Goal: Task Accomplishment & Management: Manage account settings

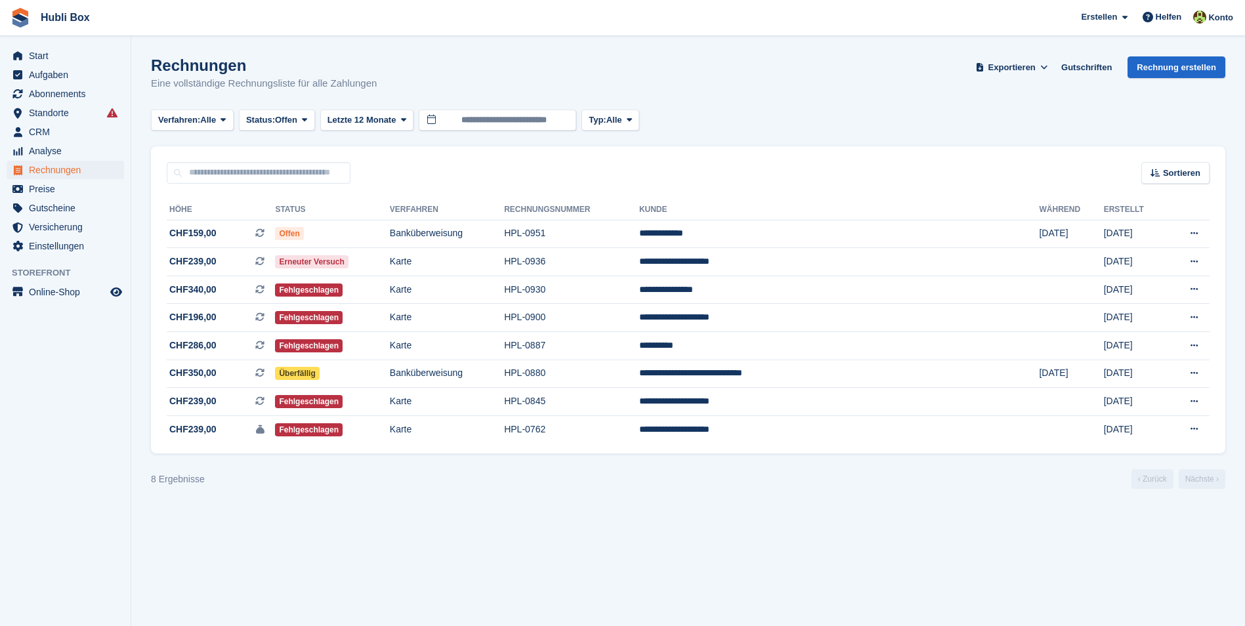
click at [453, 504] on section "Rechnungen Eine vollständige Rechnungsliste für alle Zahlungen Exportieren Expo…" at bounding box center [687, 313] width 1113 height 626
click at [480, 374] on td "Banküberweisung" at bounding box center [447, 374] width 114 height 28
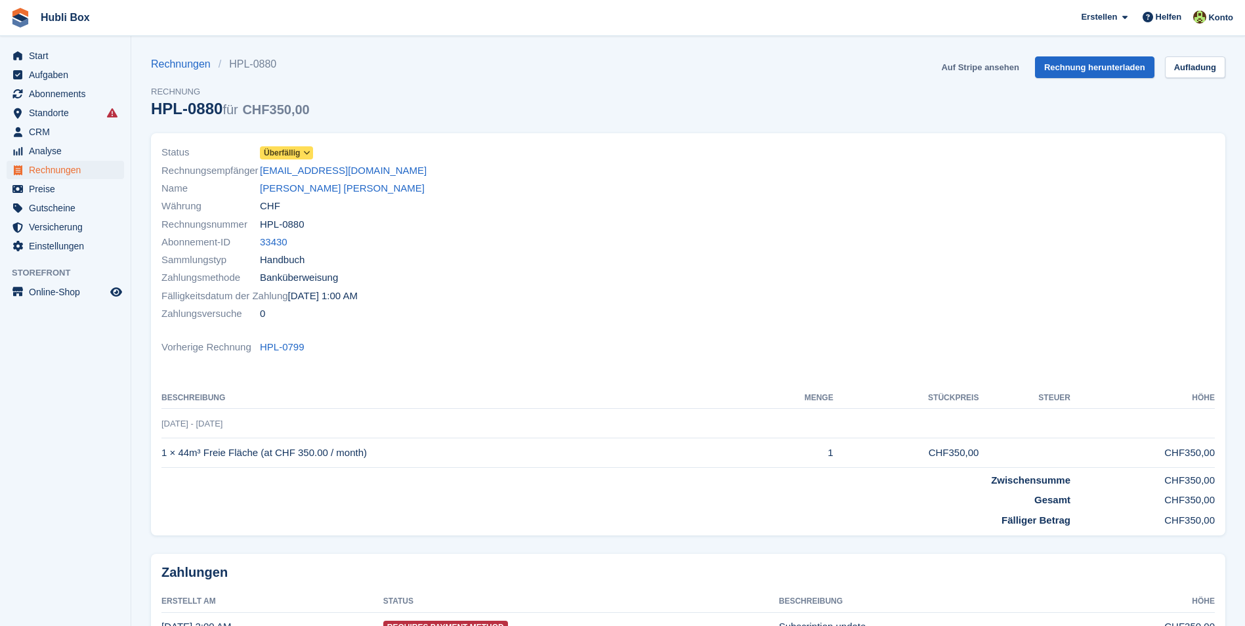
click at [986, 63] on link "Auf Stripe ansehen" at bounding box center [980, 67] width 88 height 22
click at [305, 189] on link "Vinicio Martin Crisostomo Ortiz" at bounding box center [342, 188] width 165 height 15
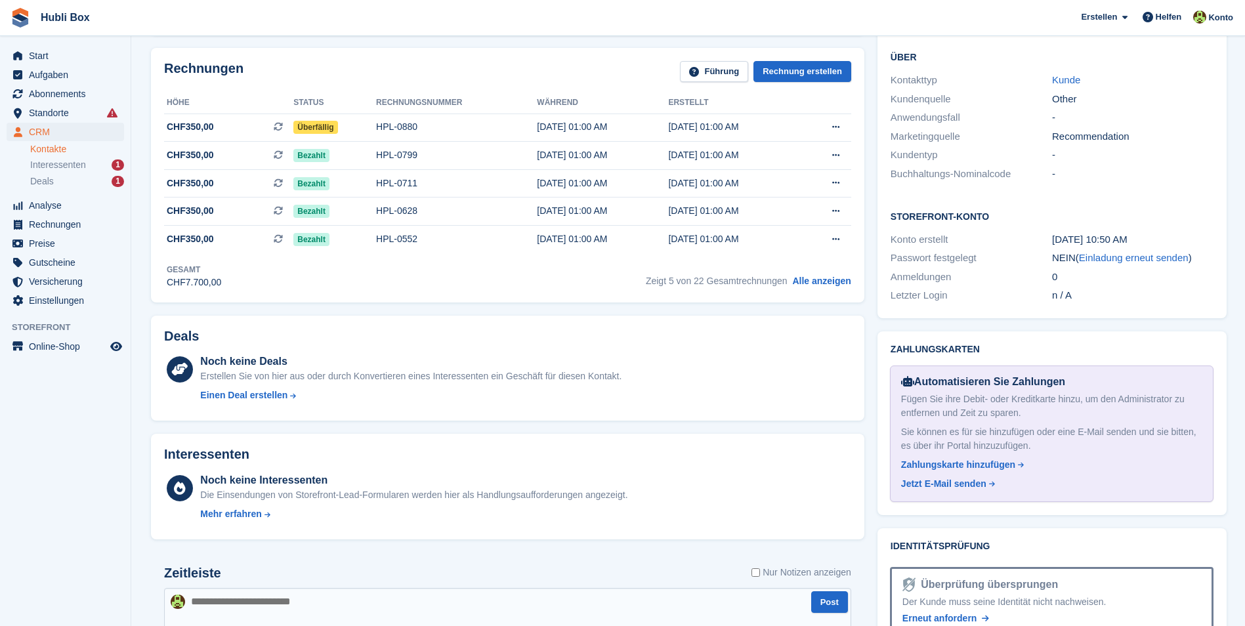
scroll to position [525, 0]
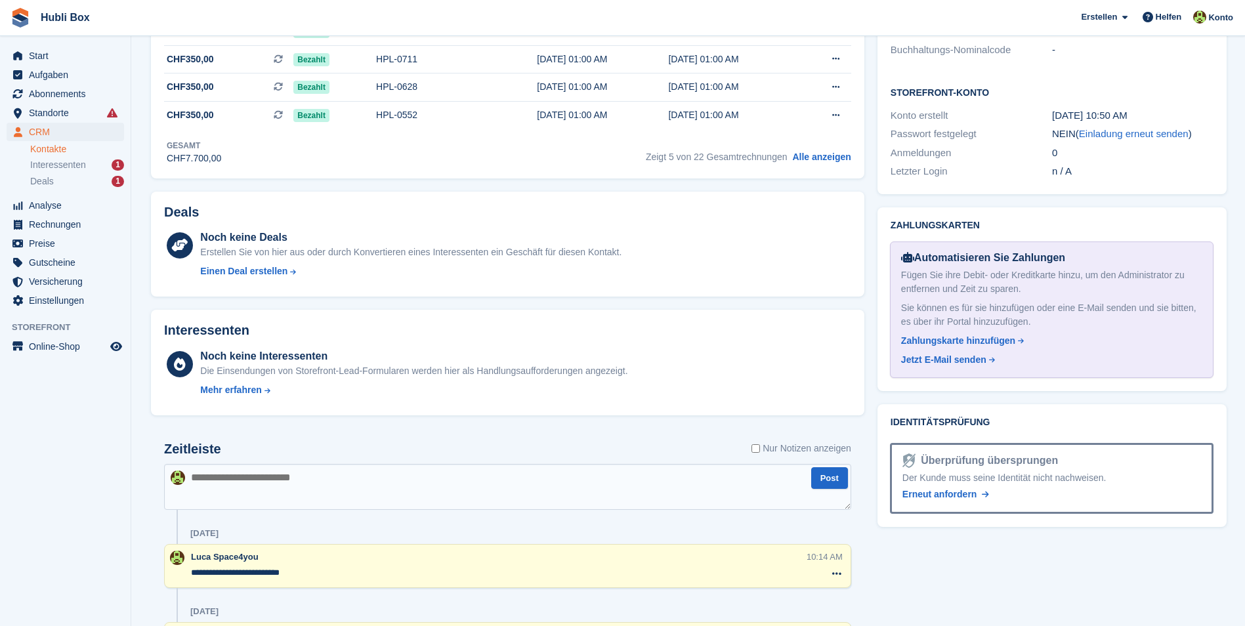
click at [307, 493] on textarea at bounding box center [507, 487] width 687 height 46
type textarea "**********"
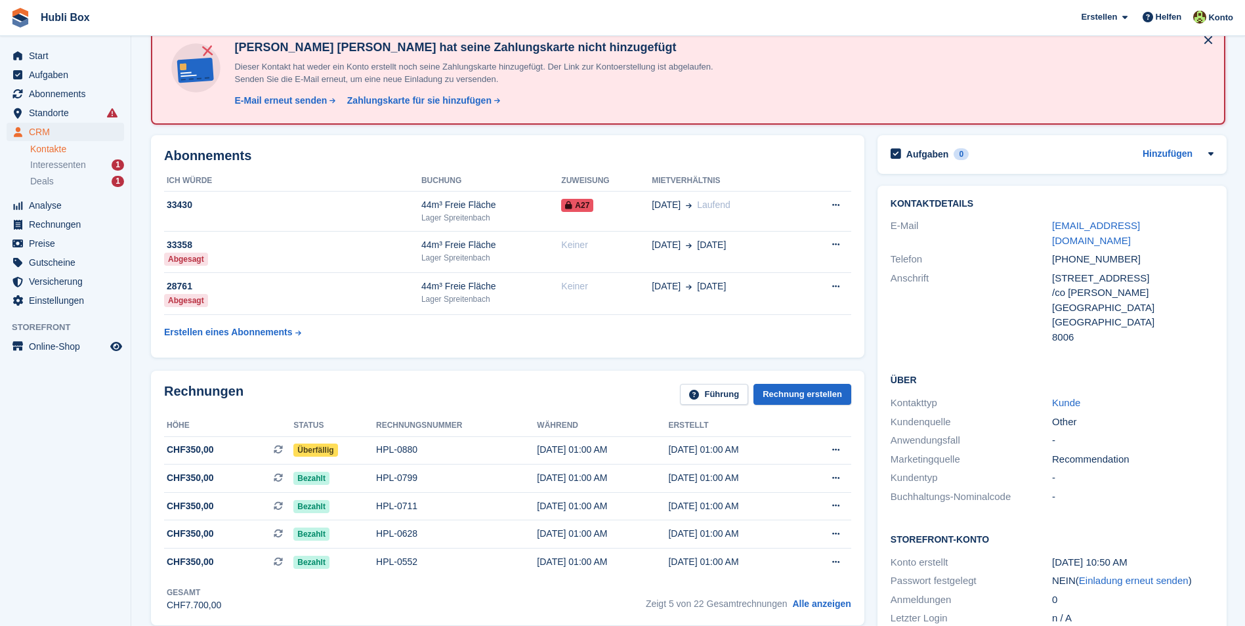
scroll to position [66, 0]
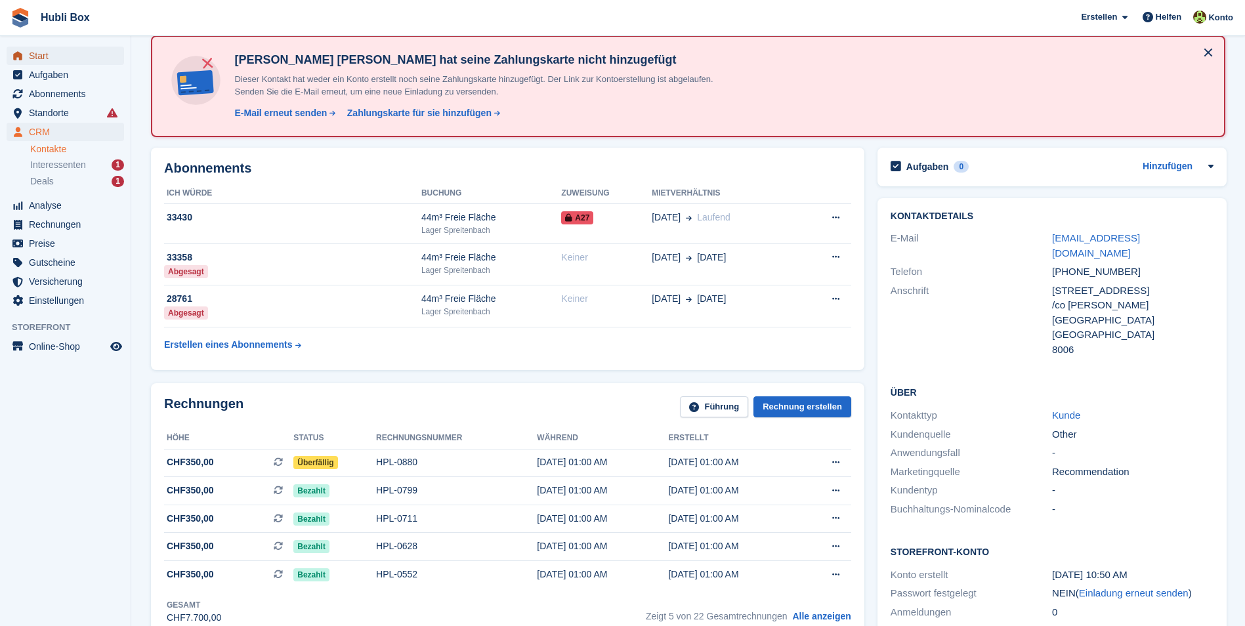
click at [74, 59] on span "Start" at bounding box center [68, 56] width 79 height 18
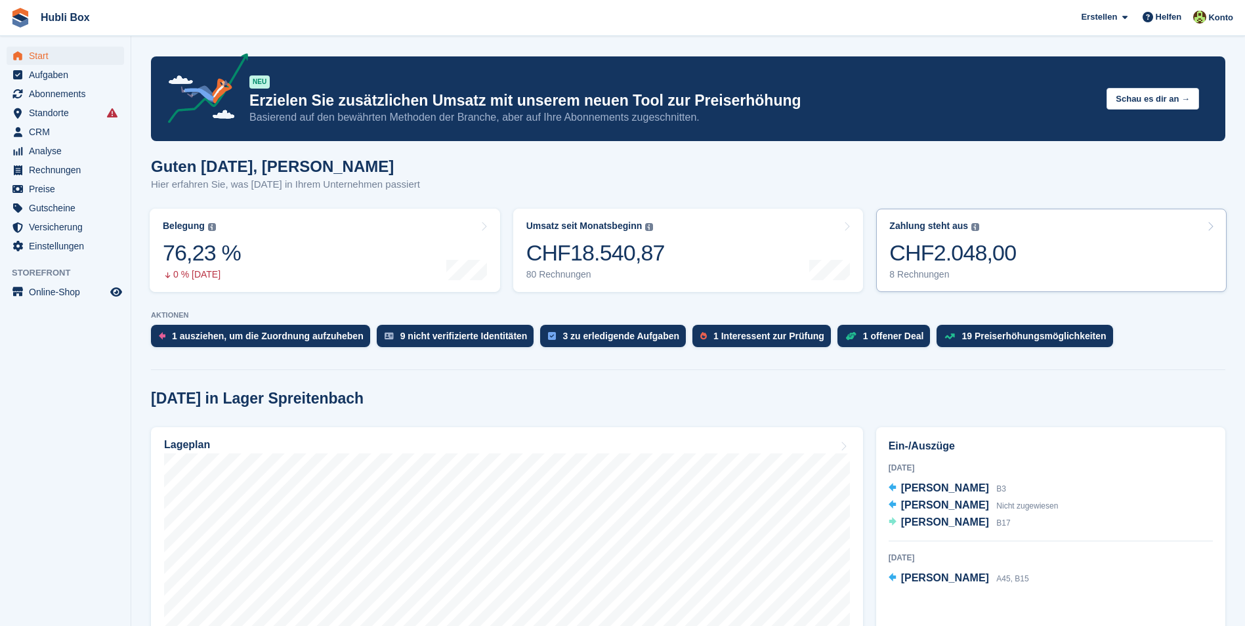
click at [1034, 243] on link "Zahlung steht aus Der gesamte ausstehende Saldo aller offenen Rechnungen. CHF2.…" at bounding box center [1051, 250] width 350 height 83
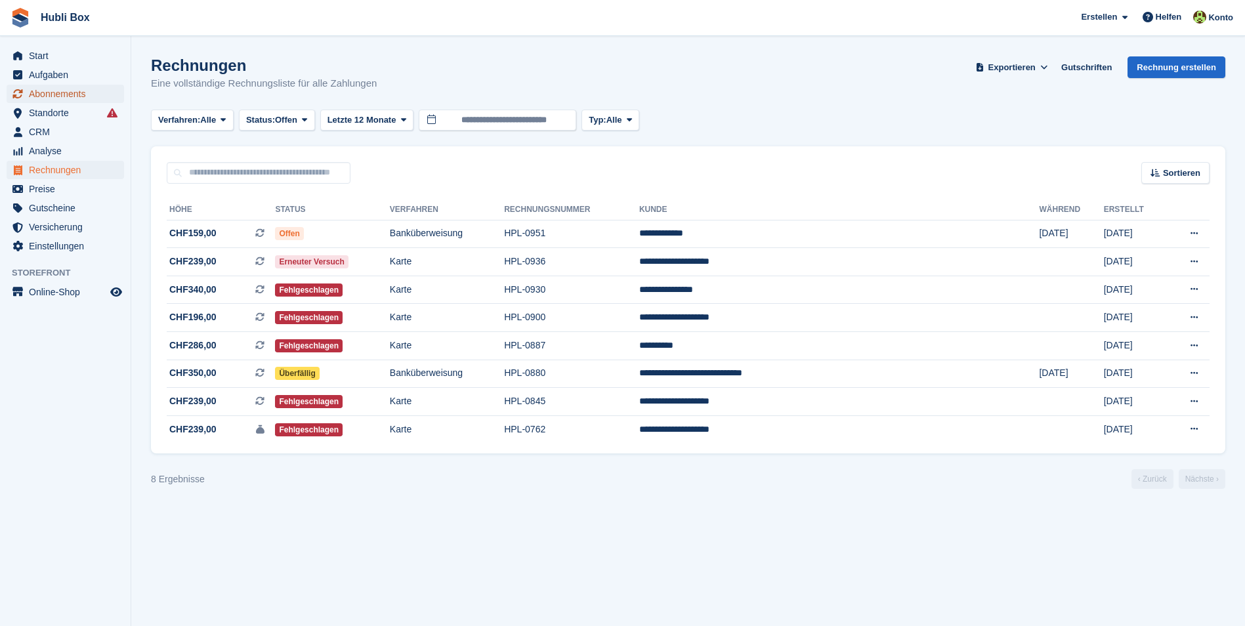
click at [70, 96] on span "Abonnements" at bounding box center [68, 94] width 79 height 18
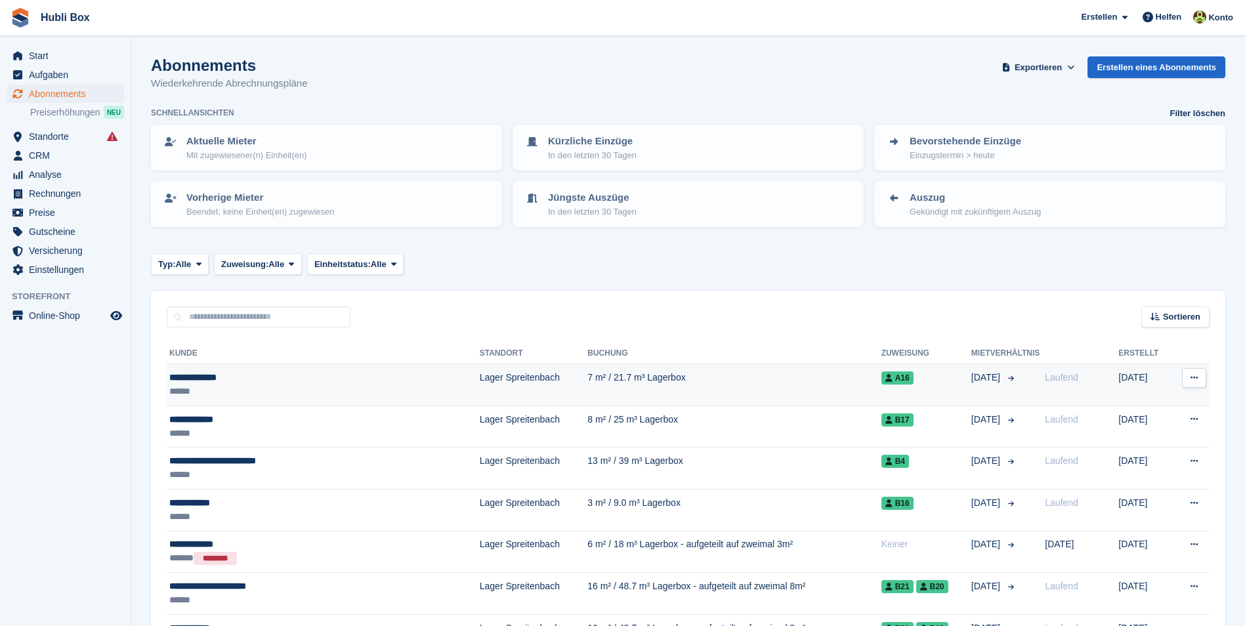
scroll to position [66, 0]
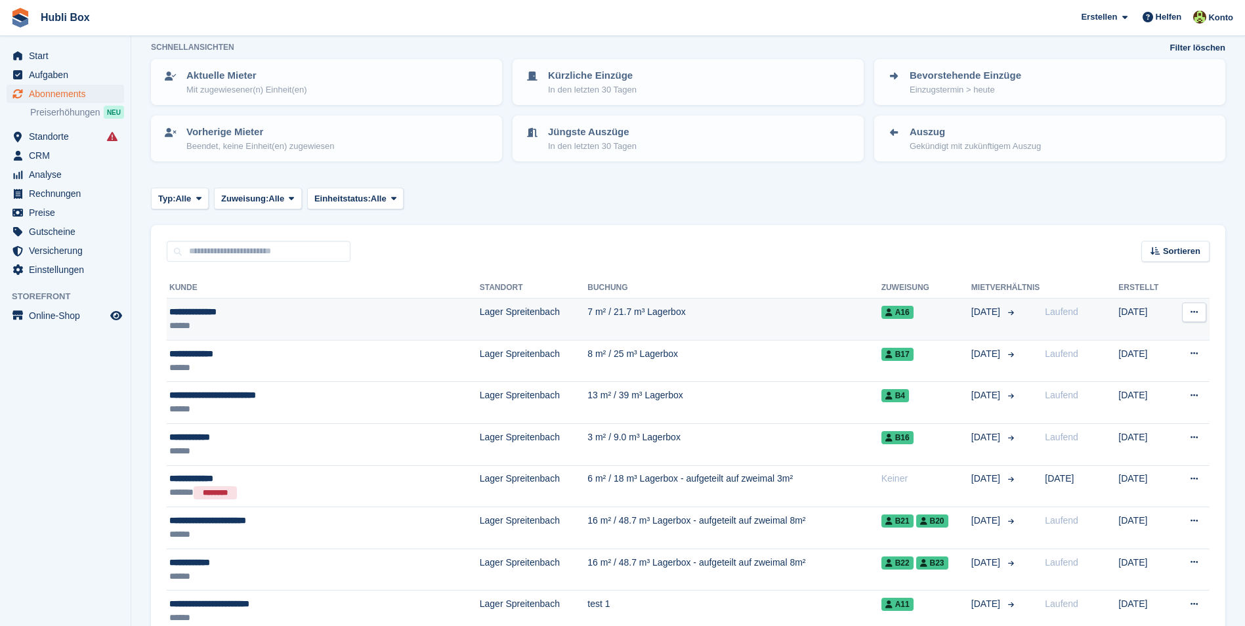
click at [226, 318] on div "**********" at bounding box center [284, 312] width 230 height 14
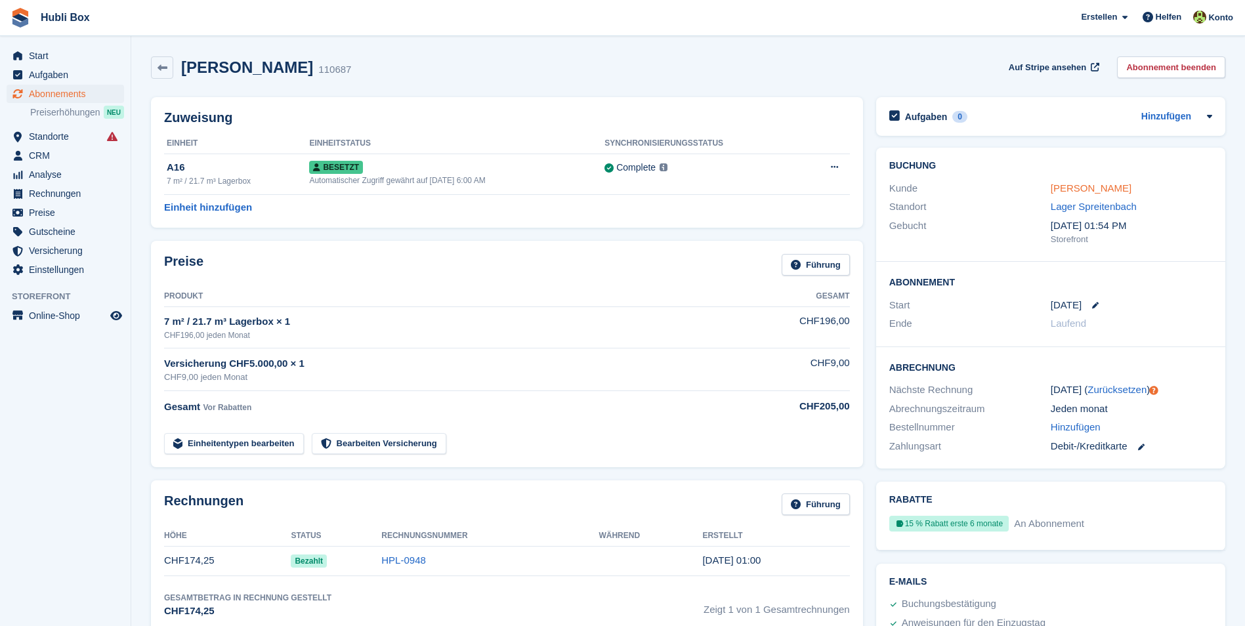
click at [1098, 182] on link "Daniella Berta" at bounding box center [1090, 187] width 81 height 11
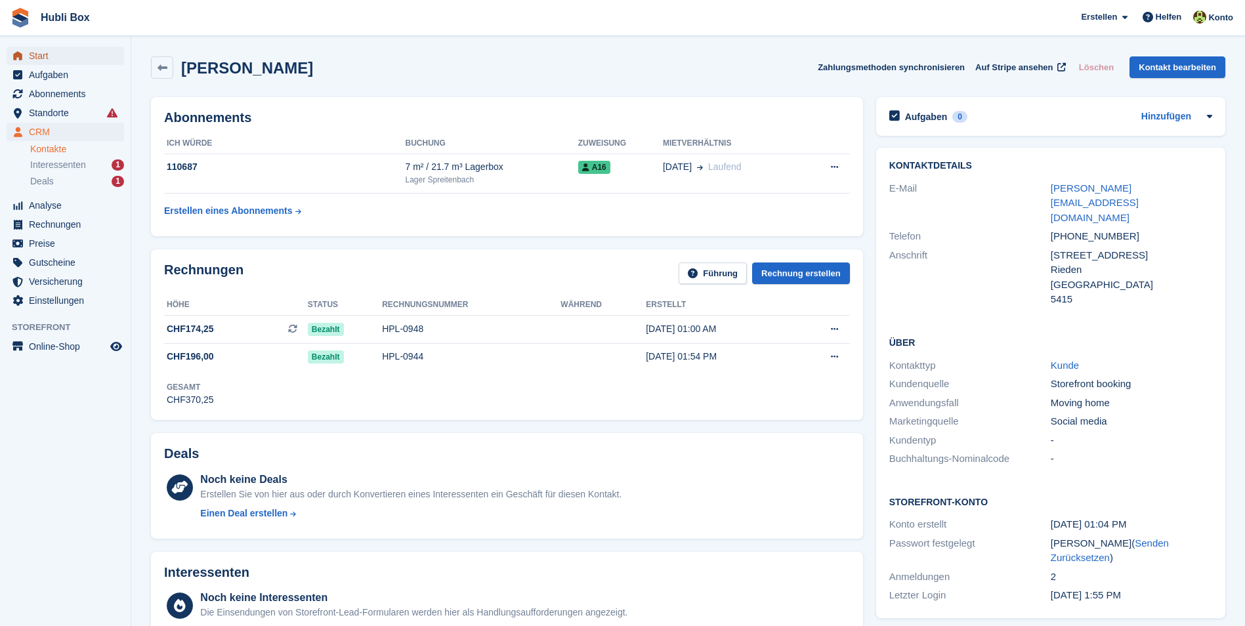
click at [87, 54] on span "Start" at bounding box center [68, 56] width 79 height 18
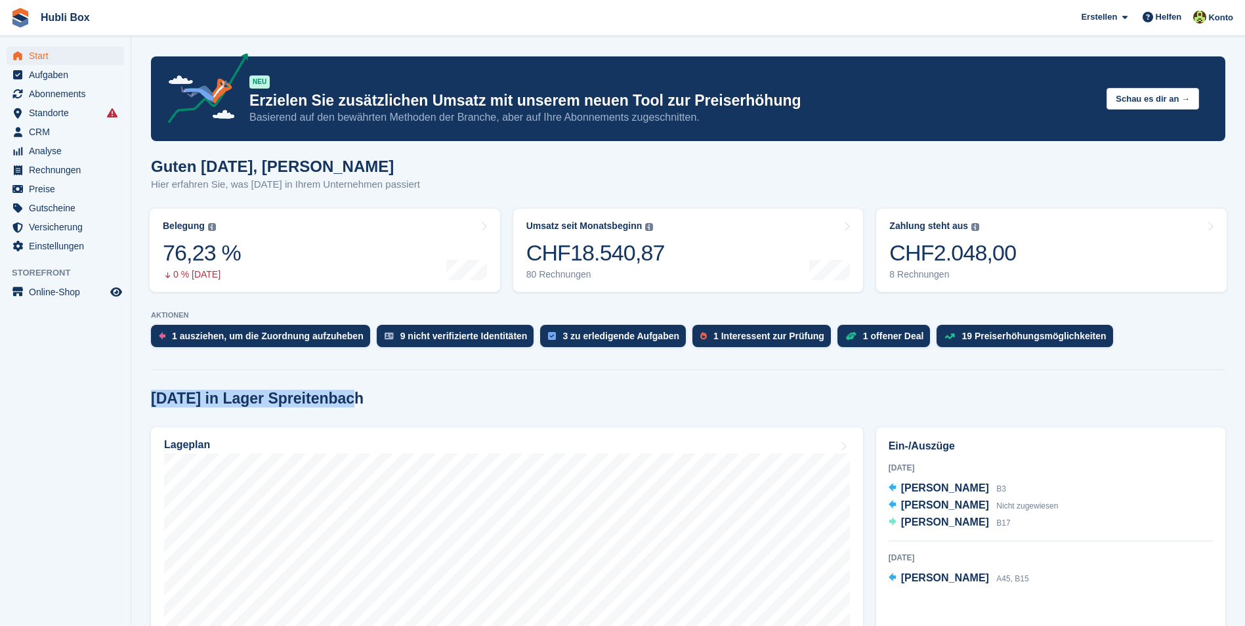
drag, startPoint x: 343, startPoint y: 401, endPoint x: 147, endPoint y: 384, distance: 196.9
drag, startPoint x: 334, startPoint y: 401, endPoint x: 139, endPoint y: 392, distance: 195.0
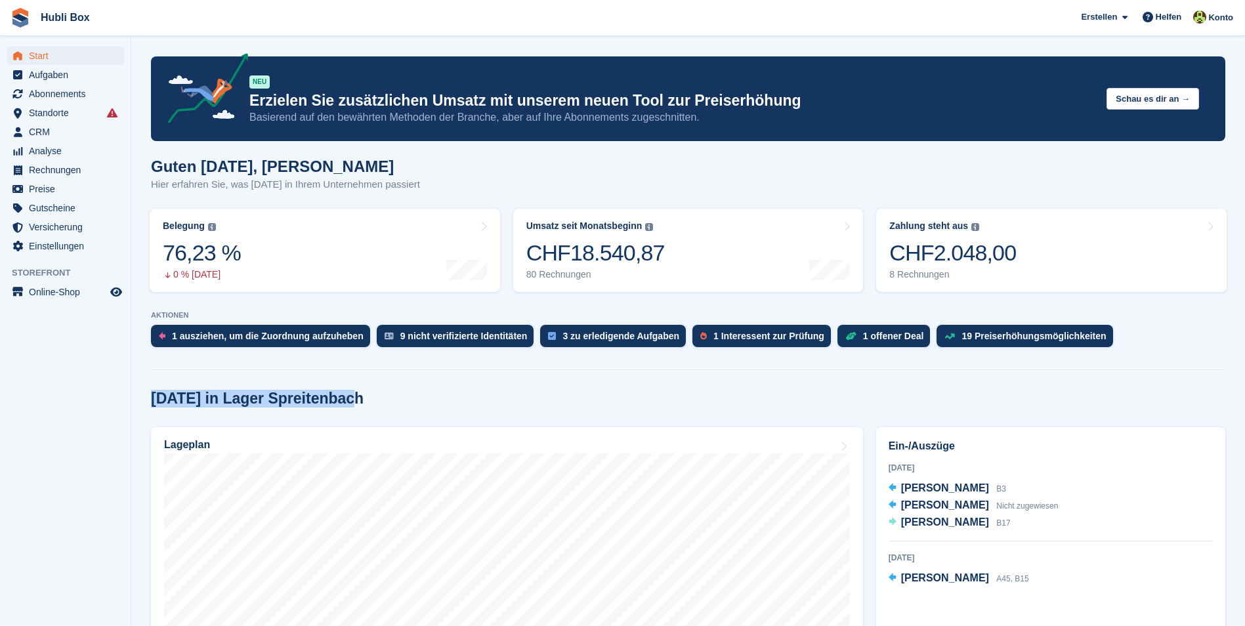
drag, startPoint x: 139, startPoint y: 392, endPoint x: 396, endPoint y: 394, distance: 256.5
click at [396, 394] on div "Heute in Lager Spreitenbach" at bounding box center [688, 399] width 1074 height 18
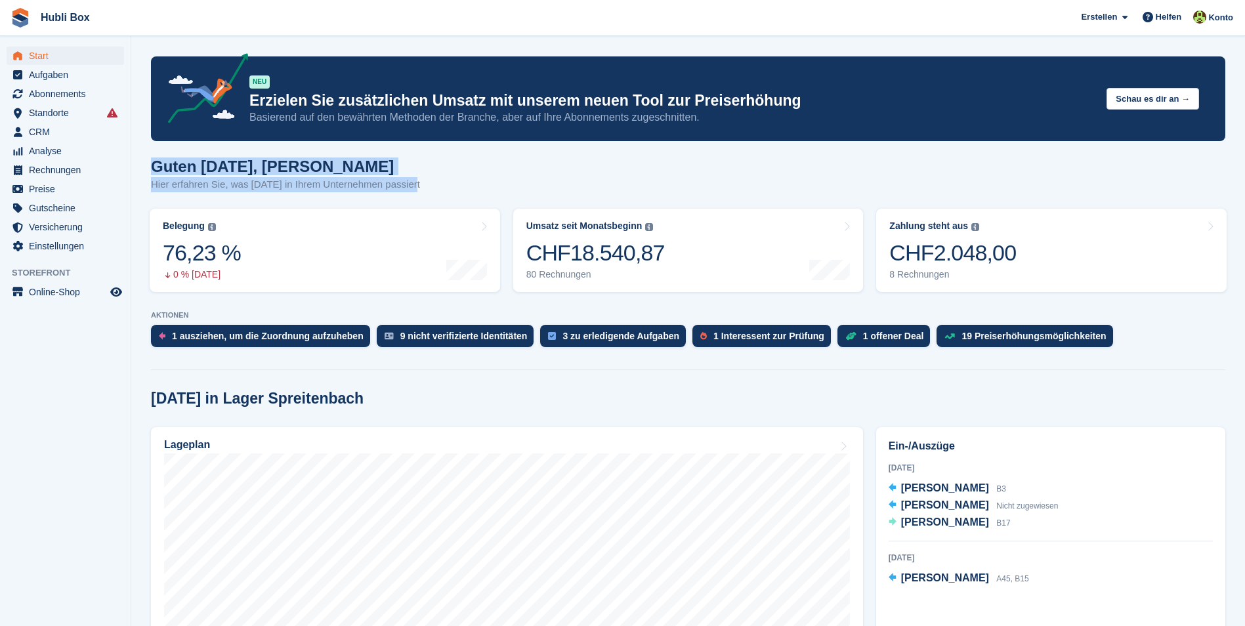
drag, startPoint x: 430, startPoint y: 190, endPoint x: 148, endPoint y: 164, distance: 283.3
drag, startPoint x: 148, startPoint y: 164, endPoint x: 443, endPoint y: 184, distance: 295.2
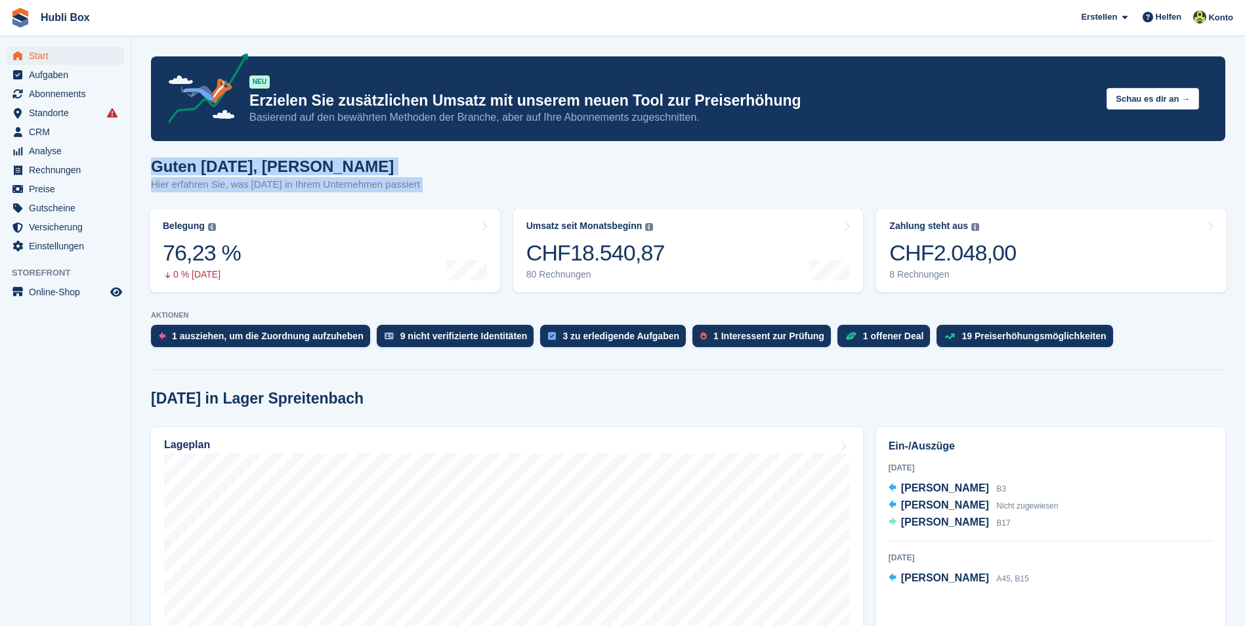
click at [443, 184] on div "Guten Morgen, Luca Hier erfahren Sie, was heute in Ihrem Unternehmen passiert" at bounding box center [688, 182] width 1074 height 51
drag, startPoint x: 406, startPoint y: 188, endPoint x: 149, endPoint y: 175, distance: 257.5
click at [154, 178] on p "Hier erfahren Sie, was heute in Ihrem Unternehmen passiert" at bounding box center [285, 184] width 269 height 15
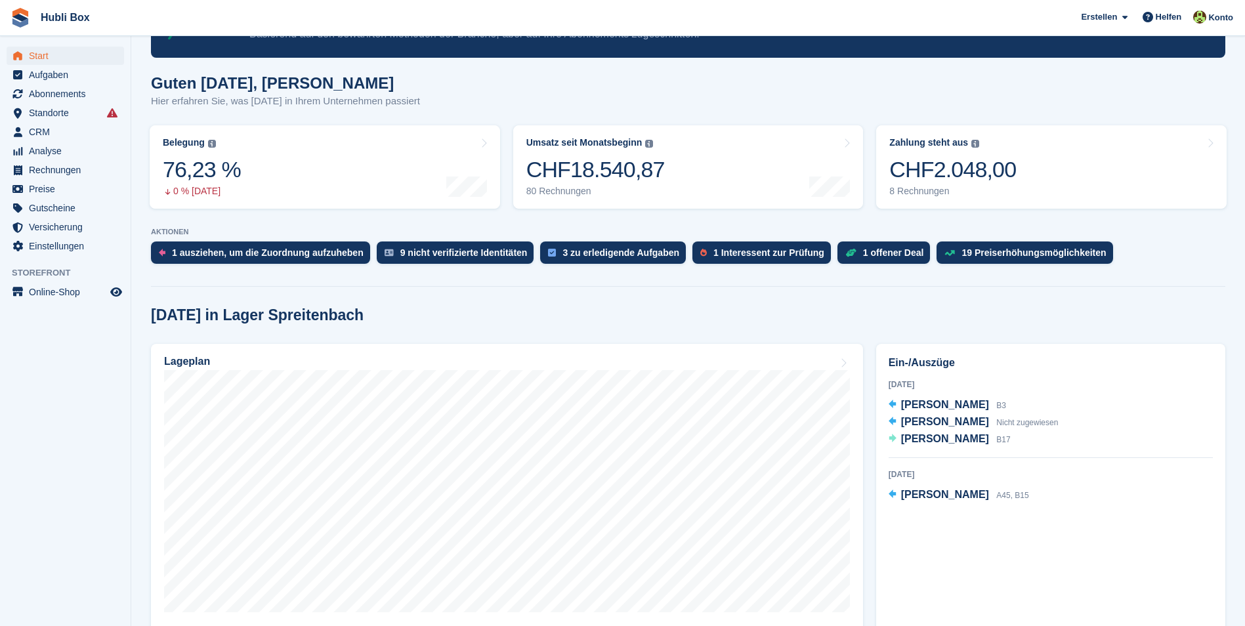
scroll to position [66, 0]
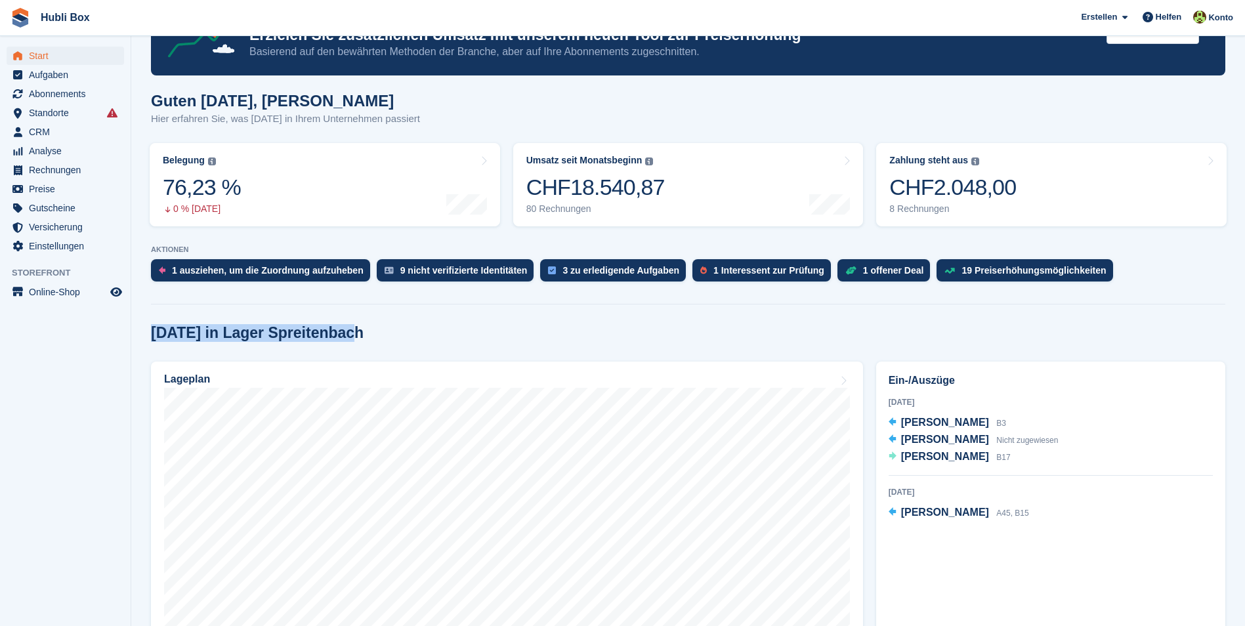
drag, startPoint x: 344, startPoint y: 335, endPoint x: 155, endPoint y: 340, distance: 188.3
click at [155, 340] on div "Heute in Lager Spreitenbach" at bounding box center [688, 333] width 1074 height 18
click at [155, 340] on h2 "Heute in Lager Spreitenbach" at bounding box center [257, 333] width 213 height 18
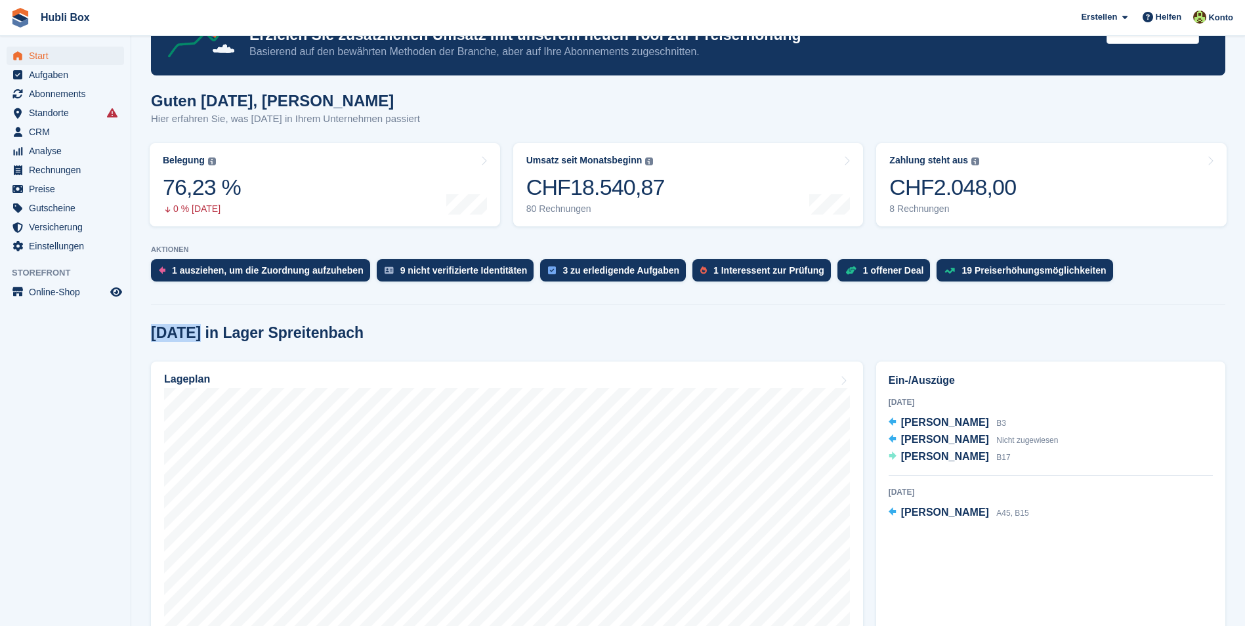
click at [155, 340] on h2 "Heute in Lager Spreitenbach" at bounding box center [257, 333] width 213 height 18
click at [285, 330] on h2 "Heute in Lager Spreitenbach" at bounding box center [257, 333] width 213 height 18
drag, startPoint x: 356, startPoint y: 329, endPoint x: 150, endPoint y: 341, distance: 205.7
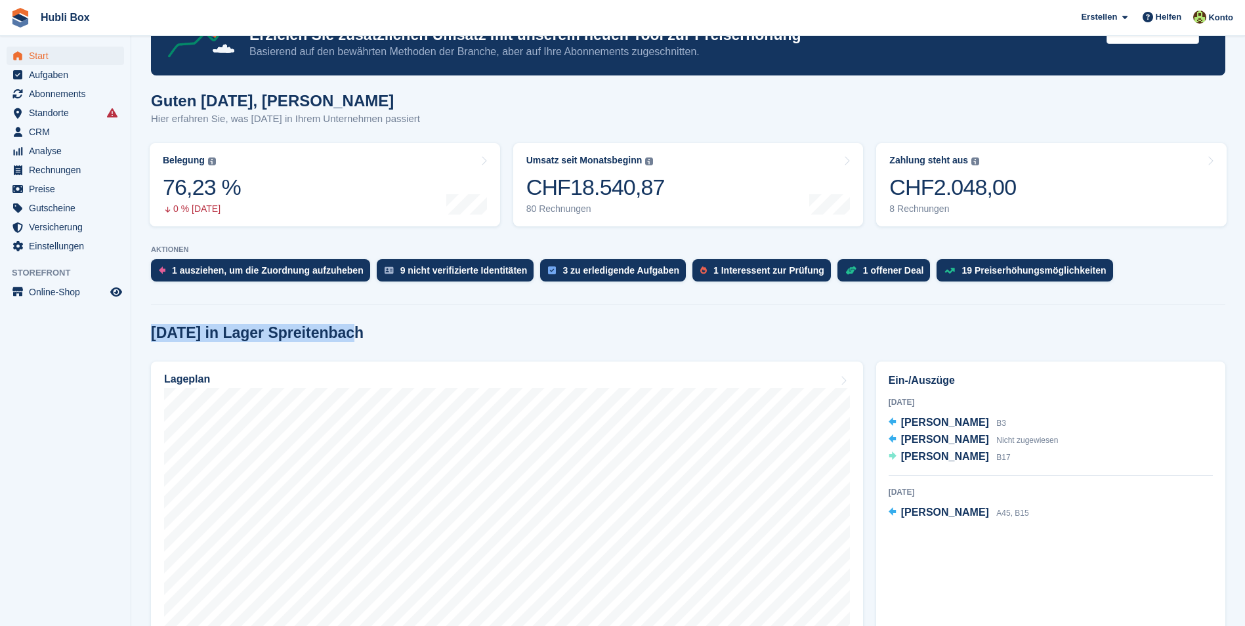
drag, startPoint x: 150, startPoint y: 341, endPoint x: 356, endPoint y: 332, distance: 205.5
click at [356, 332] on div "Heute in Lager Spreitenbach" at bounding box center [688, 333] width 1074 height 18
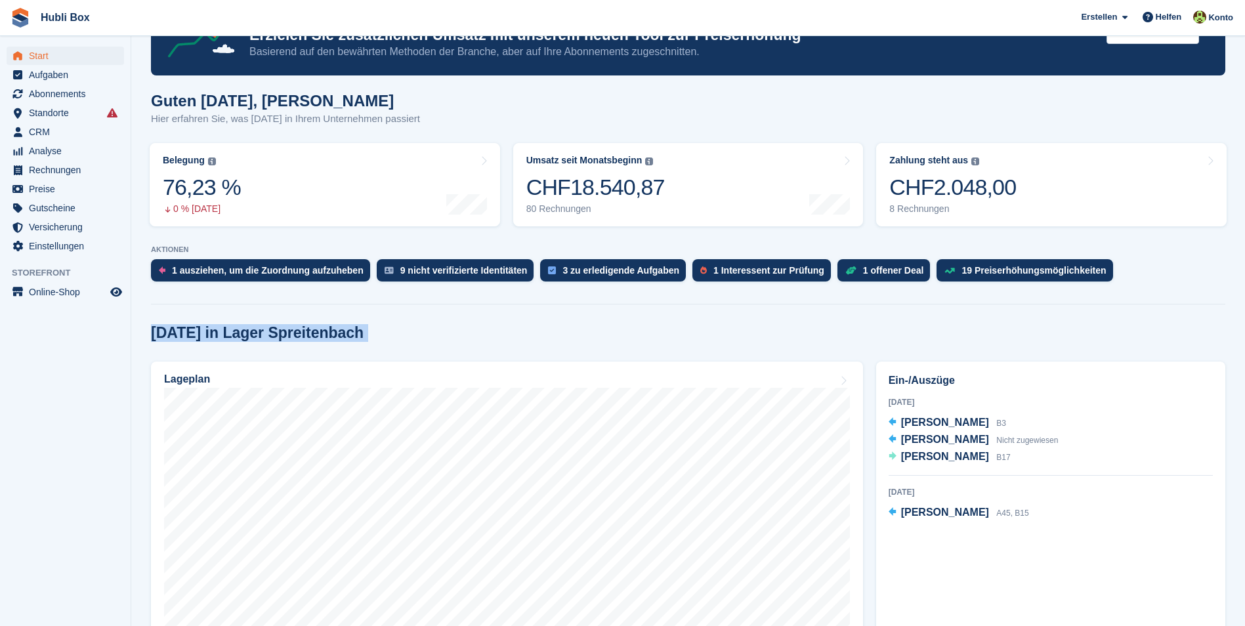
click at [377, 327] on div "Heute in Lager Spreitenbach" at bounding box center [688, 333] width 1074 height 18
click at [64, 138] on span "CRM" at bounding box center [68, 132] width 79 height 18
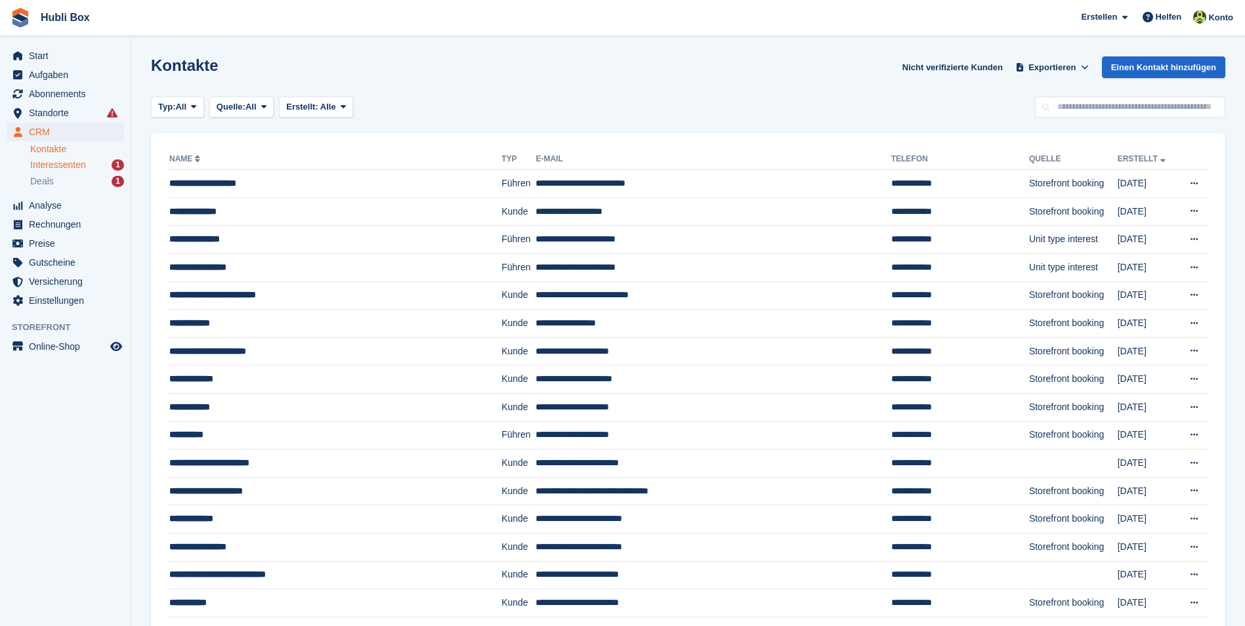
click at [81, 168] on span "Interessenten" at bounding box center [58, 165] width 56 height 12
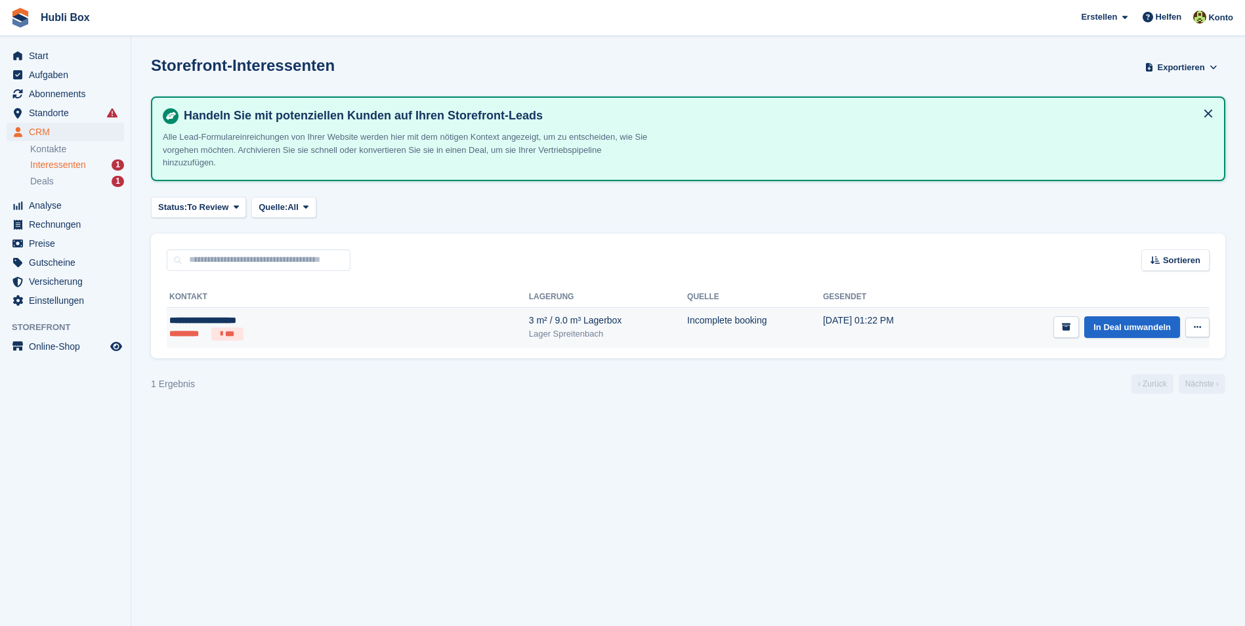
click at [302, 327] on ul "********* ***" at bounding box center [274, 333] width 210 height 13
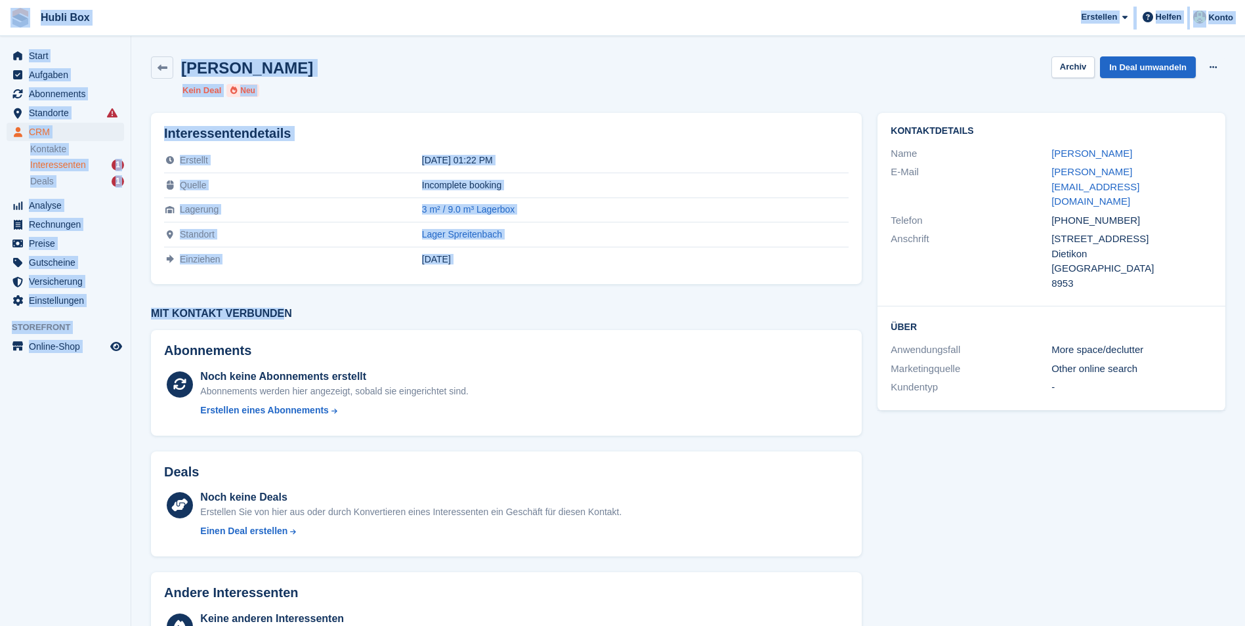
drag, startPoint x: 278, startPoint y: 318, endPoint x: 7, endPoint y: 28, distance: 396.4
click at [7, 28] on div "Hubli Box [GEOGRAPHIC_DATA] Abonnement Rechnung Kontakt Deal [GEOGRAPHIC_DATA] …" at bounding box center [622, 348] width 1245 height 697
click at [413, 70] on div "[PERSON_NAME] Archiv In Deal umwandeln Interessenten löschen" at bounding box center [688, 67] width 1074 height 22
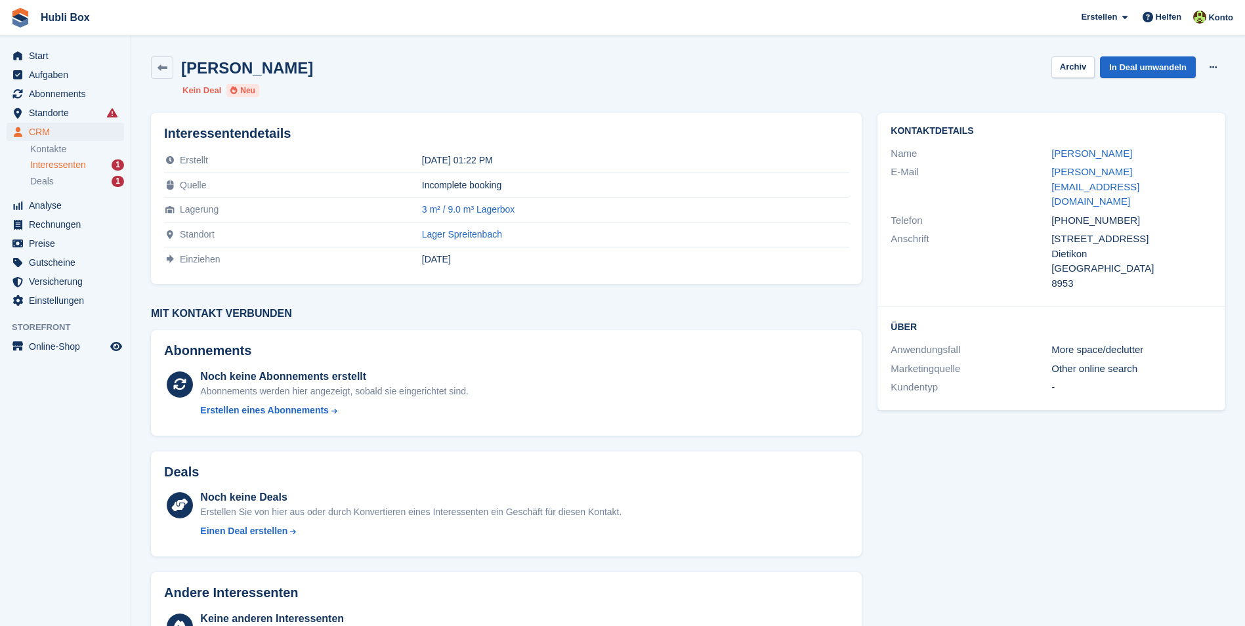
drag, startPoint x: 358, startPoint y: 72, endPoint x: 5, endPoint y: 14, distance: 357.1
click at [5, 14] on div "Hubli Box [GEOGRAPHIC_DATA] Abonnement Rechnung Kontakt Deal [GEOGRAPHIC_DATA] …" at bounding box center [622, 348] width 1245 height 697
click at [436, 32] on span "Hubli Box [GEOGRAPHIC_DATA] Abonnement Rechnung Kontakt Deal [GEOGRAPHIC_DATA] …" at bounding box center [622, 17] width 1245 height 35
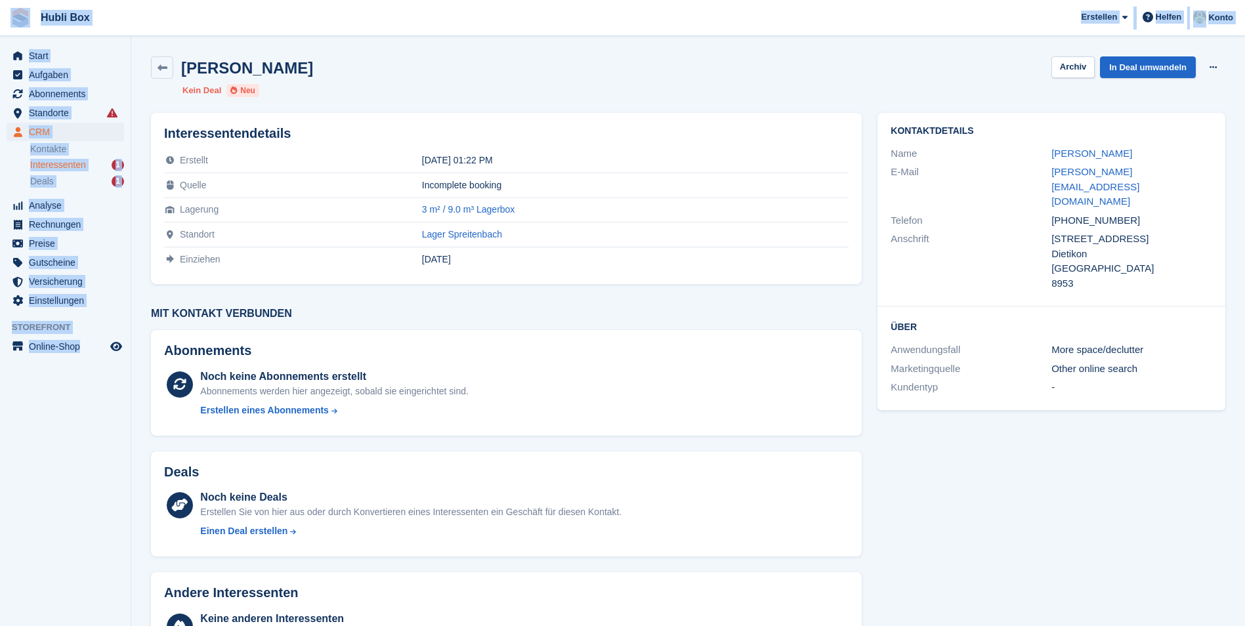
drag, startPoint x: 117, startPoint y: 369, endPoint x: 10, endPoint y: 20, distance: 365.5
click at [10, 20] on div "Hubli Box [GEOGRAPHIC_DATA] Abonnement Rechnung Kontakt Deal [GEOGRAPHIC_DATA] …" at bounding box center [622, 348] width 1245 height 697
click at [203, 35] on span "Hubli Box [GEOGRAPHIC_DATA] Abonnement Rechnung Kontakt Deal [GEOGRAPHIC_DATA] …" at bounding box center [622, 17] width 1245 height 35
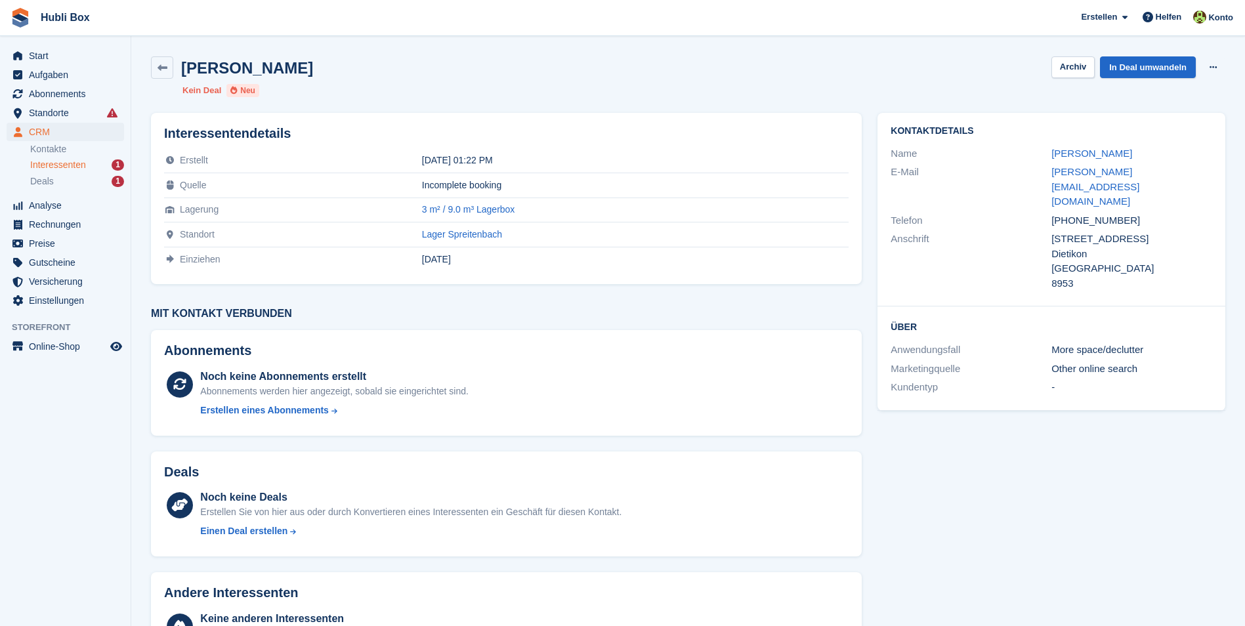
drag, startPoint x: 371, startPoint y: 75, endPoint x: 5, endPoint y: 18, distance: 369.9
click at [5, 18] on div "Hubli Box [GEOGRAPHIC_DATA] Abonnement Rechnung Kontakt Deal [GEOGRAPHIC_DATA] …" at bounding box center [622, 348] width 1245 height 697
click at [207, 35] on section "[PERSON_NAME] Archiv In Deal umwandeln Interessenten löschen Kein Deal [GEOGRAP…" at bounding box center [687, 348] width 1113 height 697
drag, startPoint x: 395, startPoint y: 75, endPoint x: 5, endPoint y: 20, distance: 393.5
click at [5, 20] on div "Hubli Box [GEOGRAPHIC_DATA] Abonnement Rechnung Kontakt Deal [GEOGRAPHIC_DATA] …" at bounding box center [622, 348] width 1245 height 697
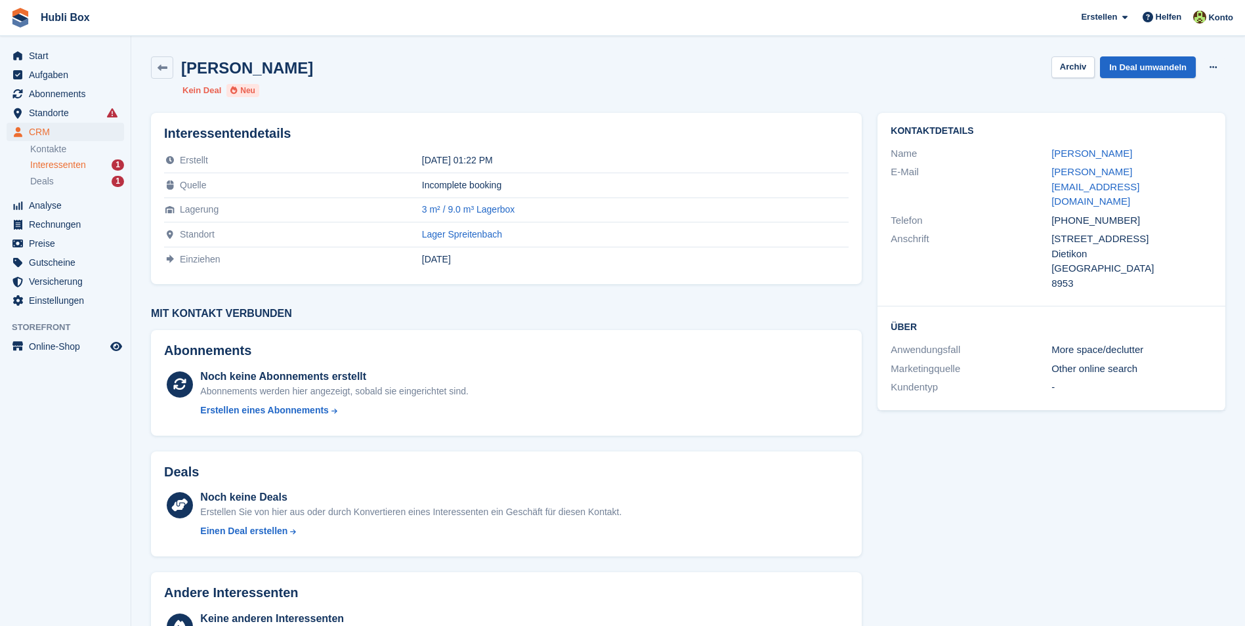
click at [327, 20] on span "Hubli Box [GEOGRAPHIC_DATA] Abonnement Rechnung Kontakt Deal [GEOGRAPHIC_DATA] …" at bounding box center [622, 17] width 1245 height 35
drag, startPoint x: 375, startPoint y: 59, endPoint x: -3, endPoint y: -12, distance: 383.8
click at [0, 0] on html "Hubli Box [GEOGRAPHIC_DATA] Abonnement Rechnung Kontakt Deal [GEOGRAPHIC_DATA] …" at bounding box center [622, 313] width 1245 height 626
click at [159, 34] on span "Hubli Box [GEOGRAPHIC_DATA] Abonnement Rechnung Kontakt Deal [GEOGRAPHIC_DATA] …" at bounding box center [622, 17] width 1245 height 35
drag, startPoint x: 367, startPoint y: 64, endPoint x: 7, endPoint y: 13, distance: 363.7
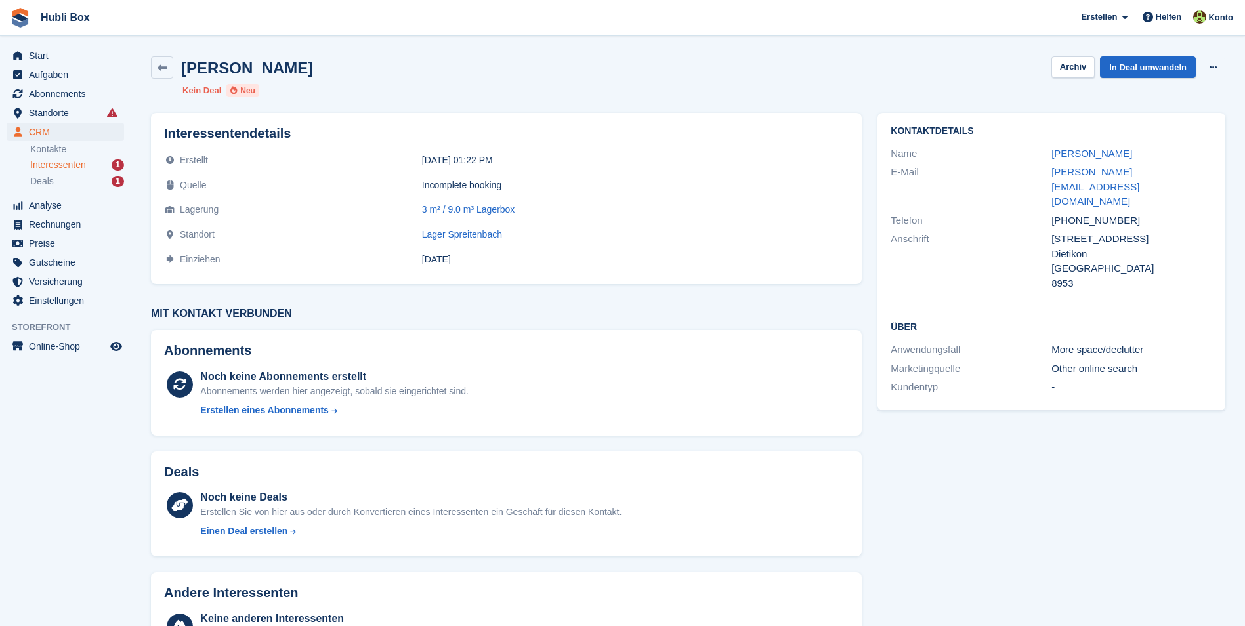
click at [7, 13] on div "Hubli Box [GEOGRAPHIC_DATA] Abonnement Rechnung Kontakt Deal [GEOGRAPHIC_DATA] …" at bounding box center [622, 348] width 1245 height 697
click at [188, 37] on section "[PERSON_NAME] Archiv In Deal umwandeln Interessenten löschen Kein Deal [GEOGRAP…" at bounding box center [687, 348] width 1113 height 697
drag, startPoint x: 320, startPoint y: 71, endPoint x: 16, endPoint y: 24, distance: 306.7
click at [16, 24] on div "Hubli Box [GEOGRAPHIC_DATA] Abonnement Rechnung Kontakt Deal [GEOGRAPHIC_DATA] …" at bounding box center [622, 348] width 1245 height 697
click at [186, 15] on span "Hubli Box [GEOGRAPHIC_DATA] Abonnement Rechnung Kontakt Deal [GEOGRAPHIC_DATA] …" at bounding box center [622, 17] width 1245 height 35
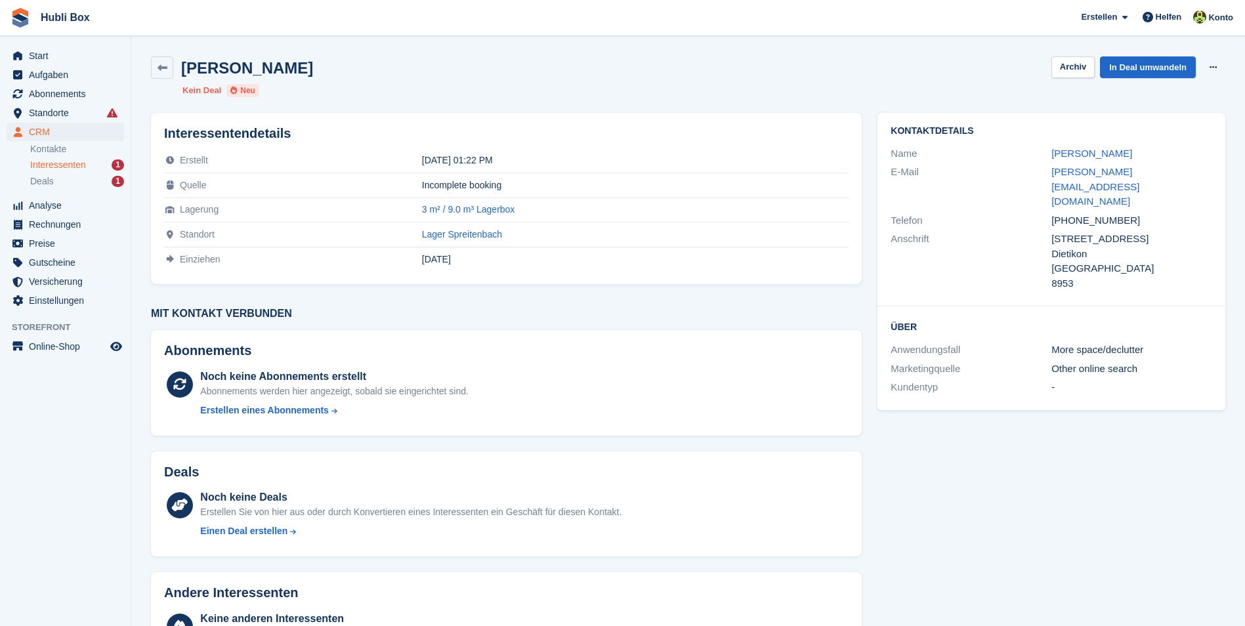
drag, startPoint x: 350, startPoint y: 67, endPoint x: 17, endPoint y: 15, distance: 337.3
click at [17, 15] on div "Hubli Box Erstellen Abonnement Rechnung Kontakt Deal Rabatt Seite Helfen Chat-S…" at bounding box center [622, 348] width 1245 height 697
click at [323, 23] on span "Hubli Box Erstellen Abonnement Rechnung Kontakt Deal Rabatt Seite Helfen Chat-S…" at bounding box center [622, 17] width 1245 height 35
click at [62, 160] on span "Interessenten" at bounding box center [58, 165] width 56 height 12
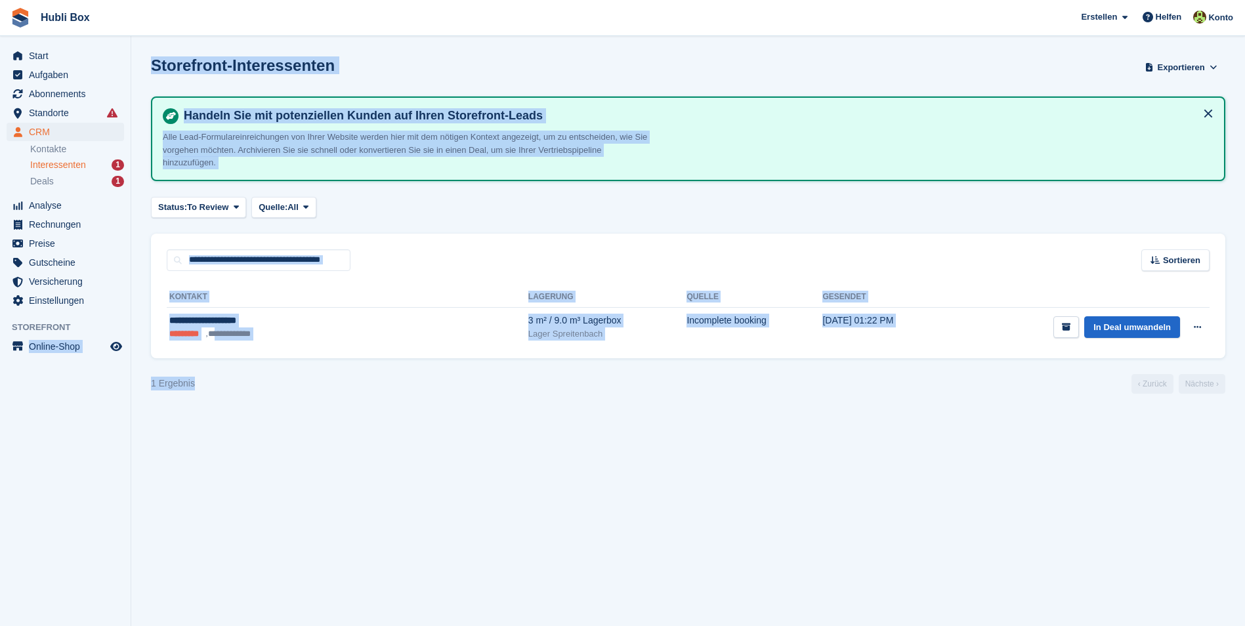
drag, startPoint x: 231, startPoint y: 374, endPoint x: 24, endPoint y: 360, distance: 207.1
click at [24, 360] on div "Start Aufgaben Abonnements Abonnements Abonnements Preiserhöhungen NEU Preiserh…" at bounding box center [622, 313] width 1245 height 626
click at [468, 406] on section "Storefront-Interessenten Exportieren Exportieren Interessenten Exportieren Sie …" at bounding box center [687, 313] width 1113 height 626
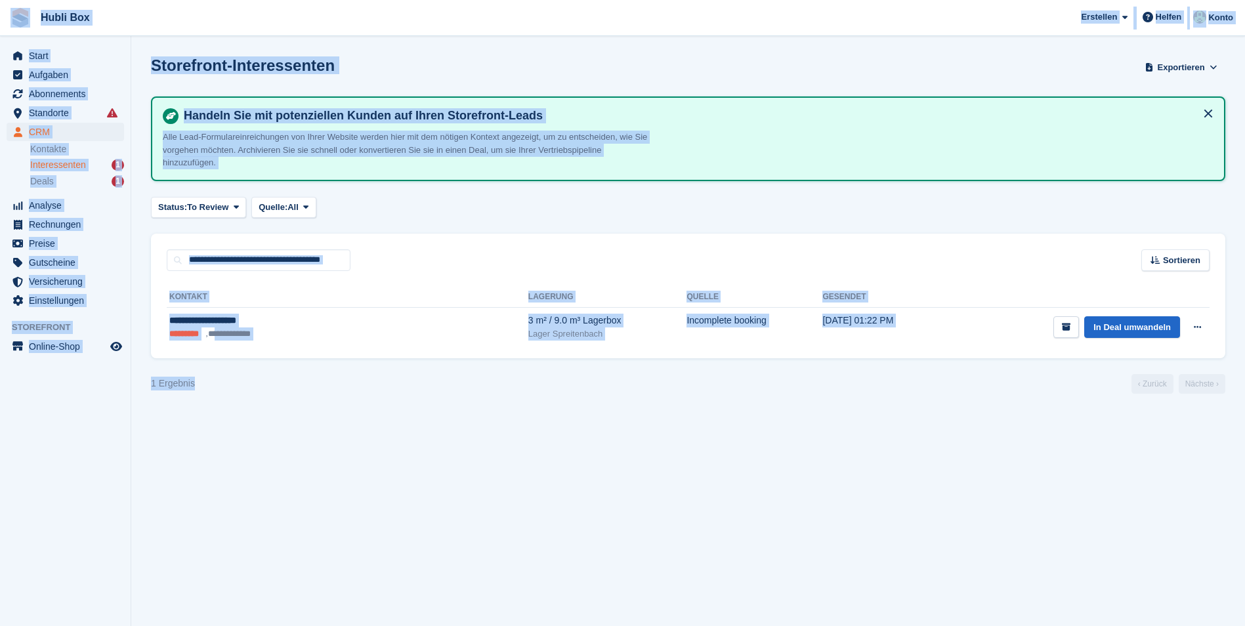
drag, startPoint x: 239, startPoint y: 371, endPoint x: 8, endPoint y: 28, distance: 414.0
click at [8, 28] on div "Hubli Box Erstellen Abonnement Rechnung Kontakt Deal Rabatt Seite Helfen Chat-S…" at bounding box center [622, 313] width 1245 height 626
click at [210, 19] on span "Hubli Box Erstellen Abonnement Rechnung Kontakt Deal Rabatt Seite Helfen Chat-S…" at bounding box center [622, 17] width 1245 height 35
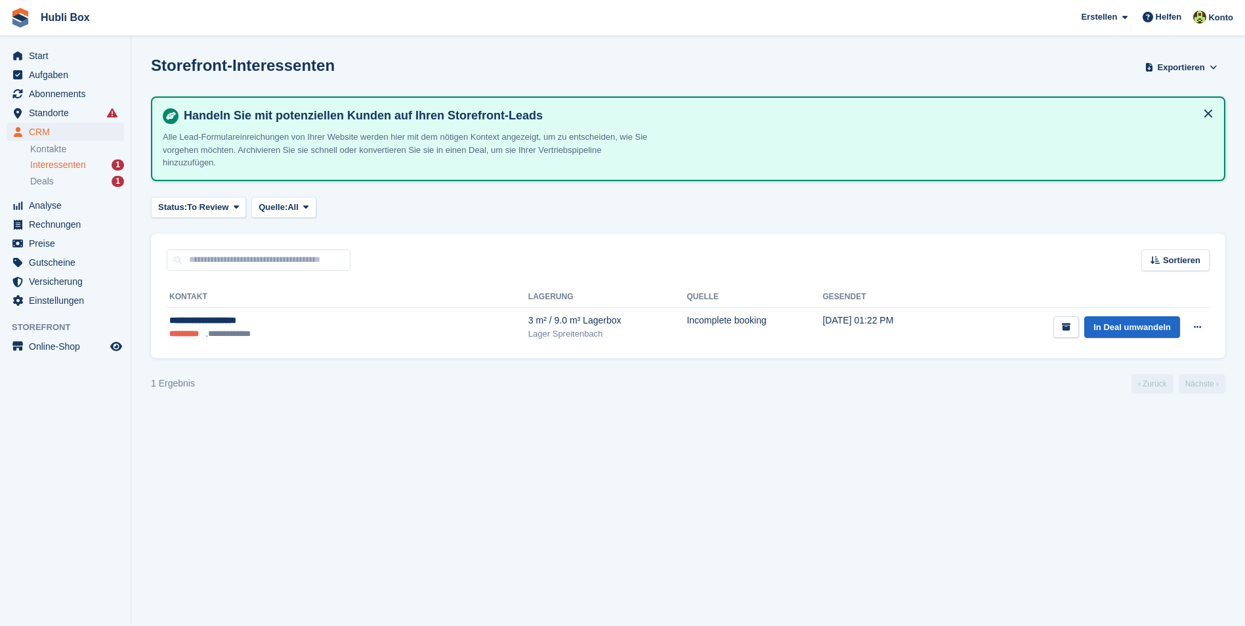
drag, startPoint x: 138, startPoint y: 29, endPoint x: 7, endPoint y: 14, distance: 132.7
click at [7, 14] on span "Hubli Box Erstellen Abonnement Rechnung Kontakt Deal Rabatt Seite Helfen Chat-S…" at bounding box center [622, 17] width 1245 height 35
click at [333, 74] on div "Storefront-Interessenten Exportieren Exportieren Interessenten Exportieren Sie …" at bounding box center [688, 74] width 1074 height 37
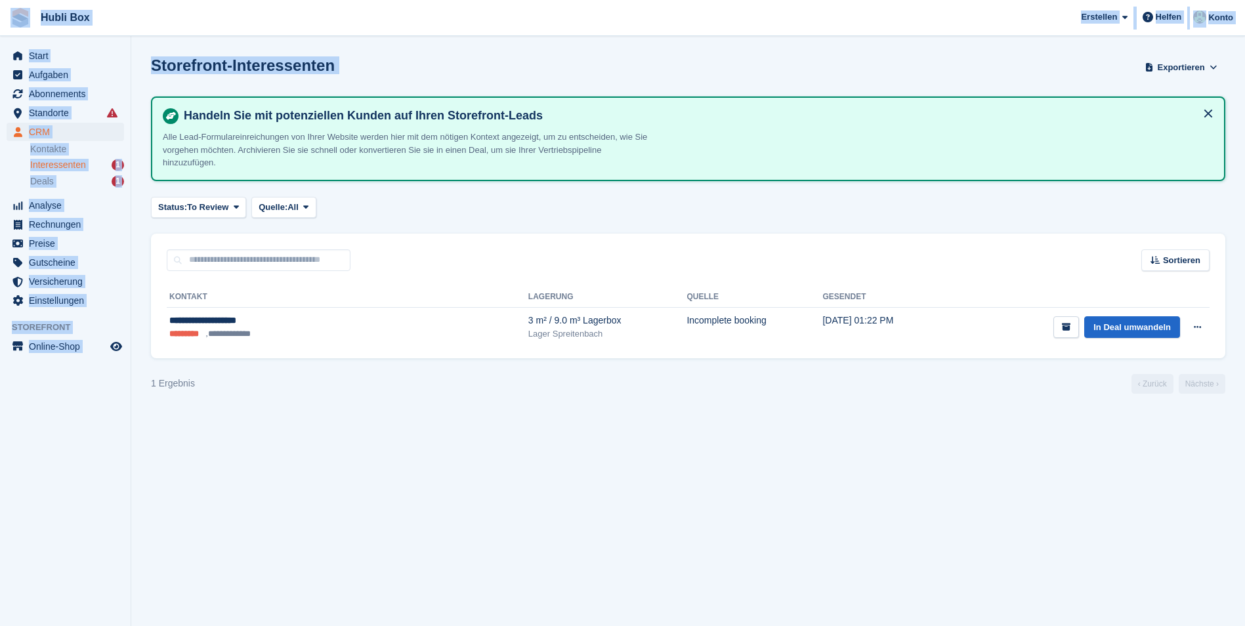
drag, startPoint x: 333, startPoint y: 74, endPoint x: 16, endPoint y: 26, distance: 321.2
click at [16, 26] on div "Hubli Box Erstellen Abonnement Rechnung Kontakt Deal Rabatt Seite Helfen Chat-S…" at bounding box center [622, 313] width 1245 height 626
click at [331, 68] on div "Storefront-Interessenten Exportieren Exportieren Interessenten Exportieren Sie …" at bounding box center [688, 74] width 1074 height 37
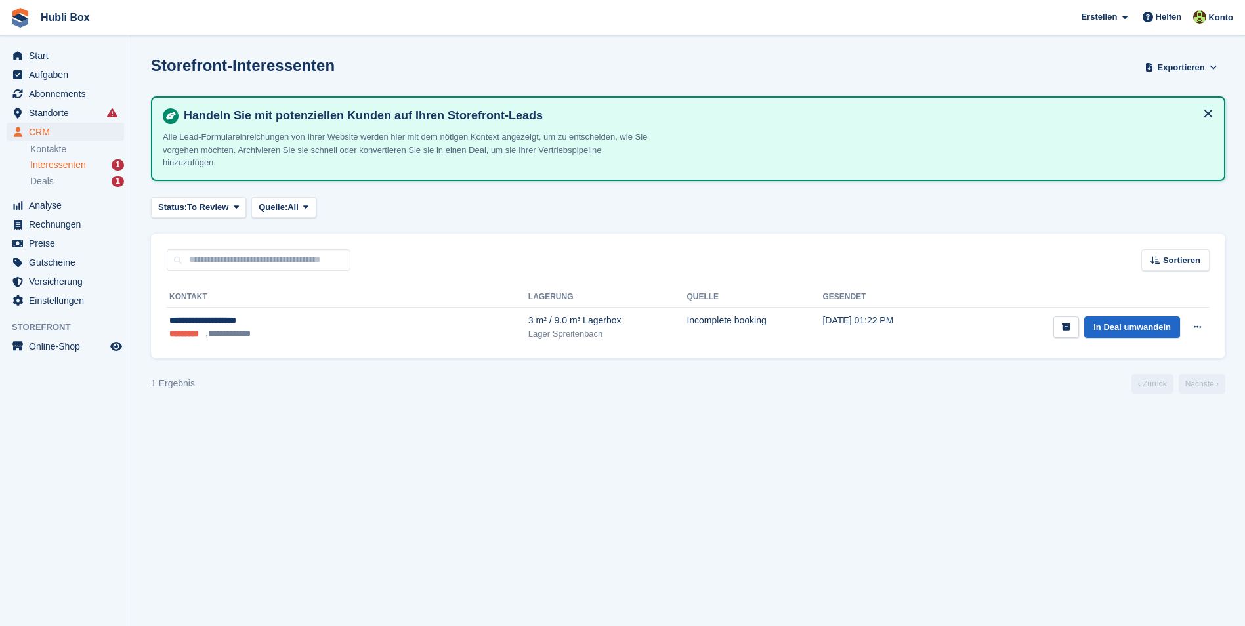
click at [331, 68] on div "Storefront-Interessenten Exportieren Exportieren Interessenten Exportieren Sie …" at bounding box center [688, 74] width 1074 height 37
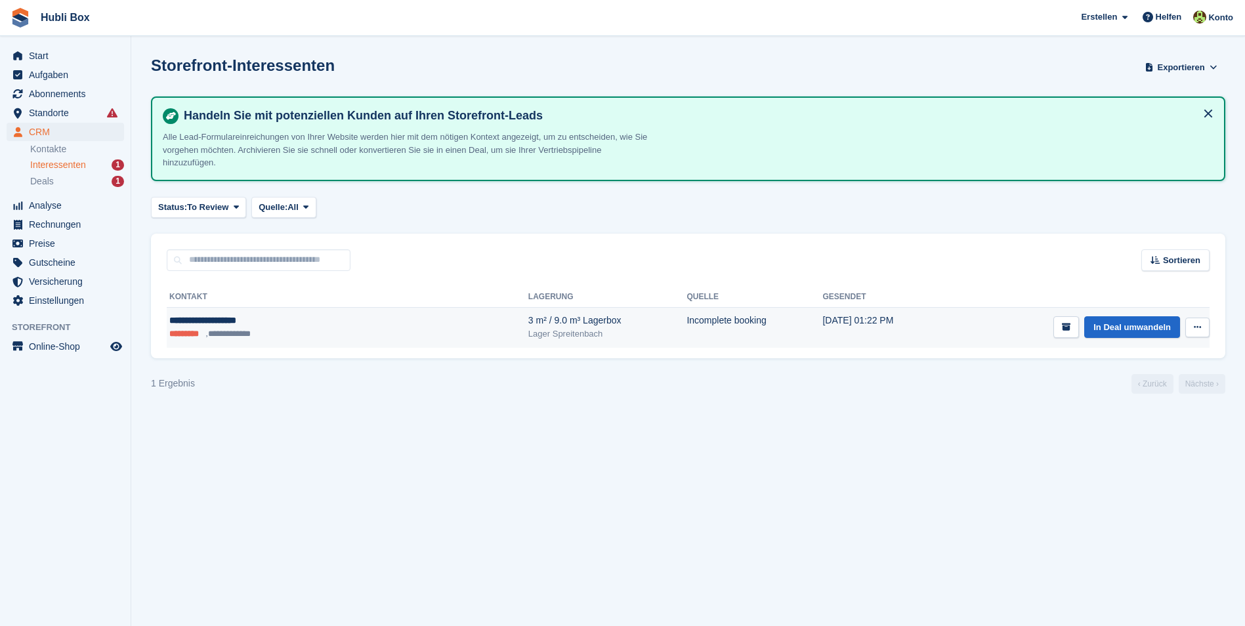
click at [1189, 318] on button at bounding box center [1197, 328] width 24 height 20
click at [1159, 390] on p "Interessenten löschen" at bounding box center [1146, 398] width 114 height 17
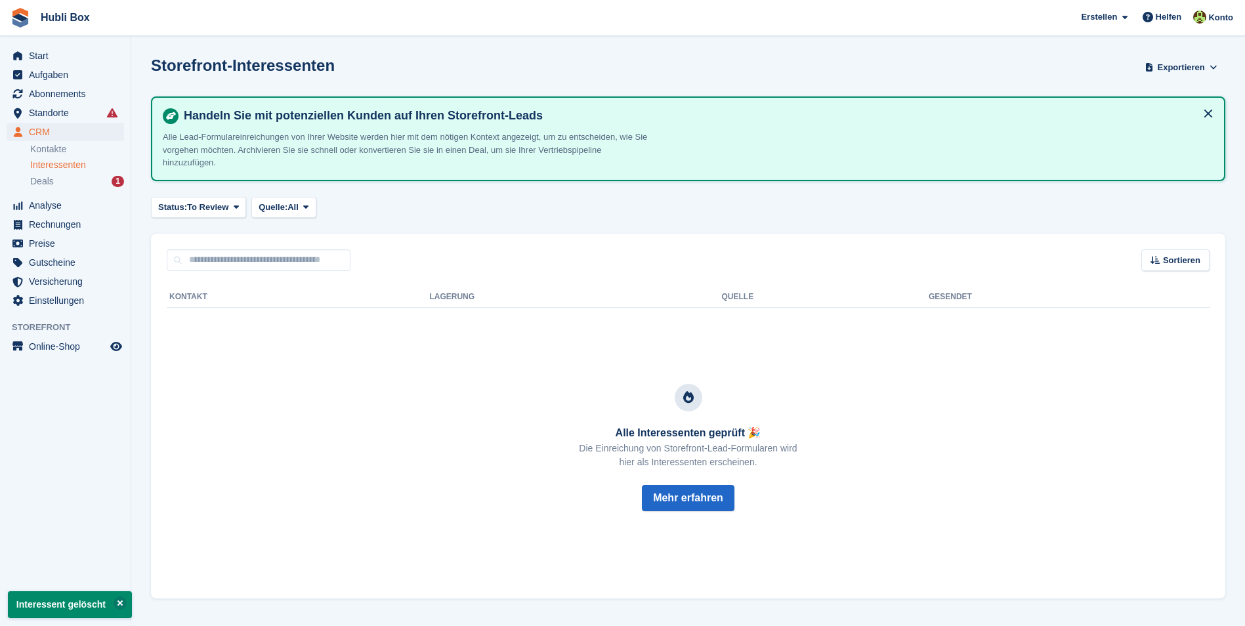
click at [473, 411] on div "Alle Interessenten geprüft 🎉 Die Einreichung von Storefront-Lead-Formularen wir…" at bounding box center [687, 447] width 1011 height 246
click at [65, 91] on span "Abonnements" at bounding box center [68, 94] width 79 height 18
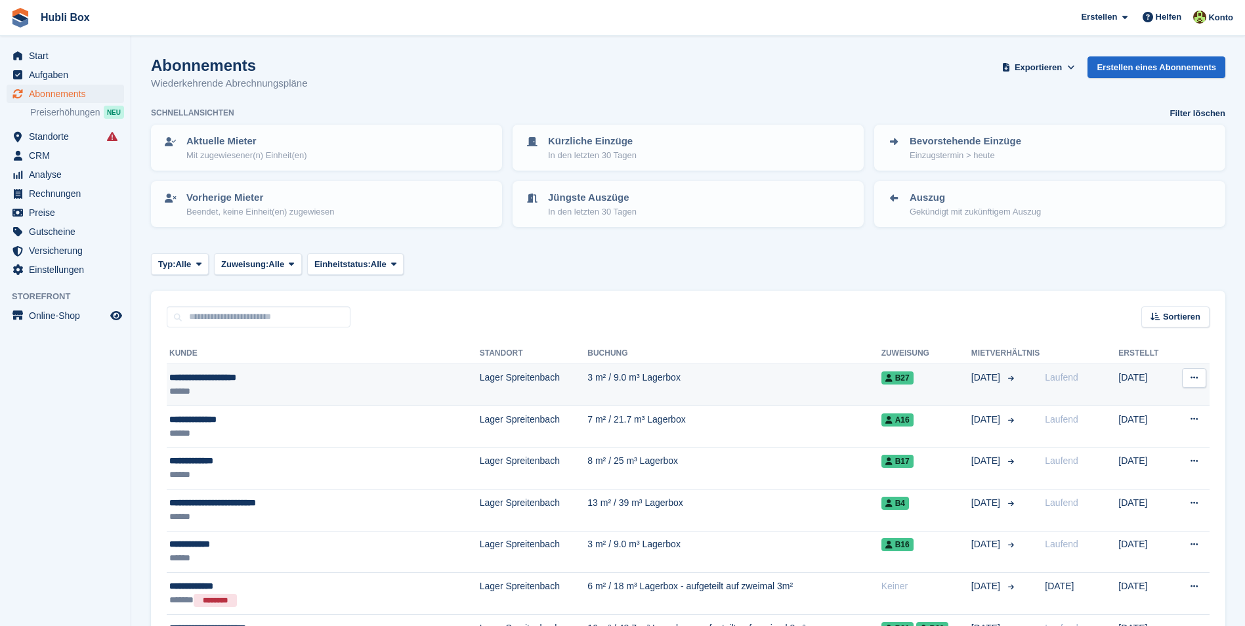
click at [224, 376] on div "**********" at bounding box center [284, 378] width 230 height 14
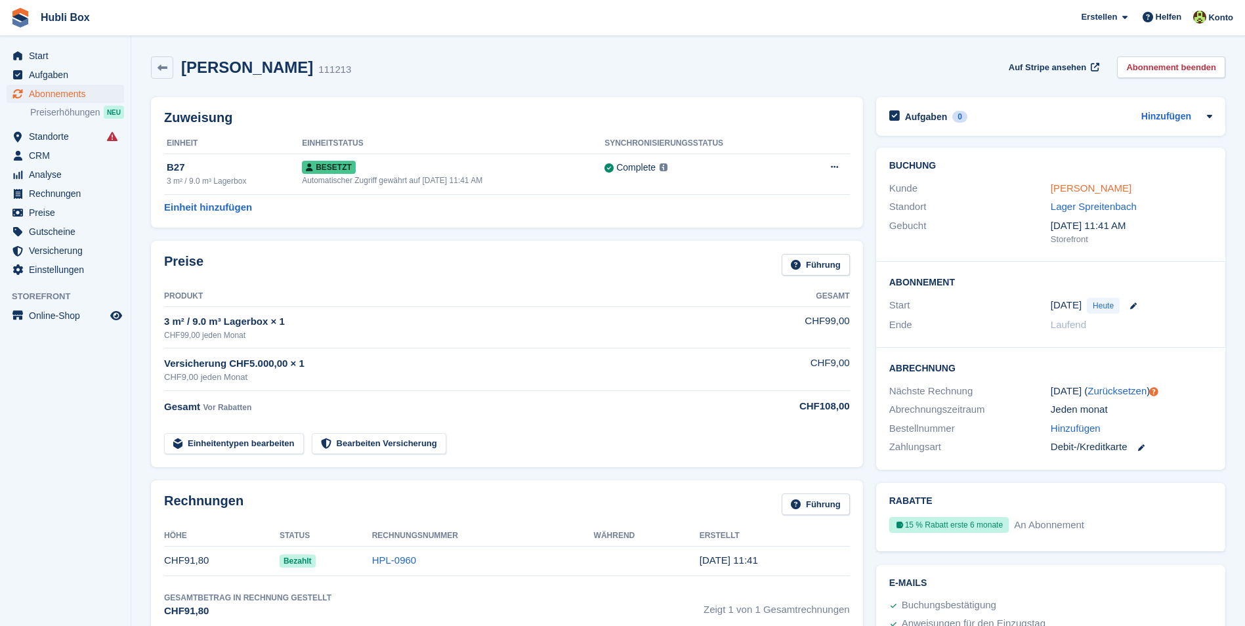
click at [1075, 189] on link "[PERSON_NAME]" at bounding box center [1090, 187] width 81 height 11
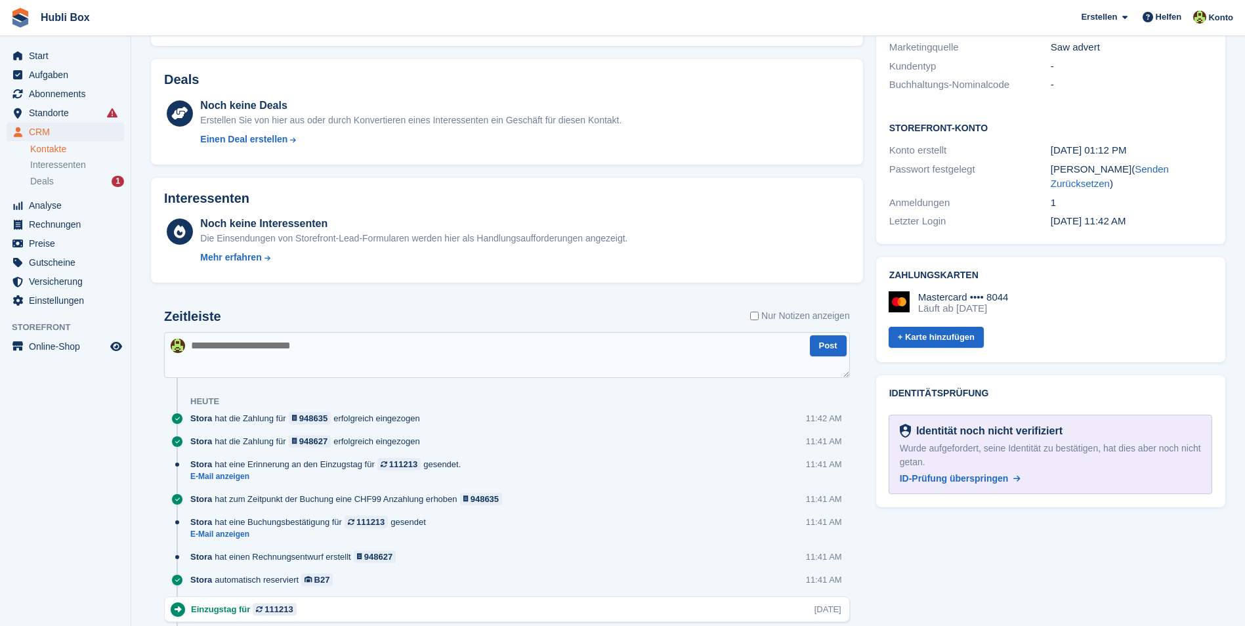
scroll to position [394, 0]
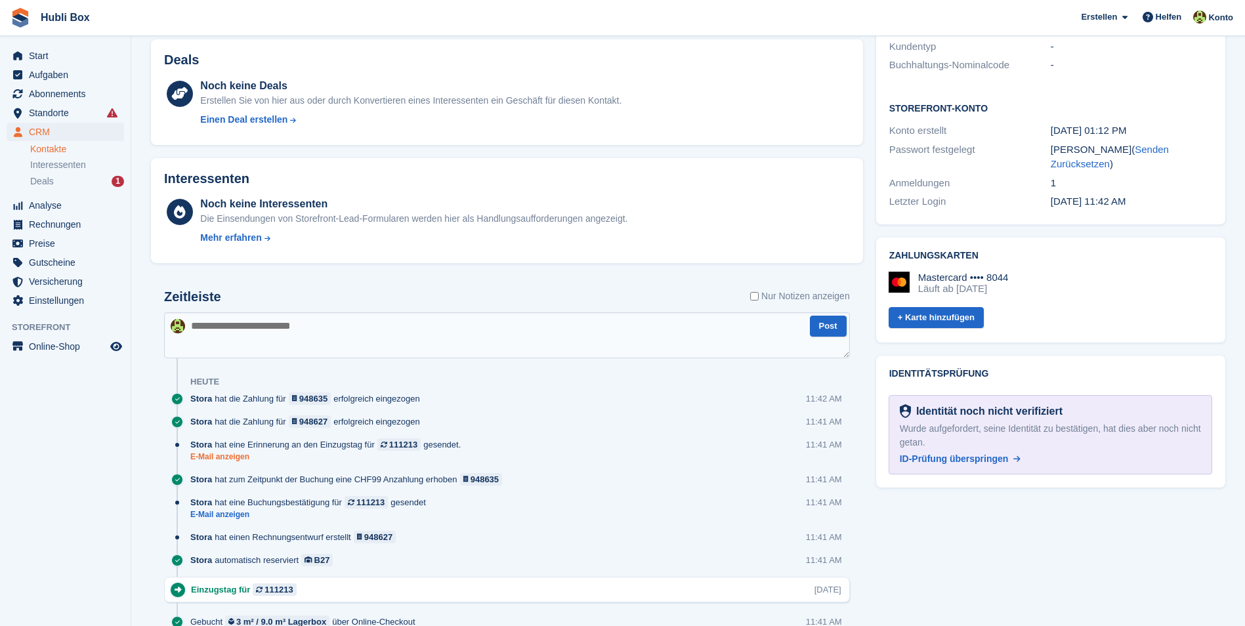
click at [232, 460] on link "E-Mail anzeigen" at bounding box center [328, 456] width 277 height 11
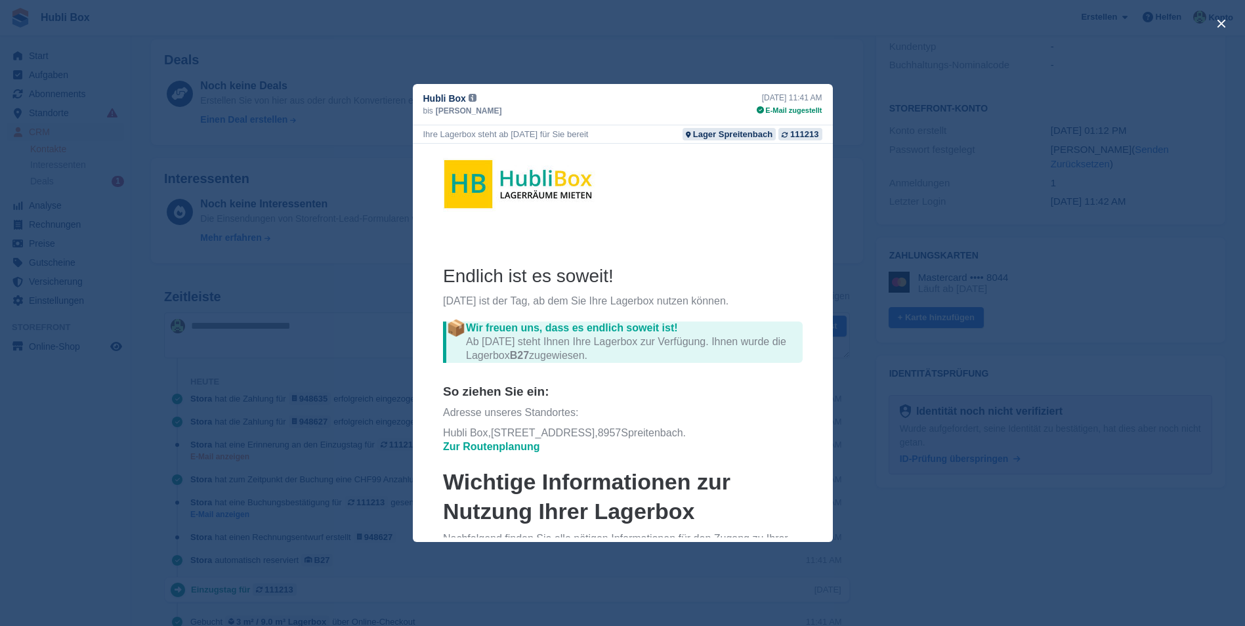
scroll to position [0, 0]
click at [68, 466] on div "close" at bounding box center [622, 313] width 1245 height 626
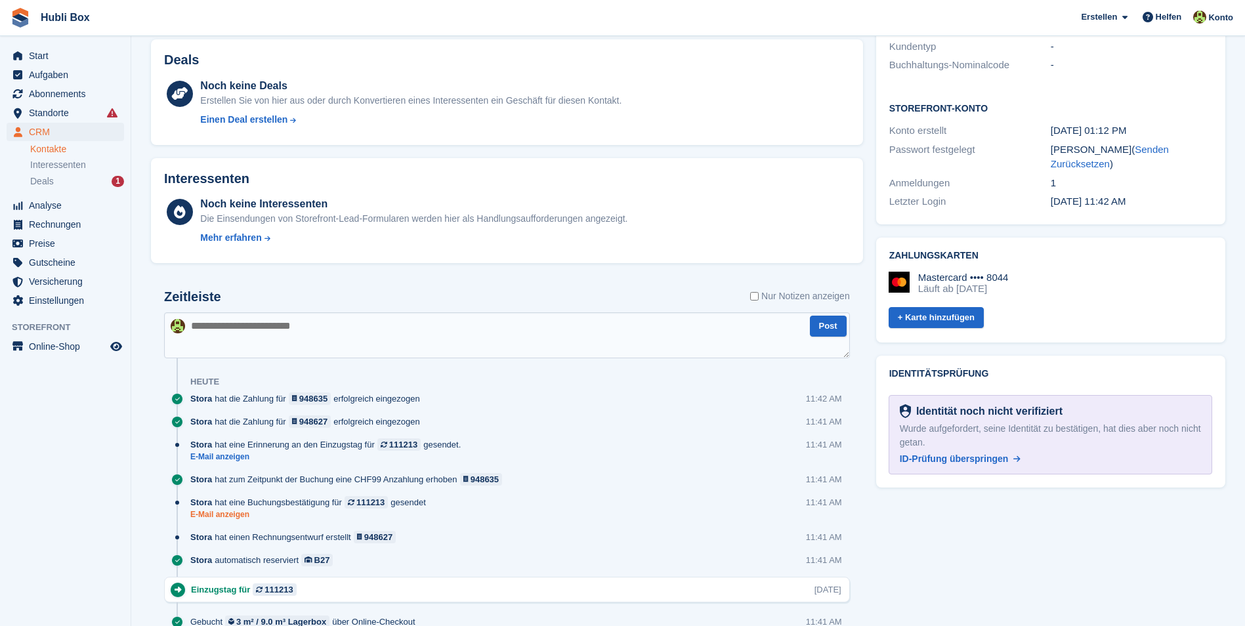
click at [207, 515] on link "E-Mail anzeigen" at bounding box center [311, 514] width 242 height 11
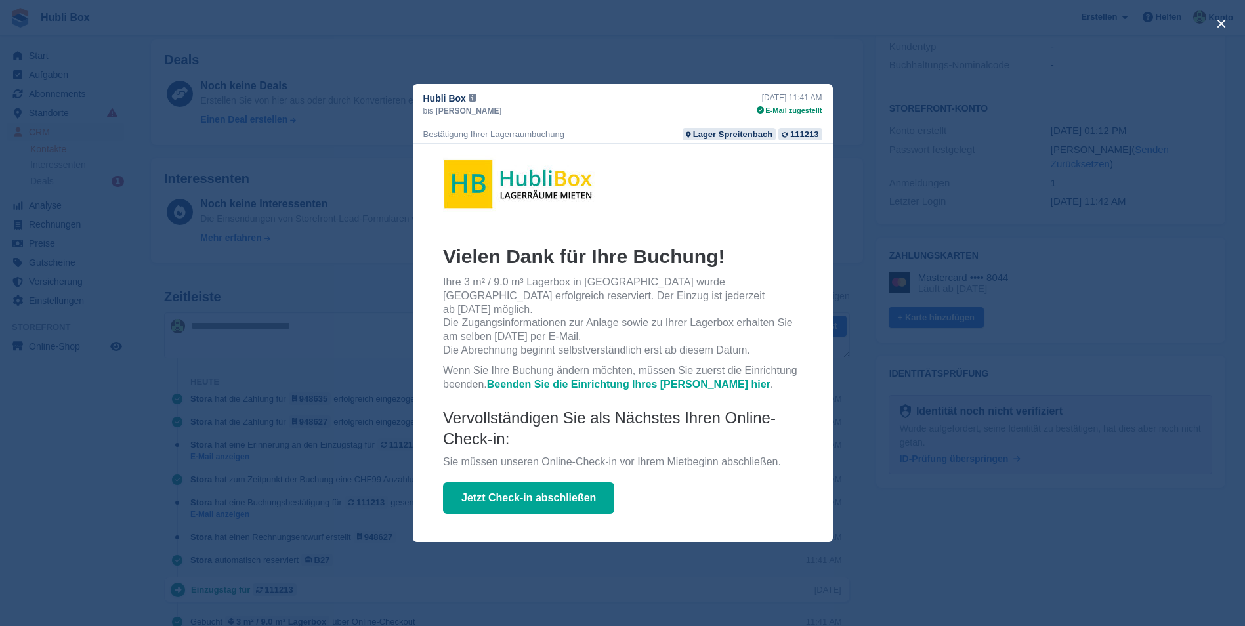
click at [142, 482] on div "close" at bounding box center [622, 313] width 1245 height 626
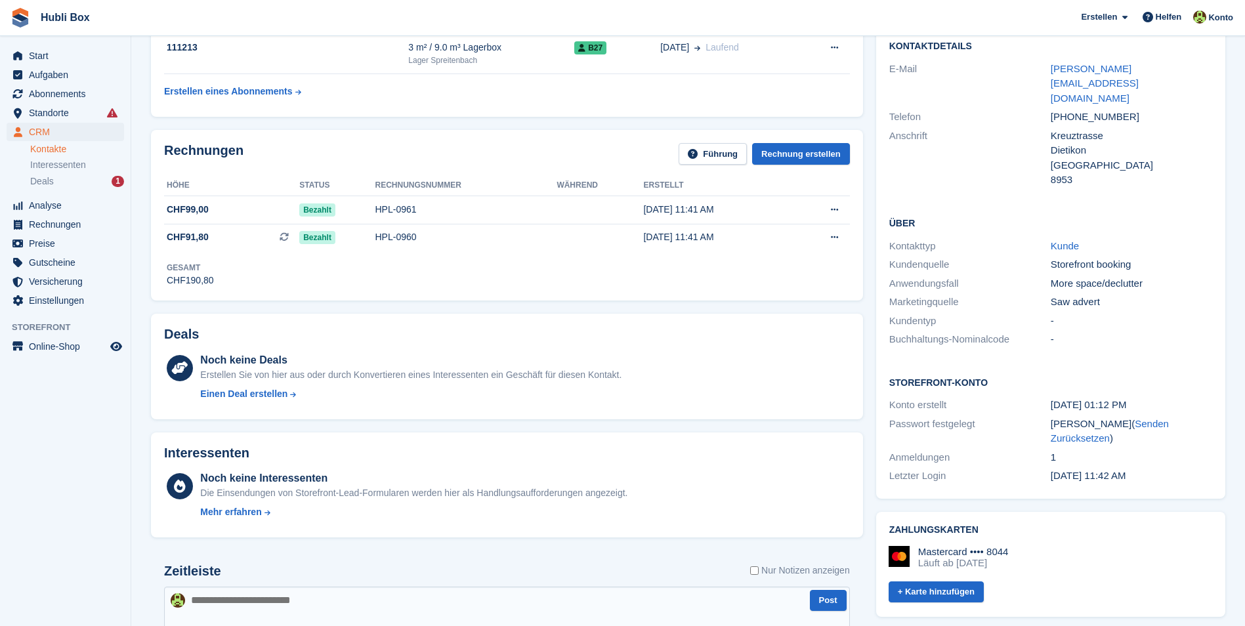
scroll to position [30, 0]
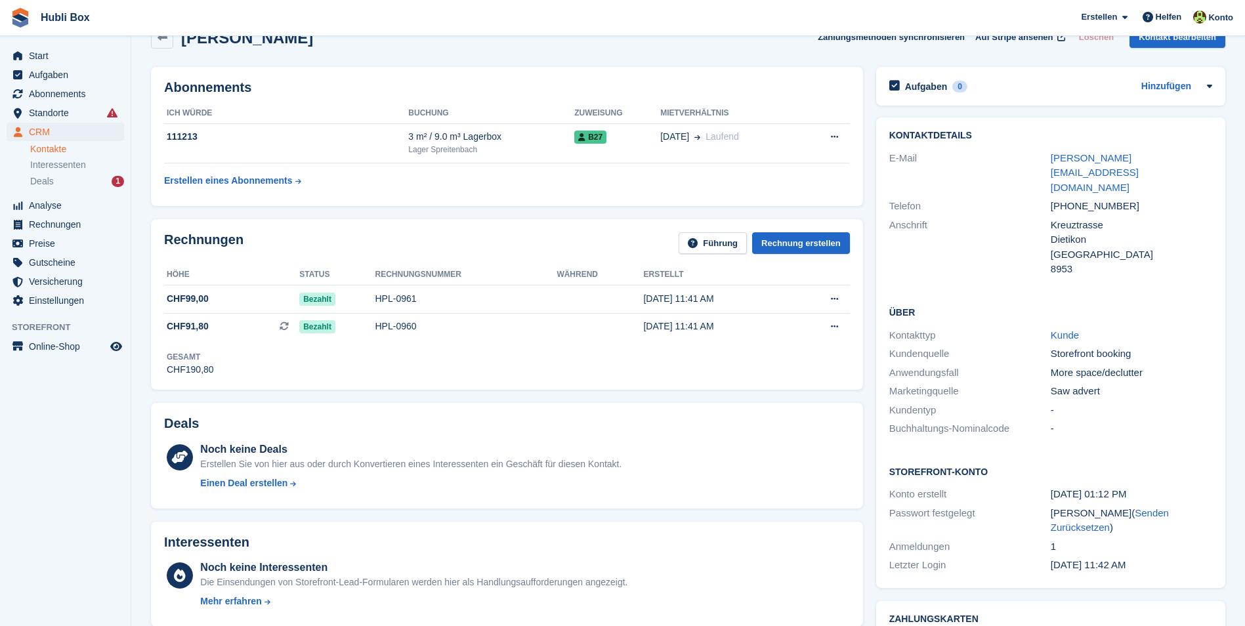
click at [48, 536] on aside "Start Aufgaben Abonnements Abonnements Abonnements Preiserhöhungen NEU Preiserh…" at bounding box center [65, 316] width 131 height 560
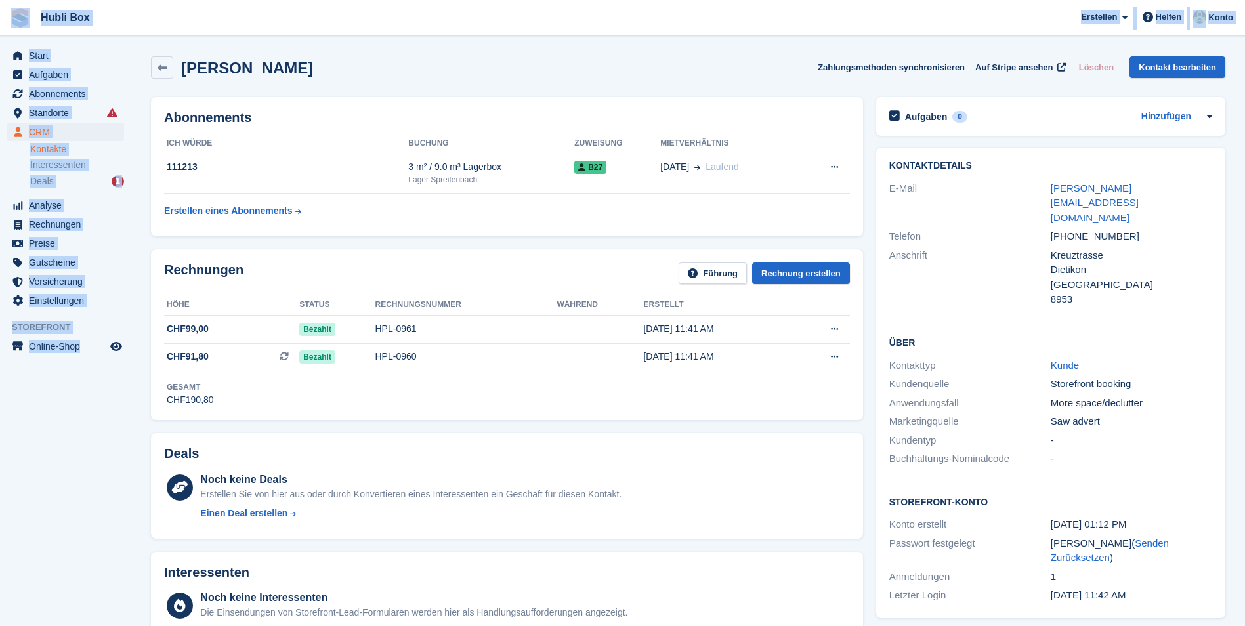
drag, startPoint x: 129, startPoint y: 379, endPoint x: 9, endPoint y: 11, distance: 387.1
click at [9, 11] on div "Hubli Box Erstellen Abonnement Rechnung Kontakt Deal Rabatt Seite Helfen Chat-S…" at bounding box center [622, 590] width 1245 height 1181
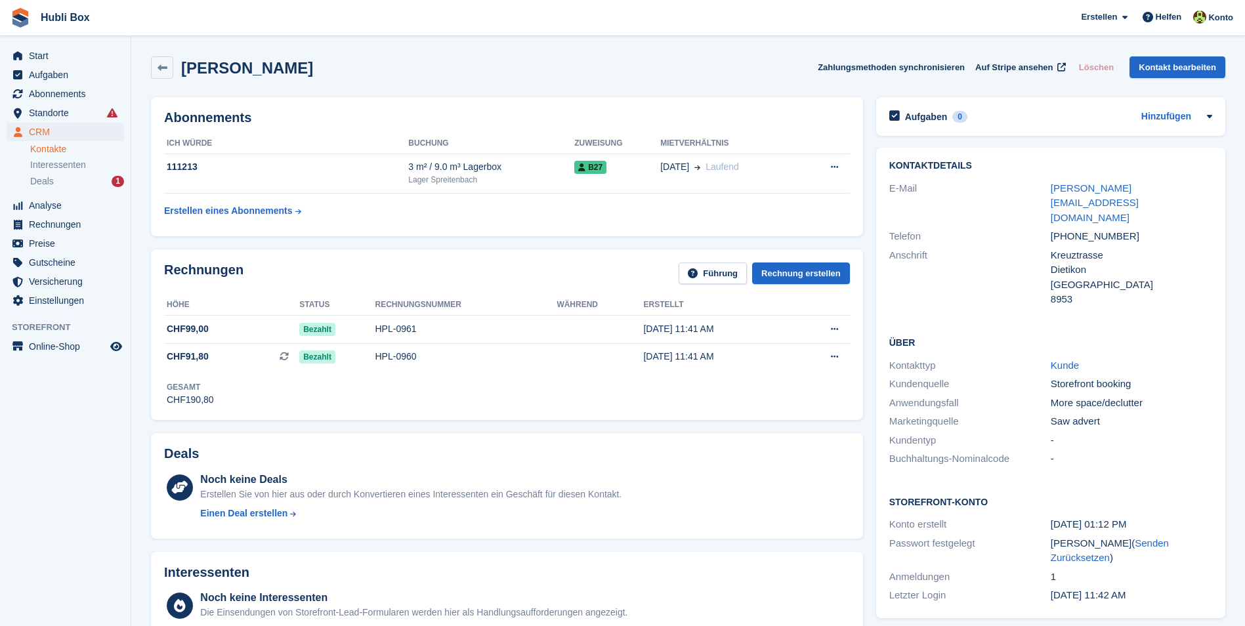
click at [241, 60] on h2 "[PERSON_NAME]" at bounding box center [247, 68] width 132 height 18
drag, startPoint x: 358, startPoint y: 66, endPoint x: 6, endPoint y: 37, distance: 353.5
click at [6, 37] on div "Start Aufgaben Abonnements Abonnements Abonnements Preiserhöhungen NEU Preiserh…" at bounding box center [622, 590] width 1245 height 1181
click at [185, 7] on span "Hubli Box Erstellen Abonnement Rechnung Kontakt Deal Rabatt Seite Helfen Chat-S…" at bounding box center [622, 17] width 1245 height 35
drag, startPoint x: 352, startPoint y: 72, endPoint x: 13, endPoint y: 18, distance: 343.5
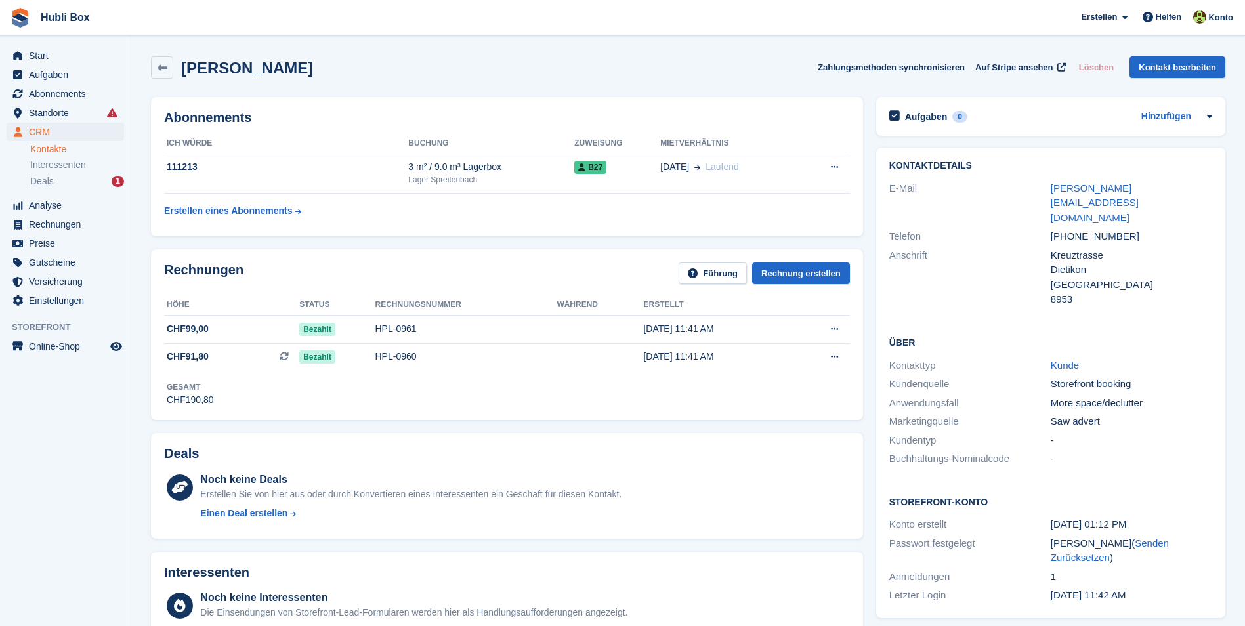
click at [13, 18] on div "Hubli Box Erstellen Abonnement Rechnung Kontakt Deal Rabatt Seite Helfen Chat-S…" at bounding box center [622, 590] width 1245 height 1181
click at [271, 26] on span "Hubli Box Erstellen Abonnement Rechnung Kontakt Deal Rabatt Seite Helfen Chat-S…" at bounding box center [622, 17] width 1245 height 35
drag, startPoint x: 375, startPoint y: 73, endPoint x: 17, endPoint y: 25, distance: 361.4
click at [17, 25] on div "Hubli Box Erstellen Abonnement Rechnung Kontakt Deal Rabatt Seite Helfen Chat-S…" at bounding box center [622, 590] width 1245 height 1181
click at [404, 52] on div "Amanda Moreno Porras Zahlungsmethoden synchronisieren Auf Stripe ansehen Lösche…" at bounding box center [687, 70] width 1087 height 41
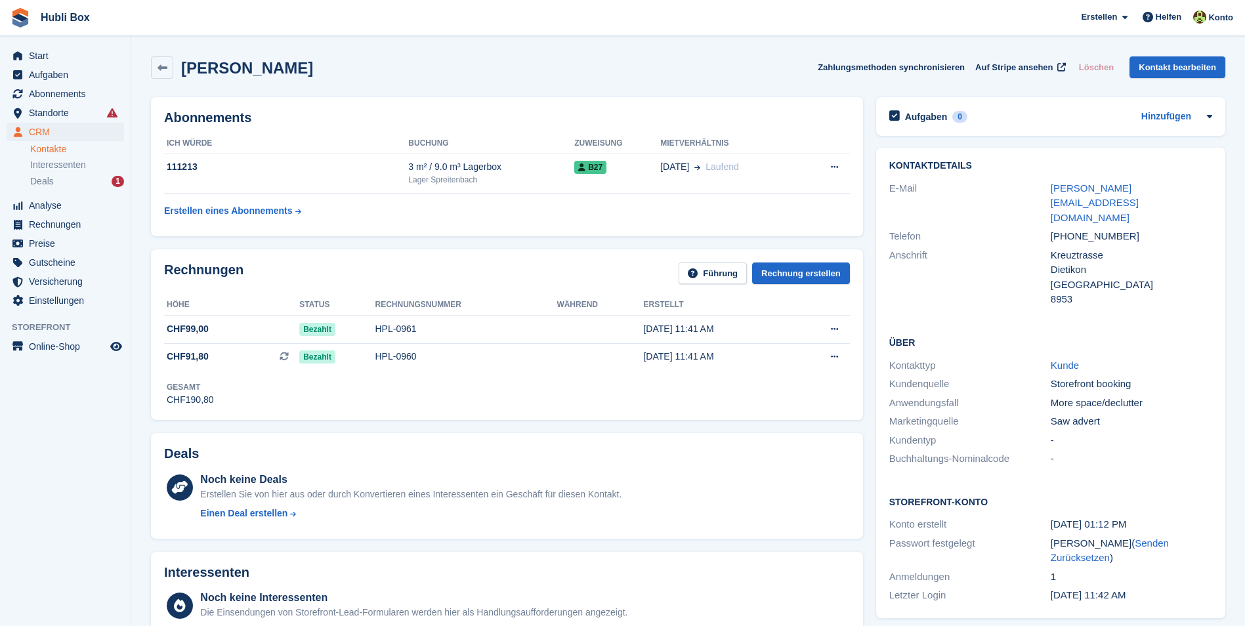
drag, startPoint x: 362, startPoint y: 69, endPoint x: 3, endPoint y: 26, distance: 362.1
click at [3, 26] on div "Hubli Box Erstellen Abonnement Rechnung Kontakt Deal Rabatt Seite Helfen Chat-S…" at bounding box center [622, 590] width 1245 height 1181
click at [282, 65] on h2 "[PERSON_NAME]" at bounding box center [247, 68] width 132 height 18
drag, startPoint x: 355, startPoint y: 73, endPoint x: 1, endPoint y: 29, distance: 357.1
click at [1, 29] on div "Hubli Box Erstellen Abonnement Rechnung Kontakt Deal Rabatt Seite Helfen Chat-S…" at bounding box center [622, 590] width 1245 height 1181
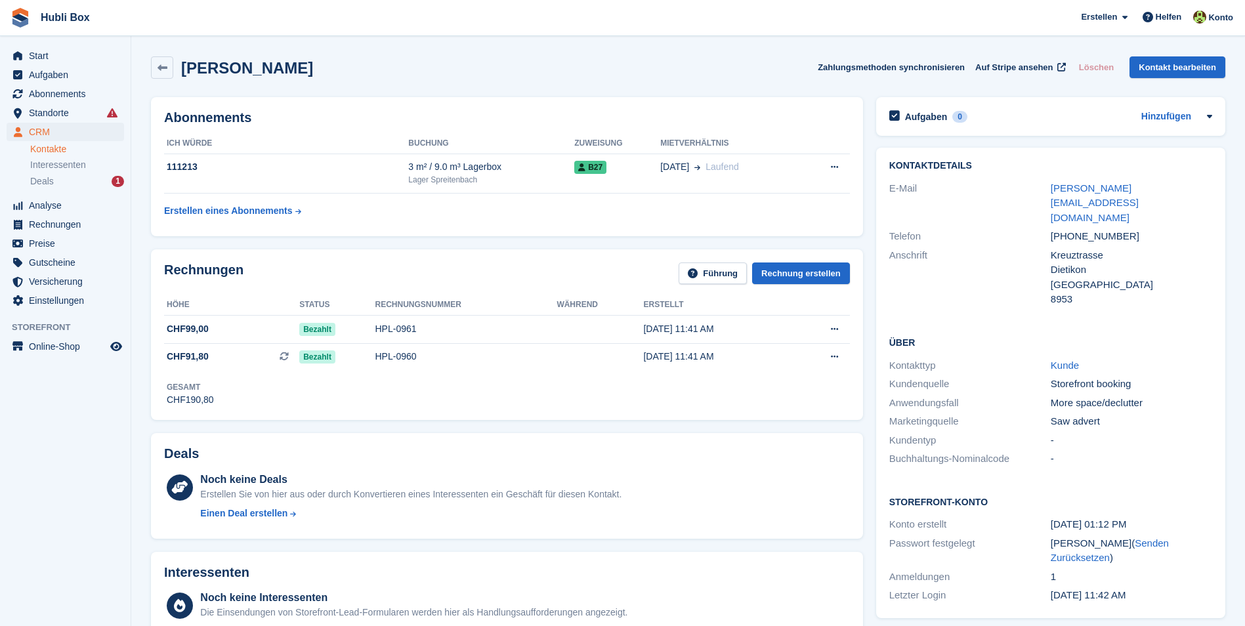
click at [375, 64] on div "Amanda Moreno Porras Zahlungsmethoden synchronisieren Auf Stripe ansehen Lösche…" at bounding box center [688, 67] width 1074 height 22
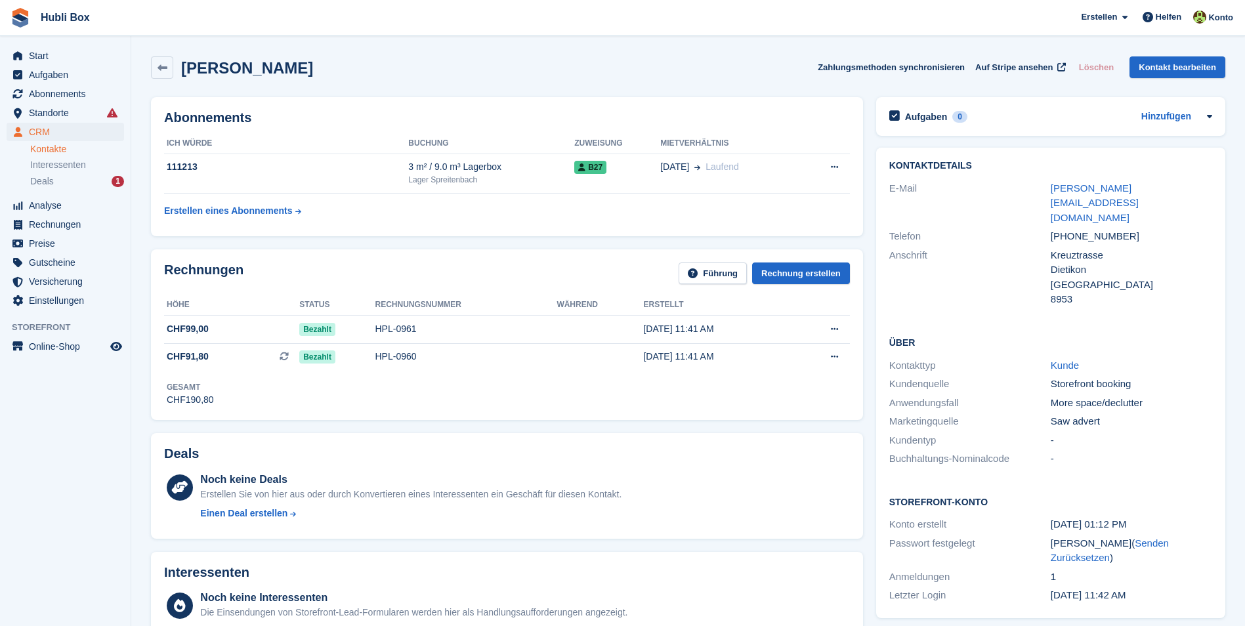
drag, startPoint x: 375, startPoint y: 64, endPoint x: 12, endPoint y: 35, distance: 364.7
click at [12, 35] on div "Hubli Box Erstellen Abonnement Rechnung Kontakt Deal Rabatt Seite Helfen Chat-S…" at bounding box center [622, 590] width 1245 height 1181
click at [283, 56] on div "Amanda Moreno Porras Zahlungsmethoden synchronisieren Auf Stripe ansehen Lösche…" at bounding box center [687, 70] width 1087 height 41
drag, startPoint x: 346, startPoint y: 66, endPoint x: 168, endPoint y: 72, distance: 177.9
click at [168, 72] on div "[PERSON_NAME]" at bounding box center [232, 67] width 162 height 22
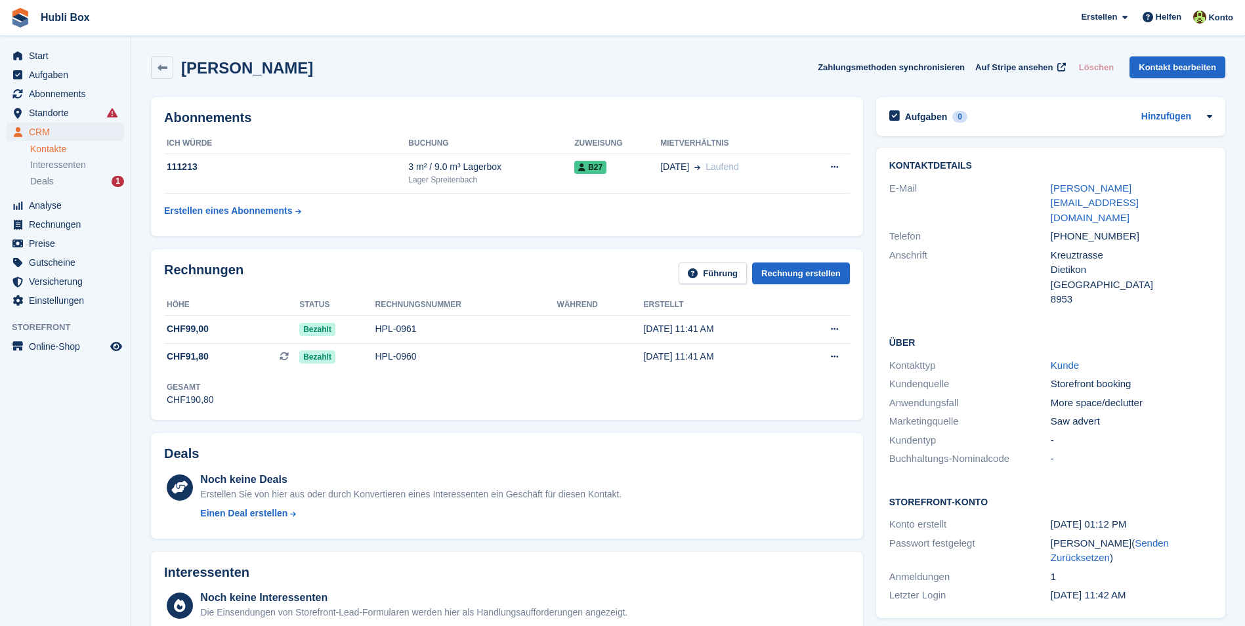
click at [398, 70] on div "Amanda Moreno Porras Zahlungsmethoden synchronisieren Auf Stripe ansehen Lösche…" at bounding box center [688, 67] width 1074 height 22
drag, startPoint x: 374, startPoint y: 66, endPoint x: 16, endPoint y: 26, distance: 360.5
click at [16, 26] on div "Hubli Box Erstellen Abonnement Rechnung Kontakt Deal Rabatt Seite Helfen Chat-S…" at bounding box center [622, 590] width 1245 height 1181
click at [174, 26] on span "Hubli Box Erstellen Abonnement Rechnung Kontakt Deal Rabatt Seite Helfen Chat-S…" at bounding box center [622, 17] width 1245 height 35
click at [218, 59] on h2 "[PERSON_NAME]" at bounding box center [247, 68] width 132 height 18
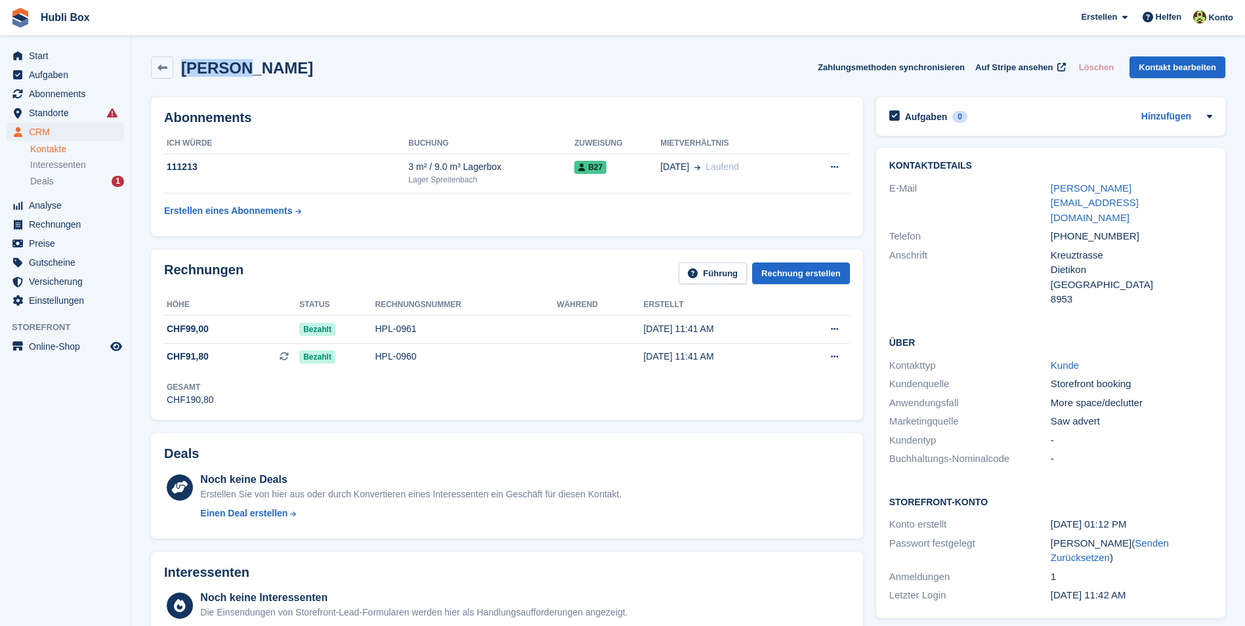
click at [218, 59] on h2 "[PERSON_NAME]" at bounding box center [247, 68] width 132 height 18
click at [304, 59] on h2 "[PERSON_NAME]" at bounding box center [247, 68] width 132 height 18
drag, startPoint x: 354, startPoint y: 77, endPoint x: 3, endPoint y: 18, distance: 355.3
click at [3, 18] on div "Hubli Box Erstellen Abonnement Rechnung Kontakt Deal Rabatt Seite Helfen Chat-S…" at bounding box center [622, 590] width 1245 height 1181
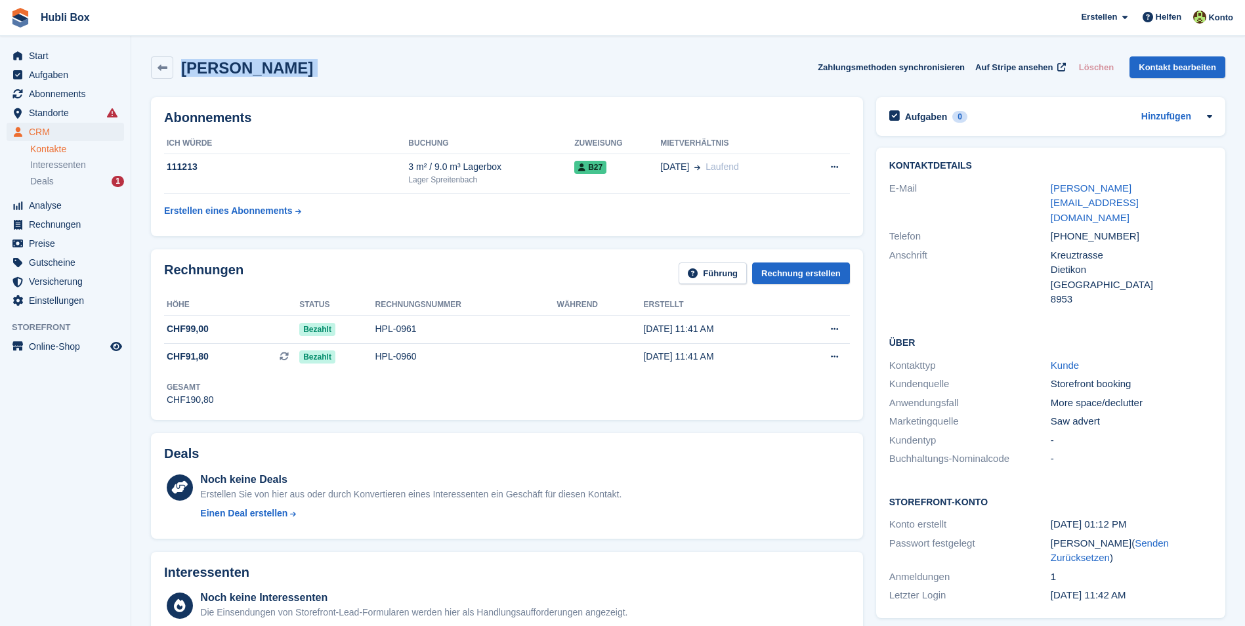
click at [196, 22] on span "Hubli Box Erstellen Abonnement Rechnung Kontakt Deal Rabatt Seite Helfen Chat-S…" at bounding box center [622, 17] width 1245 height 35
drag, startPoint x: 351, startPoint y: 70, endPoint x: 15, endPoint y: 24, distance: 338.9
click at [15, 24] on div "Hubli Box Erstellen Abonnement Rechnung Kontakt Deal Rabatt Seite Helfen Chat-S…" at bounding box center [622, 590] width 1245 height 1181
click at [186, 32] on span "Hubli Box Erstellen Abonnement Rechnung Kontakt Deal Rabatt Seite Helfen Chat-S…" at bounding box center [622, 17] width 1245 height 35
drag, startPoint x: 404, startPoint y: 74, endPoint x: 7, endPoint y: 26, distance: 399.9
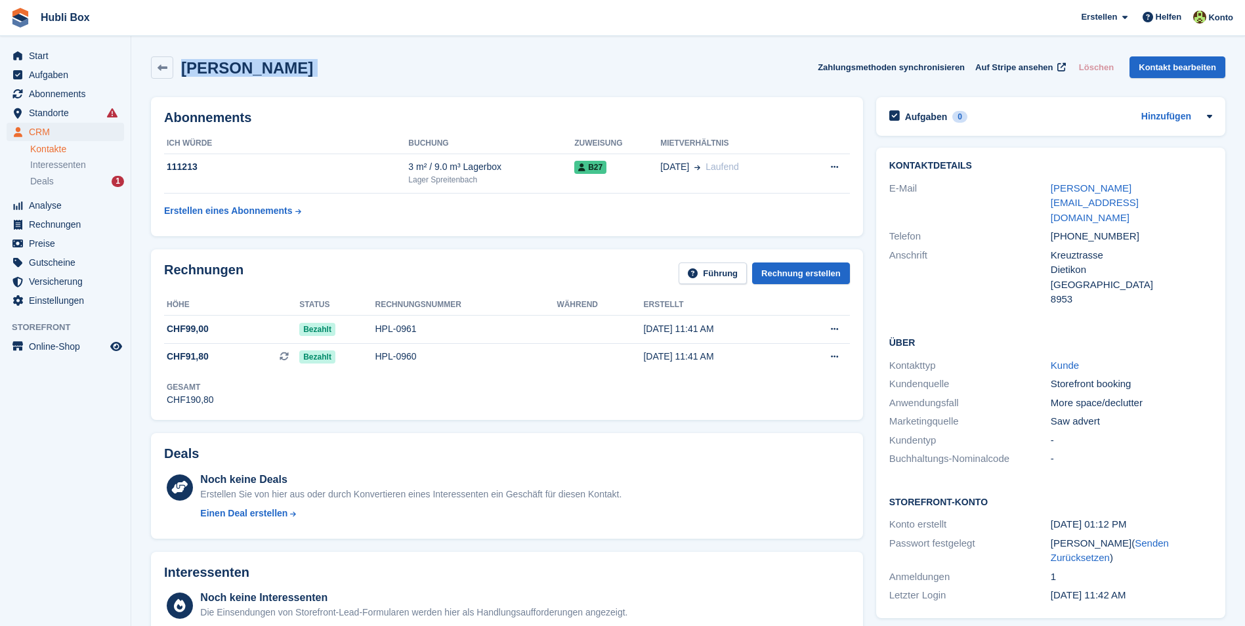
click at [7, 26] on div "Hubli Box Erstellen Abonnement Rechnung Kontakt Deal Rabatt Seite Helfen Chat-S…" at bounding box center [622, 590] width 1245 height 1181
click at [191, 14] on span "Hubli Box Erstellen Abonnement Rechnung Kontakt Deal Rabatt Seite Helfen Chat-S…" at bounding box center [622, 17] width 1245 height 35
drag, startPoint x: 377, startPoint y: 75, endPoint x: 10, endPoint y: 32, distance: 369.3
click at [10, 32] on div "Hubli Box Erstellen Abonnement Rechnung Kontakt Deal Rabatt Seite Helfen Chat-S…" at bounding box center [622, 590] width 1245 height 1181
click at [128, 8] on span "Hubli Box Erstellen Abonnement Rechnung Kontakt Deal Rabatt Seite Helfen Chat-S…" at bounding box center [622, 17] width 1245 height 35
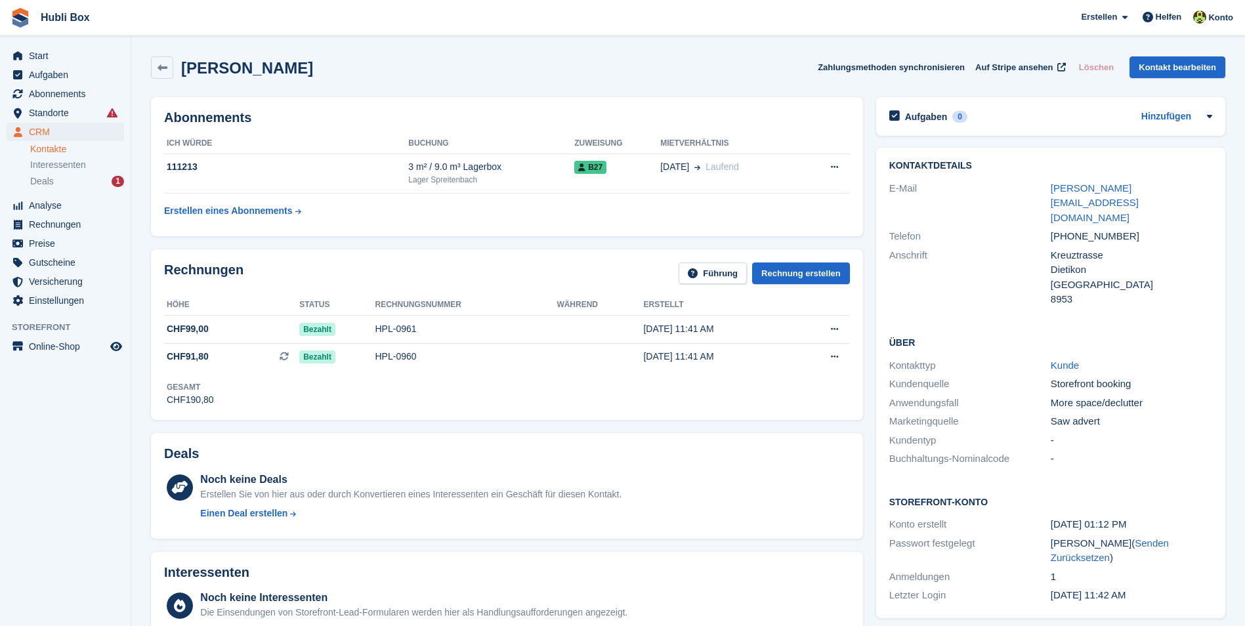
click at [300, 72] on h2 "[PERSON_NAME]" at bounding box center [247, 68] width 132 height 18
click at [313, 64] on h2 "[PERSON_NAME]" at bounding box center [247, 68] width 132 height 18
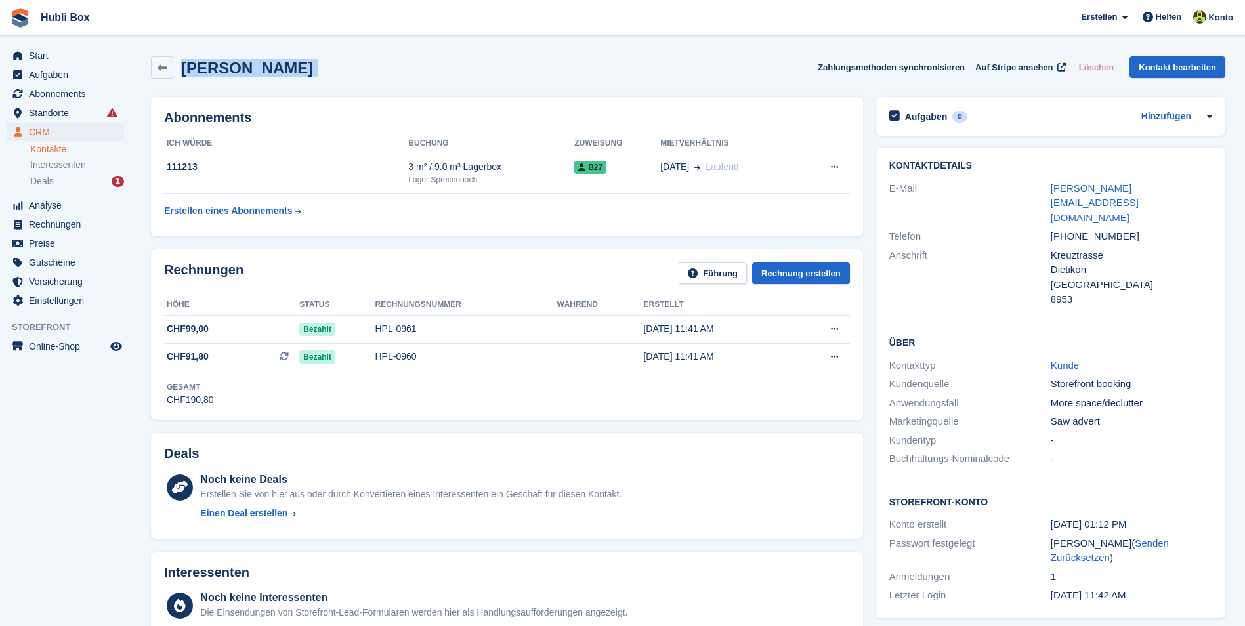
drag, startPoint x: 349, startPoint y: 72, endPoint x: 5, endPoint y: 25, distance: 346.9
click at [5, 25] on div "Hubli Box Erstellen Abonnement Rechnung Kontakt Deal Rabatt Seite Helfen Chat-S…" at bounding box center [622, 590] width 1245 height 1181
click at [181, 14] on span "Hubli Box Erstellen Abonnement Rechnung Kontakt Deal Rabatt Seite Helfen Chat-S…" at bounding box center [622, 17] width 1245 height 35
drag, startPoint x: 295, startPoint y: 54, endPoint x: 18, endPoint y: 31, distance: 278.5
click at [18, 31] on div "Hubli Box Erstellen Abonnement Rechnung Kontakt Deal Rabatt Seite Helfen Chat-S…" at bounding box center [622, 590] width 1245 height 1181
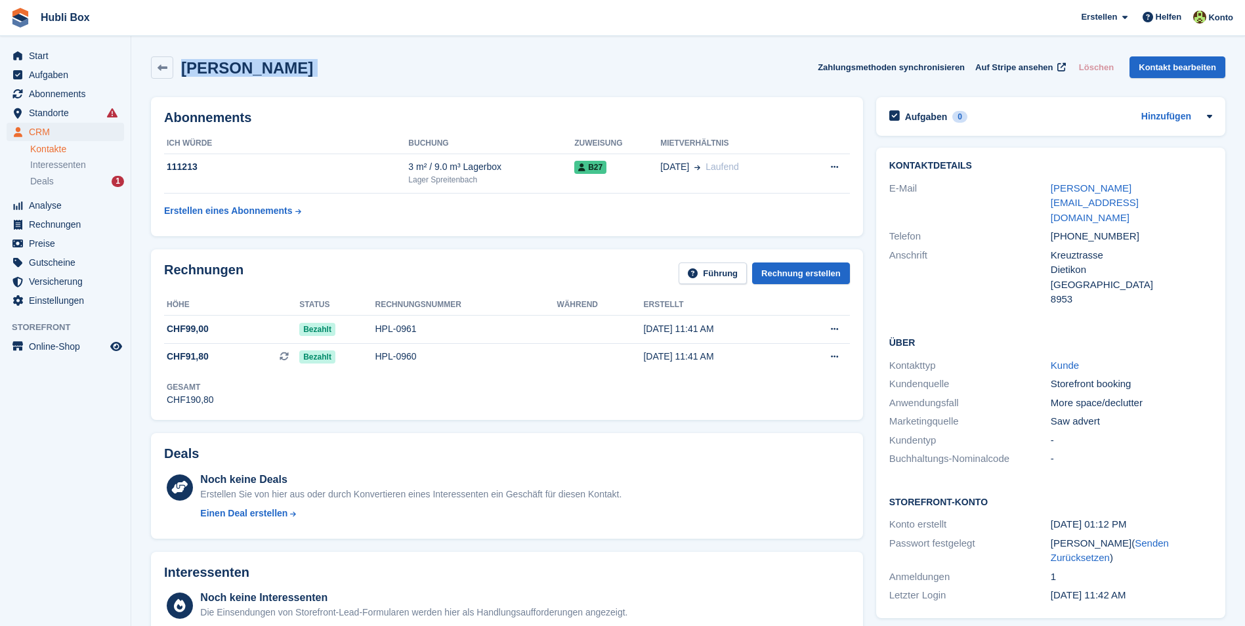
click at [321, 54] on div "Amanda Moreno Porras Zahlungsmethoden synchronisieren Auf Stripe ansehen Lösche…" at bounding box center [687, 70] width 1087 height 41
click at [68, 111] on span "Standorte" at bounding box center [68, 113] width 79 height 18
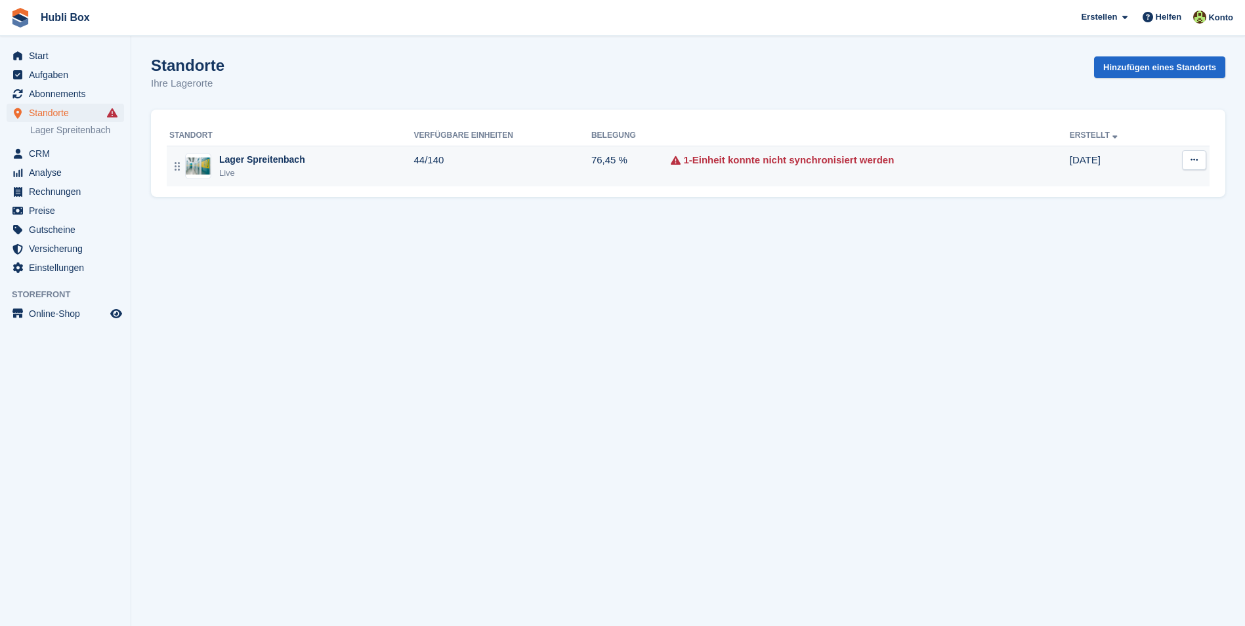
click at [285, 168] on div "Live" at bounding box center [262, 173] width 86 height 13
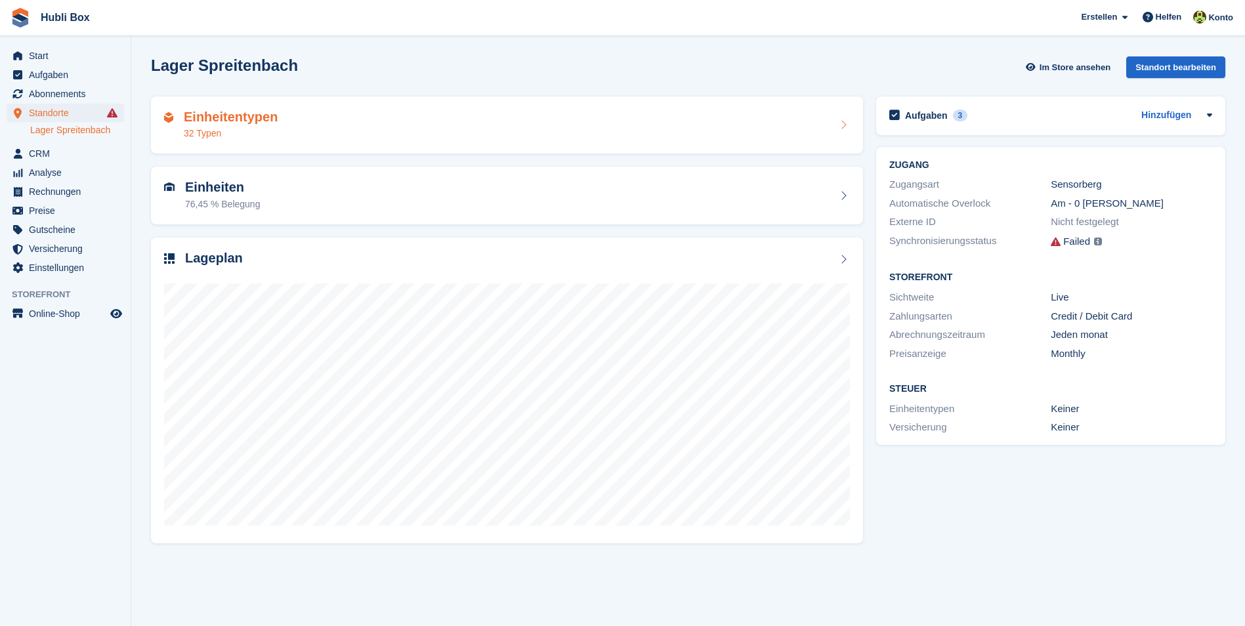
click at [405, 122] on div "Einheitentypen 32 Typen" at bounding box center [507, 125] width 686 height 31
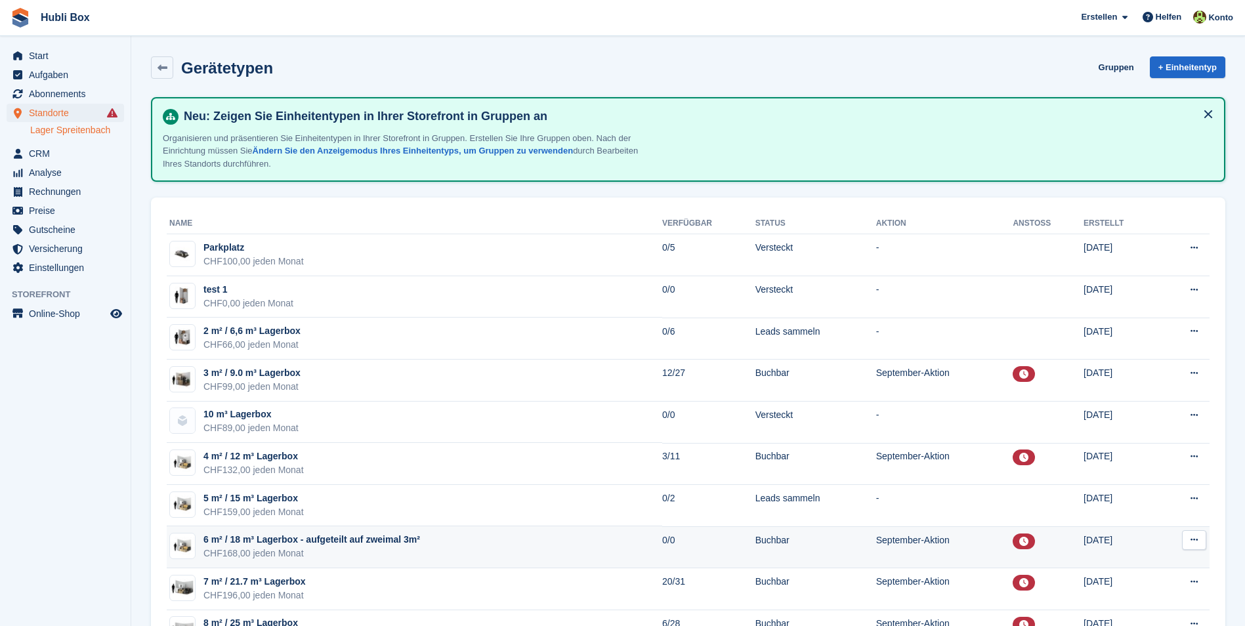
click at [342, 551] on div "CHF168,00 jeden Monat" at bounding box center [311, 554] width 217 height 14
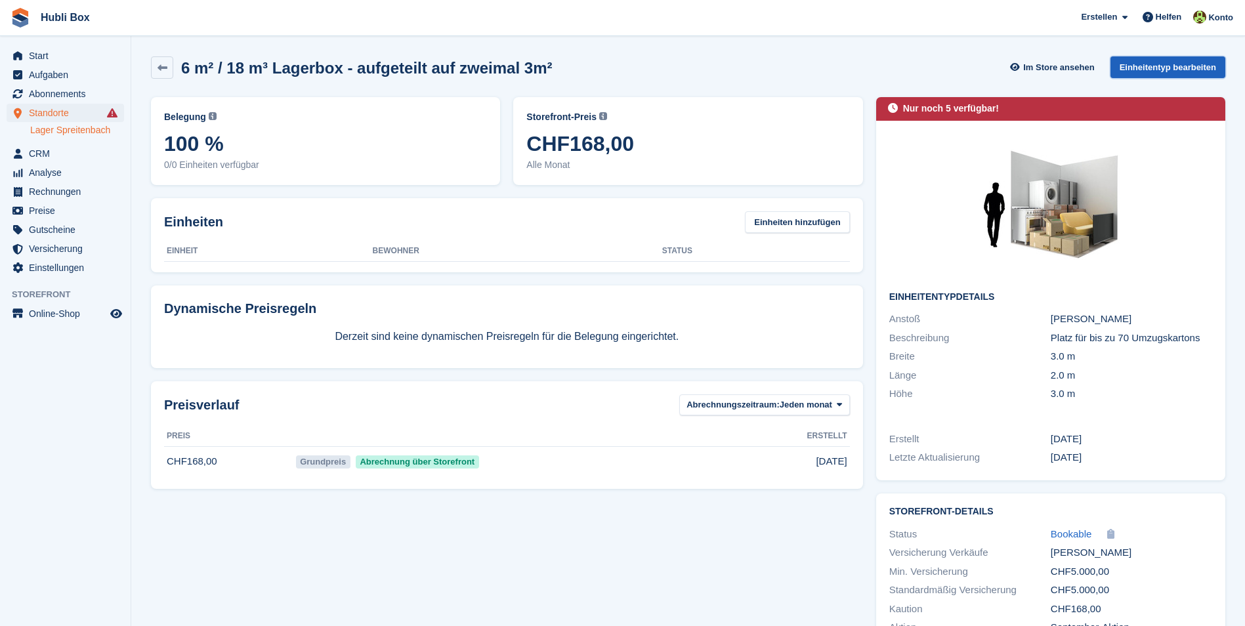
click at [1153, 63] on link "Einheitentyp bearbeiten" at bounding box center [1167, 67] width 115 height 22
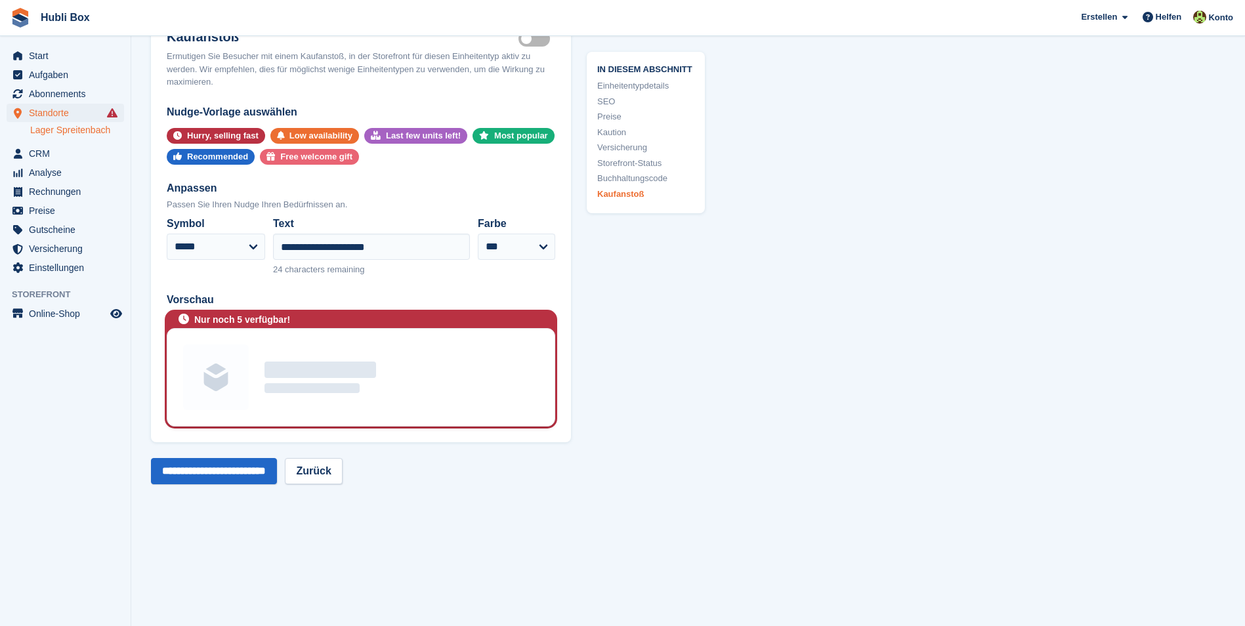
scroll to position [2559, 0]
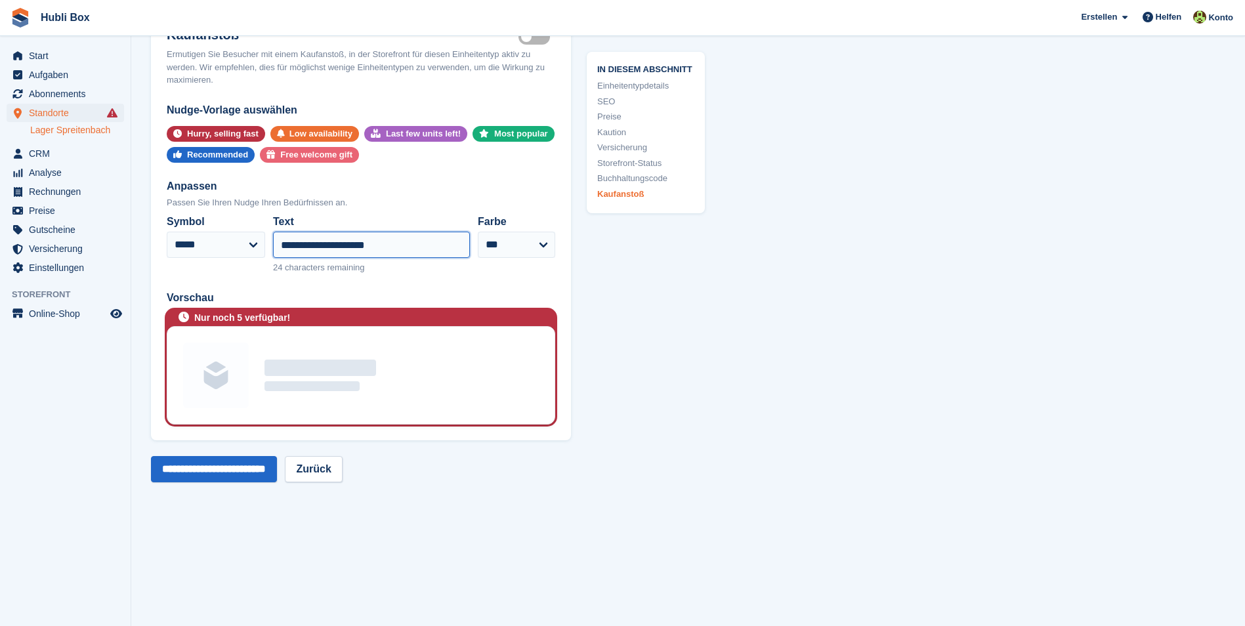
click at [331, 256] on input "**********" at bounding box center [371, 245] width 197 height 26
type input "**********"
drag, startPoint x: 273, startPoint y: 569, endPoint x: 272, endPoint y: 562, distance: 6.6
drag, startPoint x: 241, startPoint y: 483, endPoint x: 251, endPoint y: 487, distance: 10.0
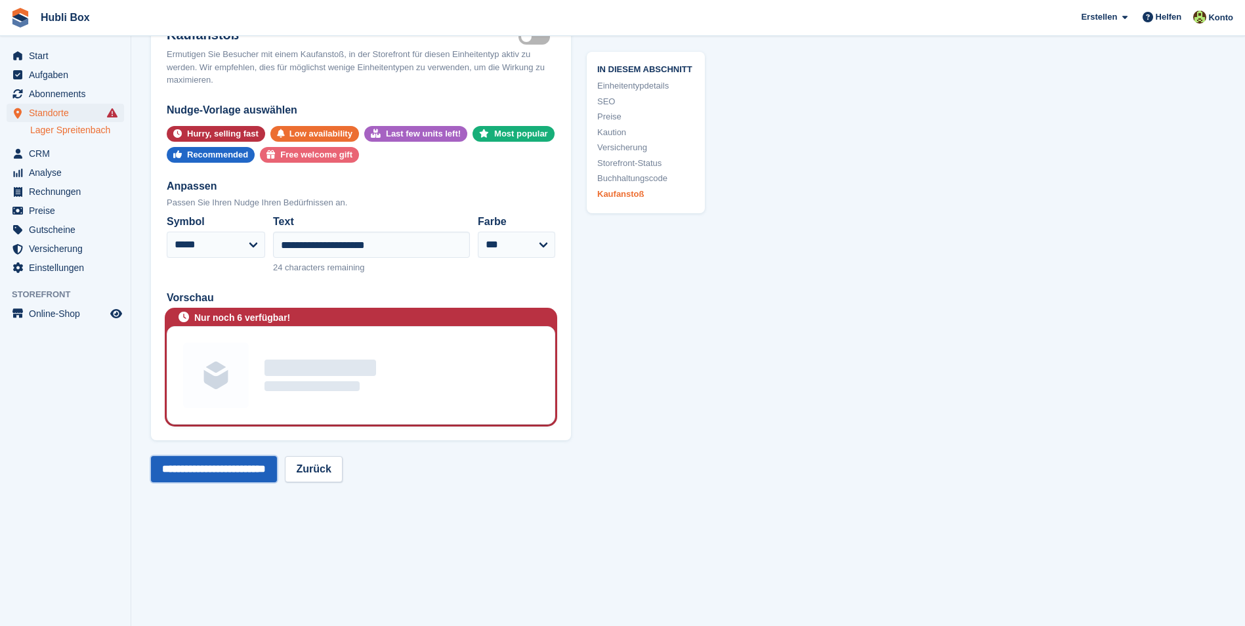
click at [250, 482] on input "**********" at bounding box center [214, 469] width 126 height 26
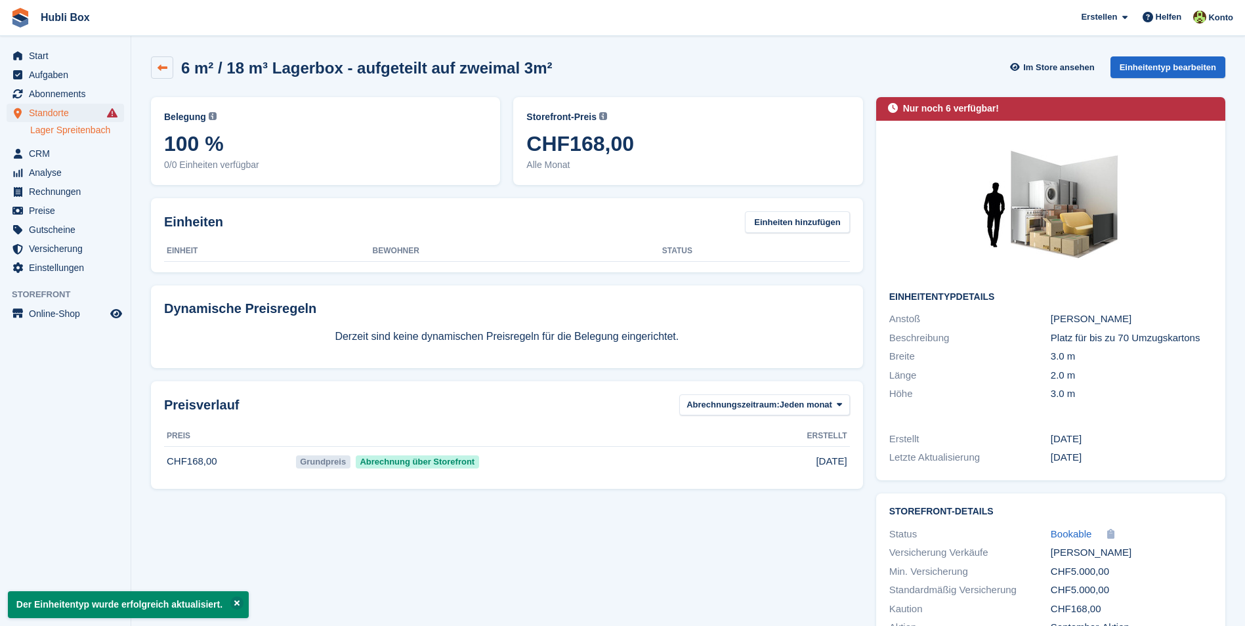
click at [160, 65] on icon at bounding box center [162, 68] width 10 height 10
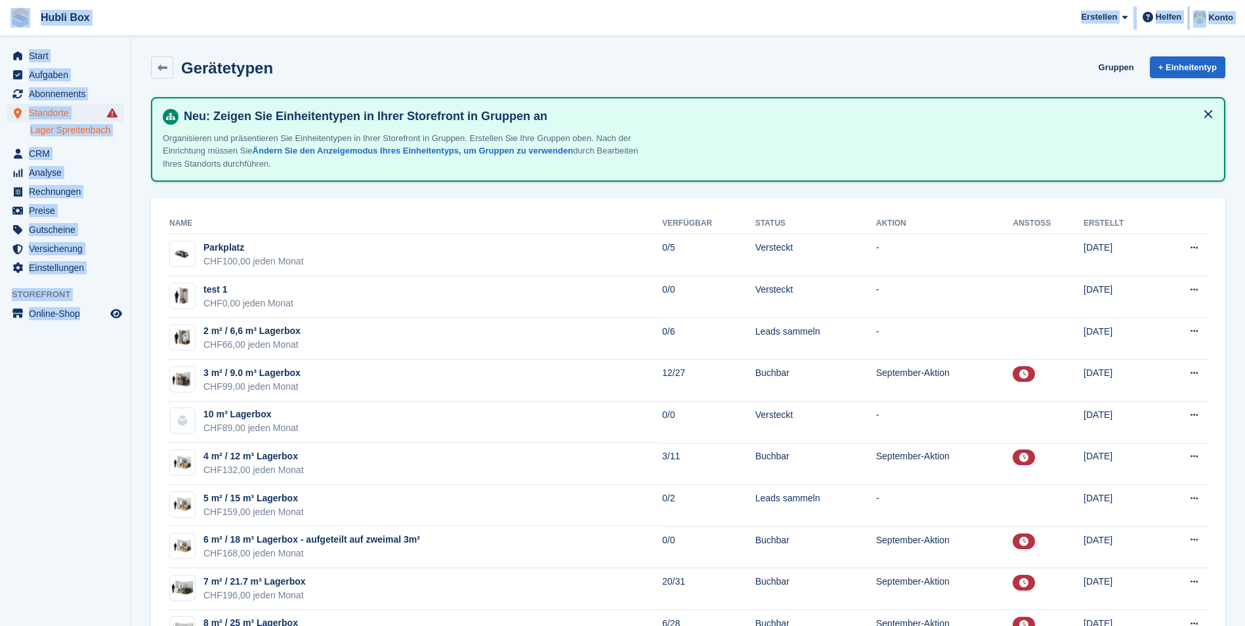
drag, startPoint x: 117, startPoint y: 327, endPoint x: 20, endPoint y: 10, distance: 331.6
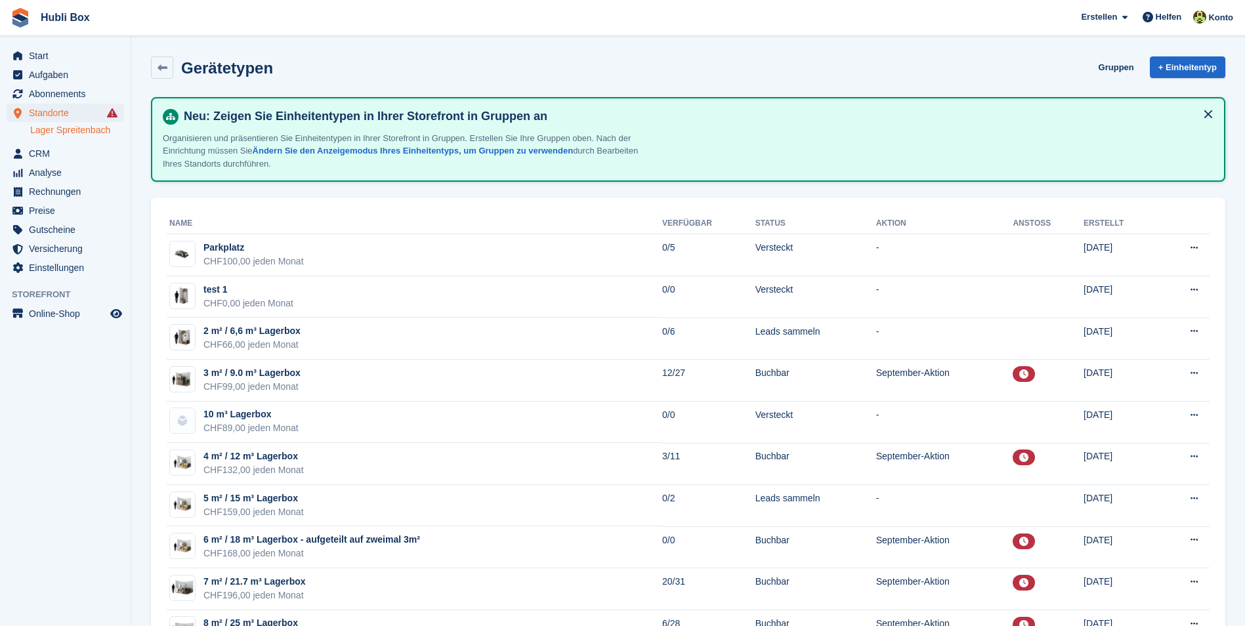
click at [262, 60] on h2 "Gerätetypen" at bounding box center [227, 68] width 92 height 18
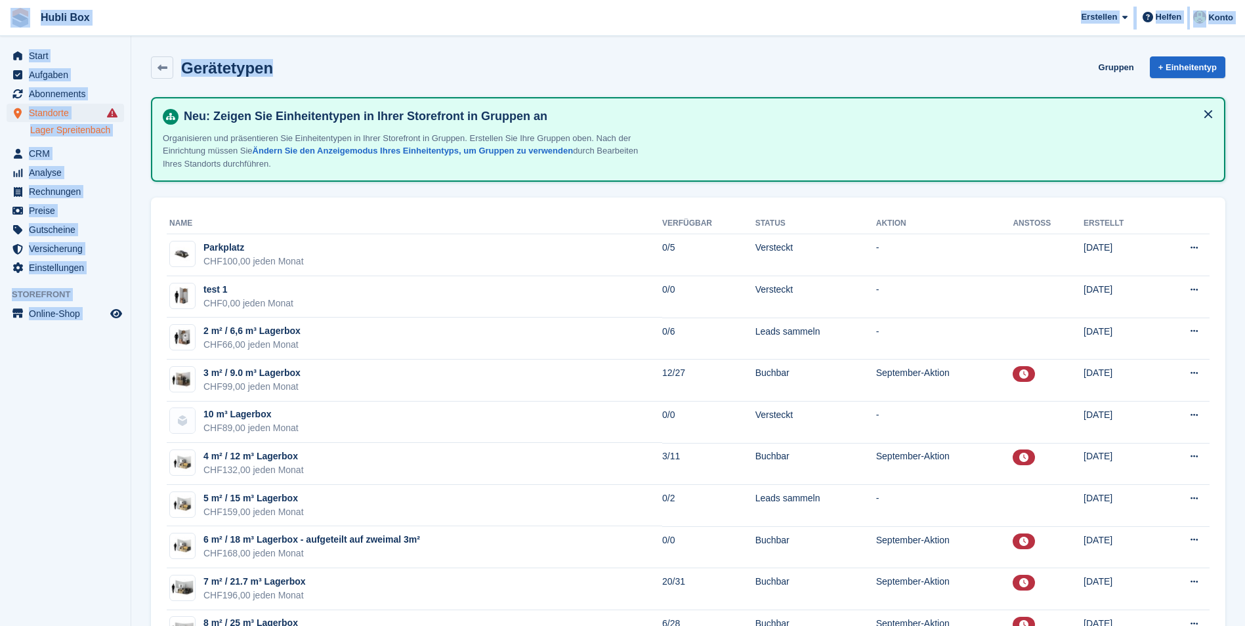
drag, startPoint x: 219, startPoint y: 70, endPoint x: 4, endPoint y: 19, distance: 221.0
click at [125, 28] on span "Hubli Box [GEOGRAPHIC_DATA] Abonnement Rechnung Kontakt Deal [GEOGRAPHIC_DATA] …" at bounding box center [622, 17] width 1245 height 35
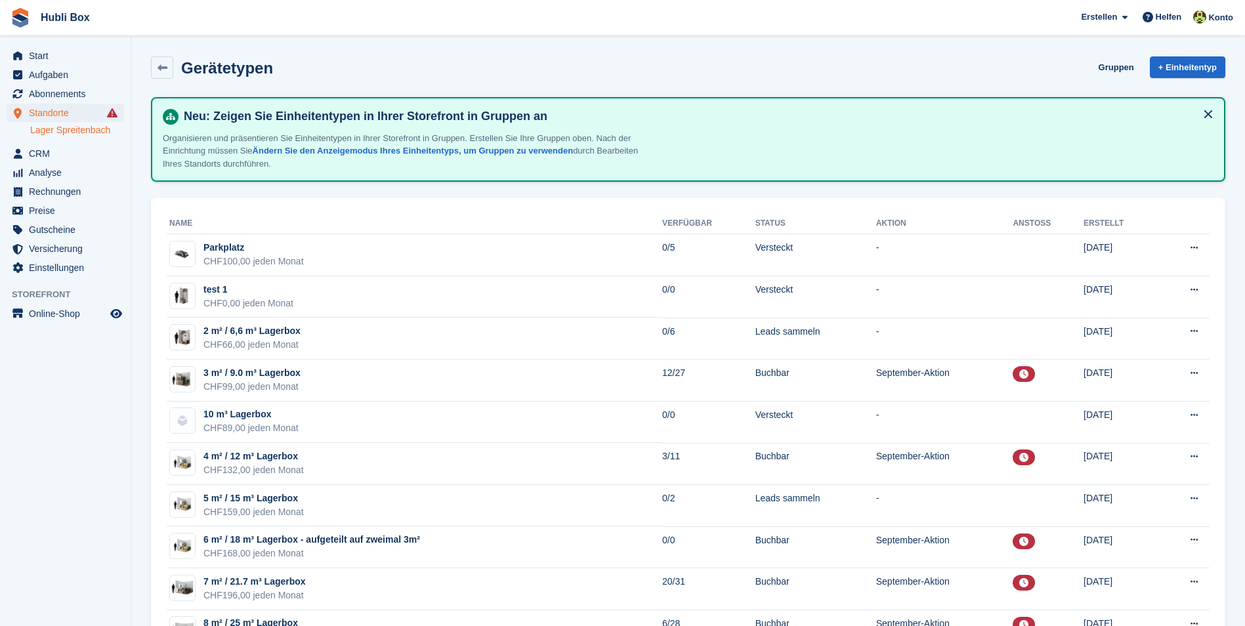
click at [222, 76] on h2 "Gerätetypen" at bounding box center [227, 68] width 92 height 18
click at [300, 73] on div "Gerätetypen Gruppen + Einheitentyp" at bounding box center [688, 67] width 1074 height 22
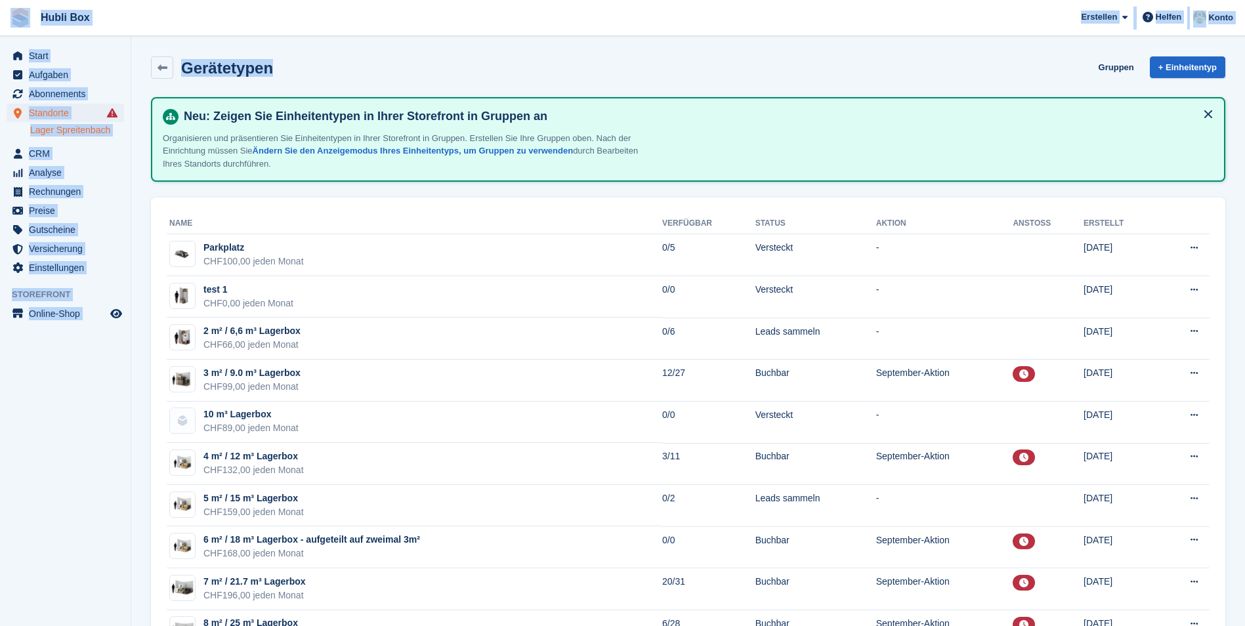
drag, startPoint x: 287, startPoint y: 73, endPoint x: 24, endPoint y: 7, distance: 271.3
click at [204, 26] on span "Hubli Box Erstellen Abonnement Rechnung Kontakt Deal Rabatt Seite Helfen Chat-S…" at bounding box center [622, 17] width 1245 height 35
drag, startPoint x: 112, startPoint y: 354, endPoint x: 16, endPoint y: 33, distance: 334.0
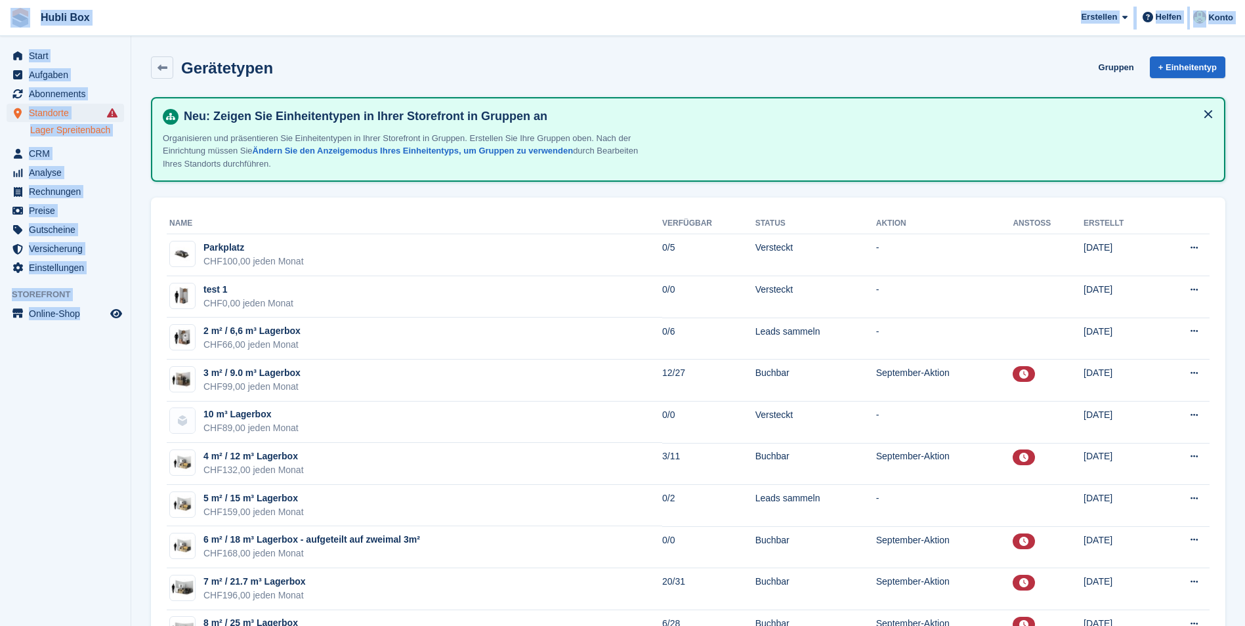
click at [251, 22] on span "Hubli Box Erstellen Abonnement Rechnung Kontakt Deal Rabatt Seite Helfen Chat-S…" at bounding box center [622, 17] width 1245 height 35
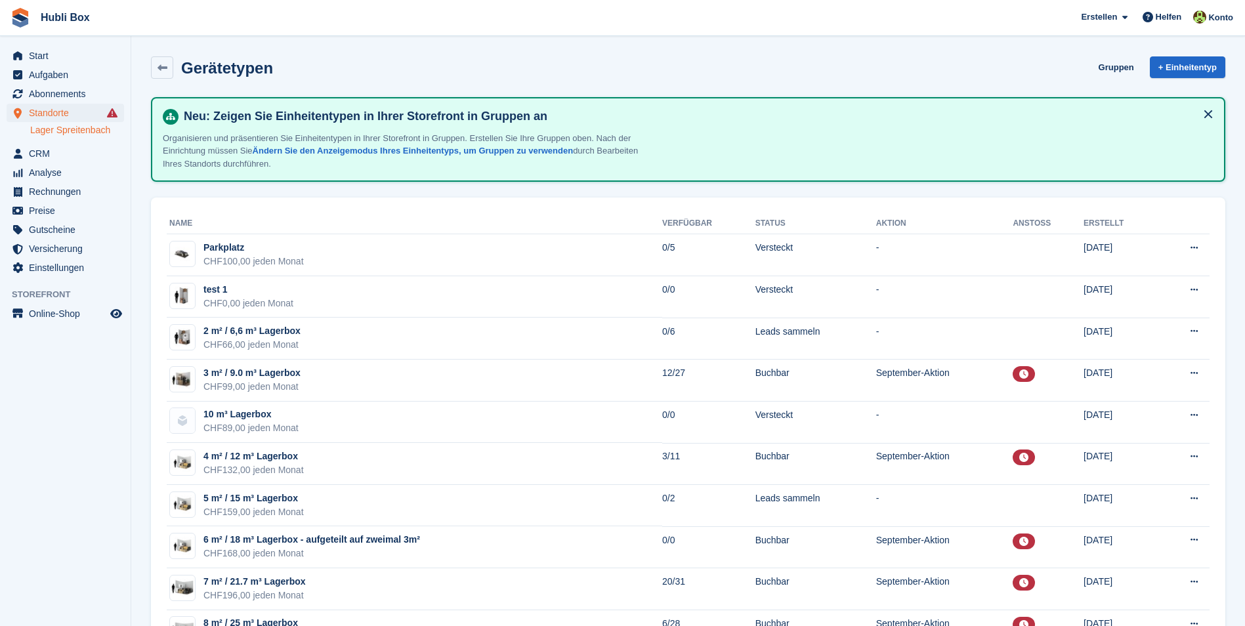
click at [228, 63] on h2 "Gerätetypen" at bounding box center [227, 68] width 92 height 18
click at [313, 60] on div "Gerätetypen Gruppen + Einheitentyp" at bounding box center [688, 67] width 1074 height 22
click at [98, 360] on aside "Start Aufgaben Abonnements Abonnements Abonnements Preiserhöhungen NEU Preiserh…" at bounding box center [65, 316] width 131 height 560
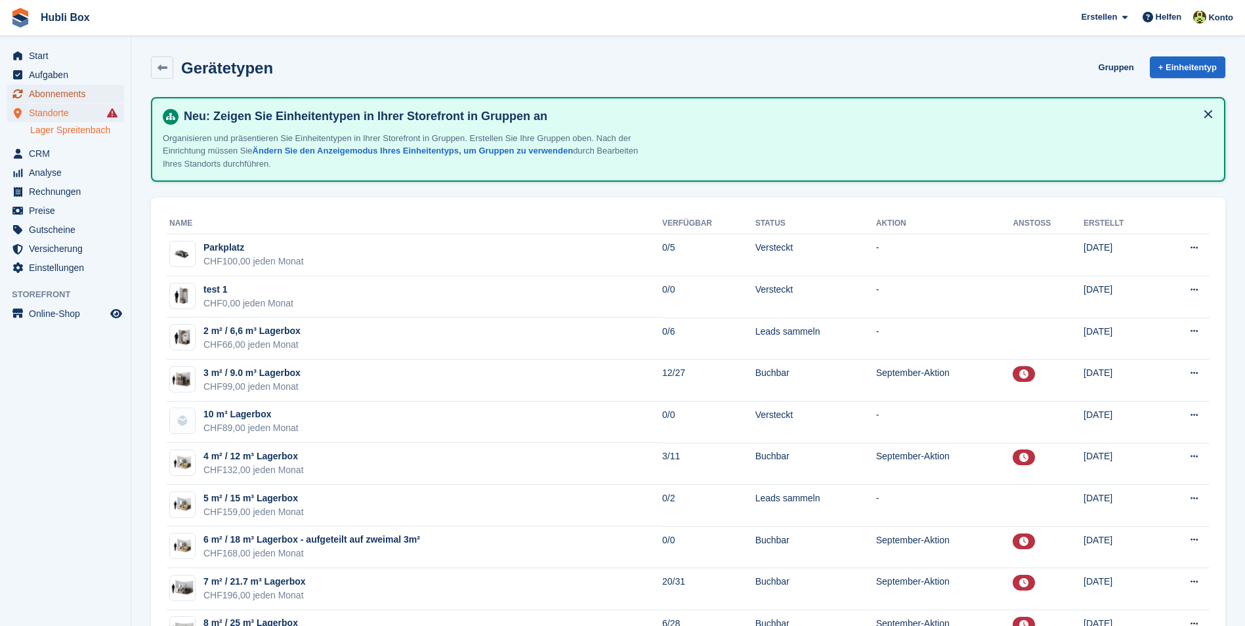
click at [59, 98] on span "Abonnements" at bounding box center [68, 94] width 79 height 18
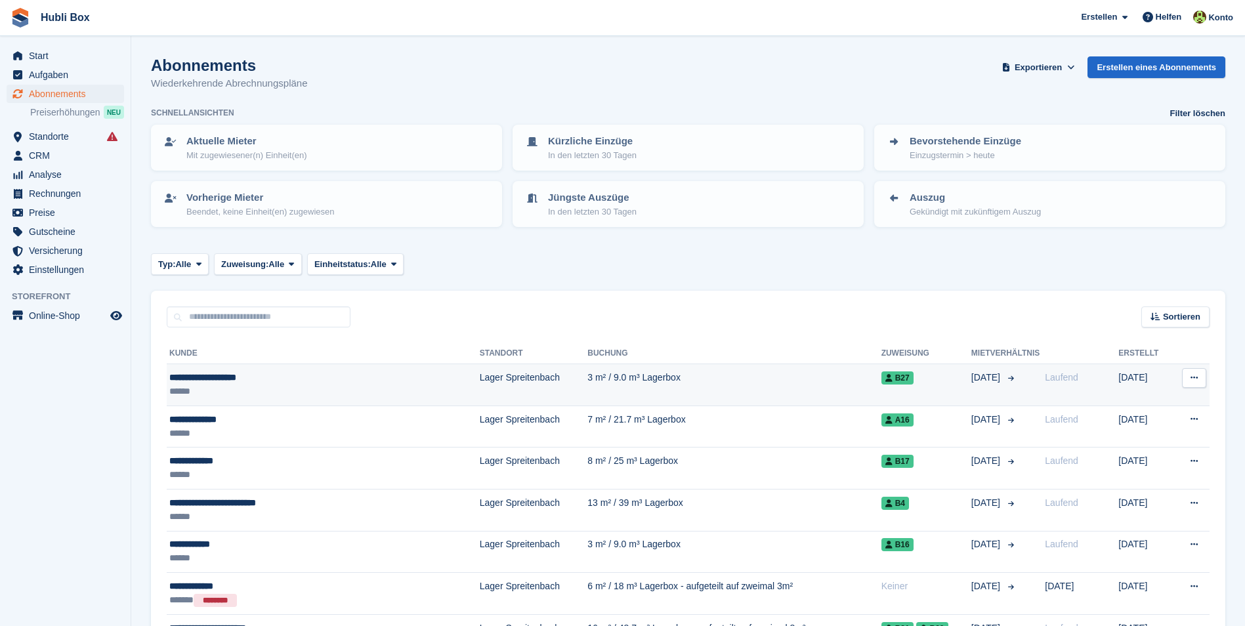
click at [223, 378] on div "**********" at bounding box center [284, 378] width 230 height 14
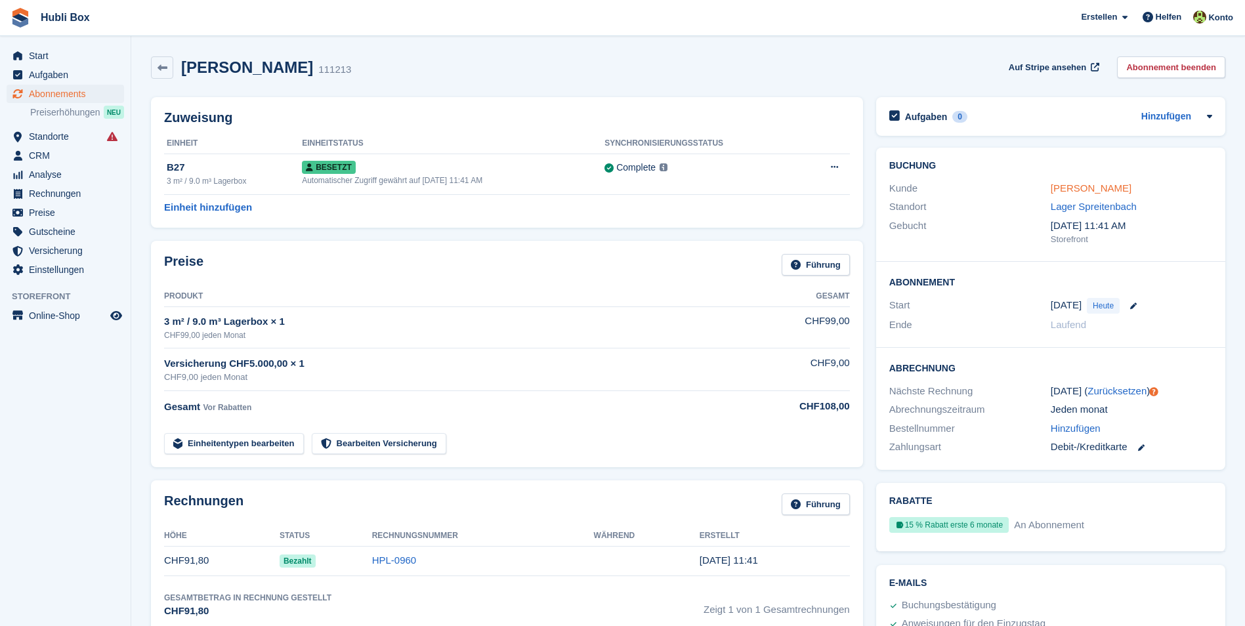
click at [1121, 186] on link "[PERSON_NAME]" at bounding box center [1090, 187] width 81 height 11
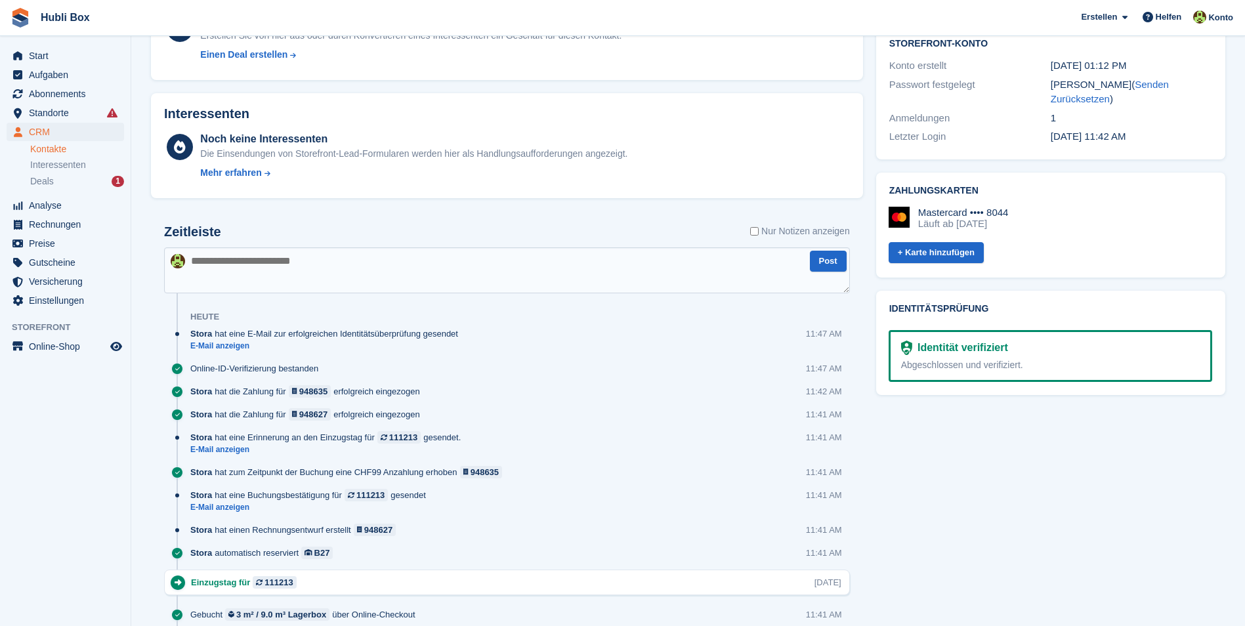
scroll to position [459, 0]
click at [228, 446] on link "E-Mail anzeigen" at bounding box center [328, 449] width 277 height 11
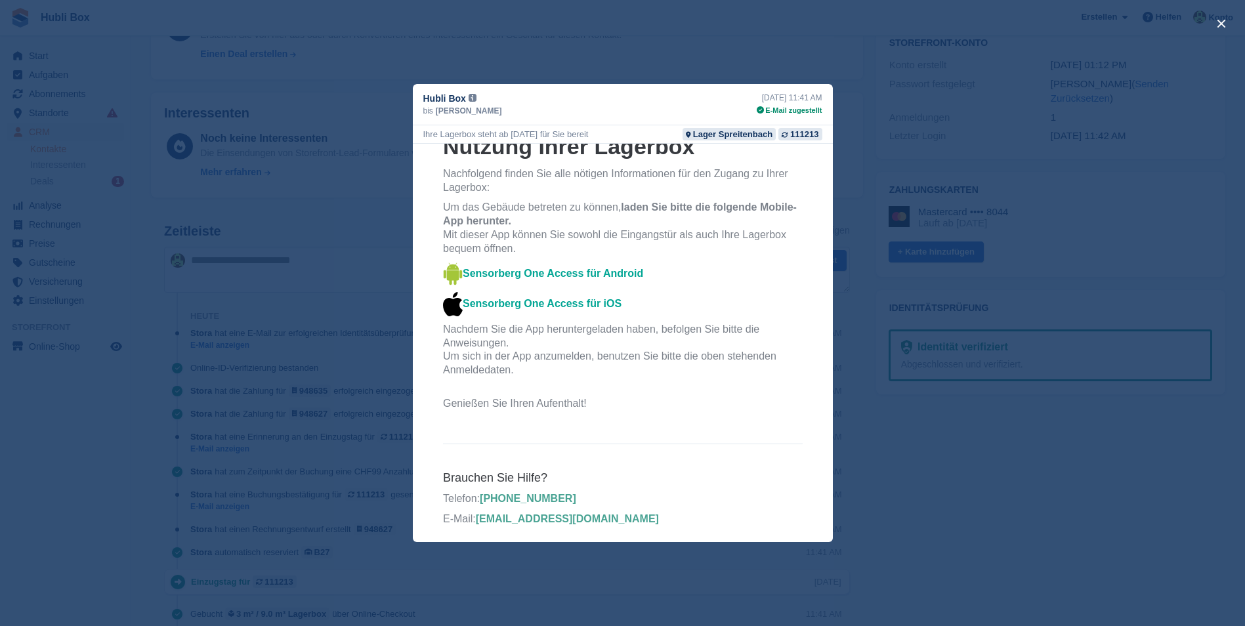
scroll to position [371, 0]
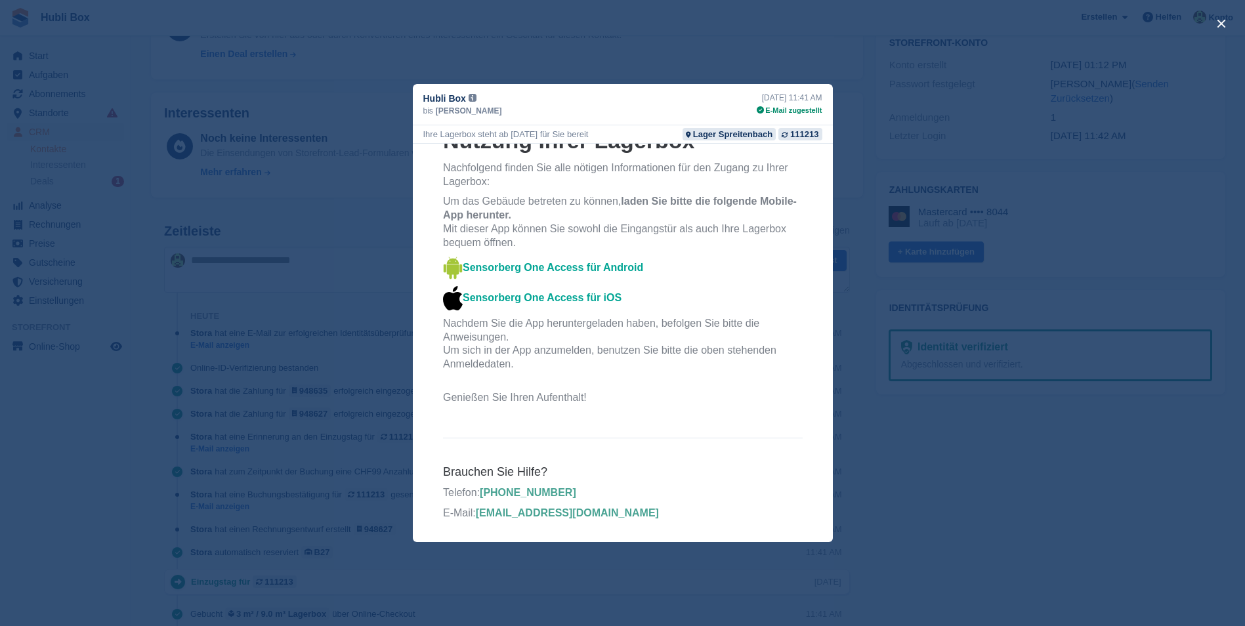
click at [966, 472] on div "close" at bounding box center [622, 313] width 1245 height 626
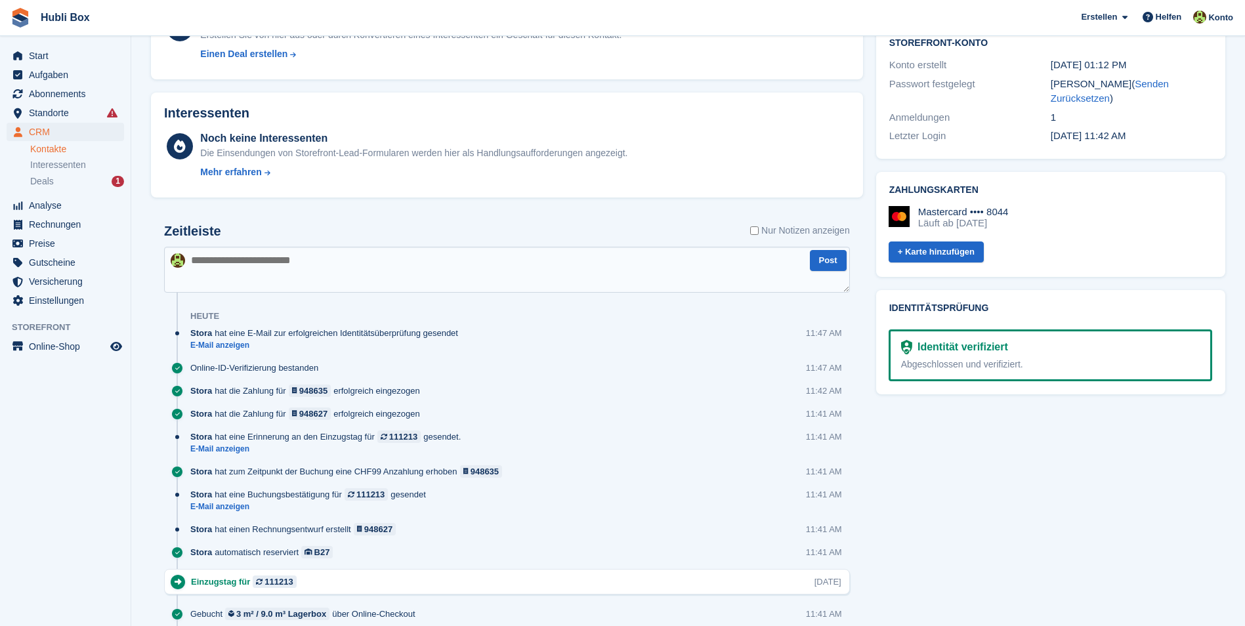
click at [224, 457] on div "Stora hat eine Erinnerung an den Einzugstag für 111213 gesendet. E-Mail anzeige…" at bounding box center [519, 447] width 659 height 35
click at [226, 453] on link "E-Mail anzeigen" at bounding box center [328, 449] width 277 height 11
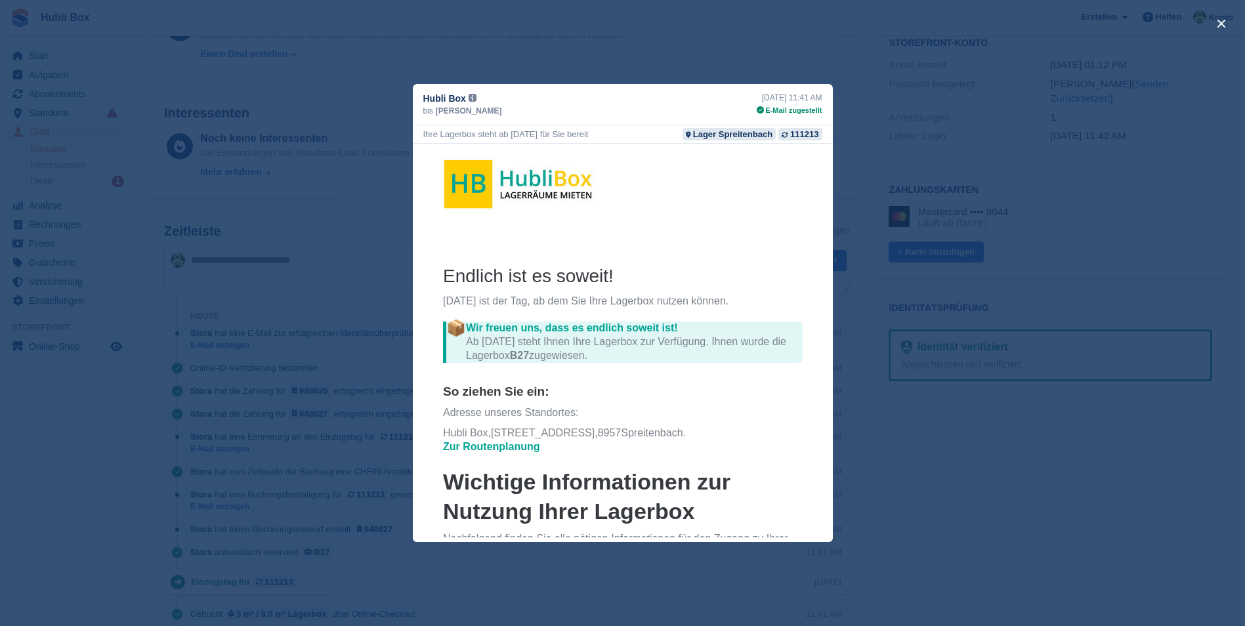
drag, startPoint x: 587, startPoint y: 135, endPoint x: 417, endPoint y: 139, distance: 169.3
click at [417, 139] on div "Ihre Lagerbox steht ab [DATE] für Sie bereit Lager Spreitenbach 111213" at bounding box center [623, 134] width 420 height 18
copy div "Ihre Lagerbox steht ab [DATE] für Sie bereit"
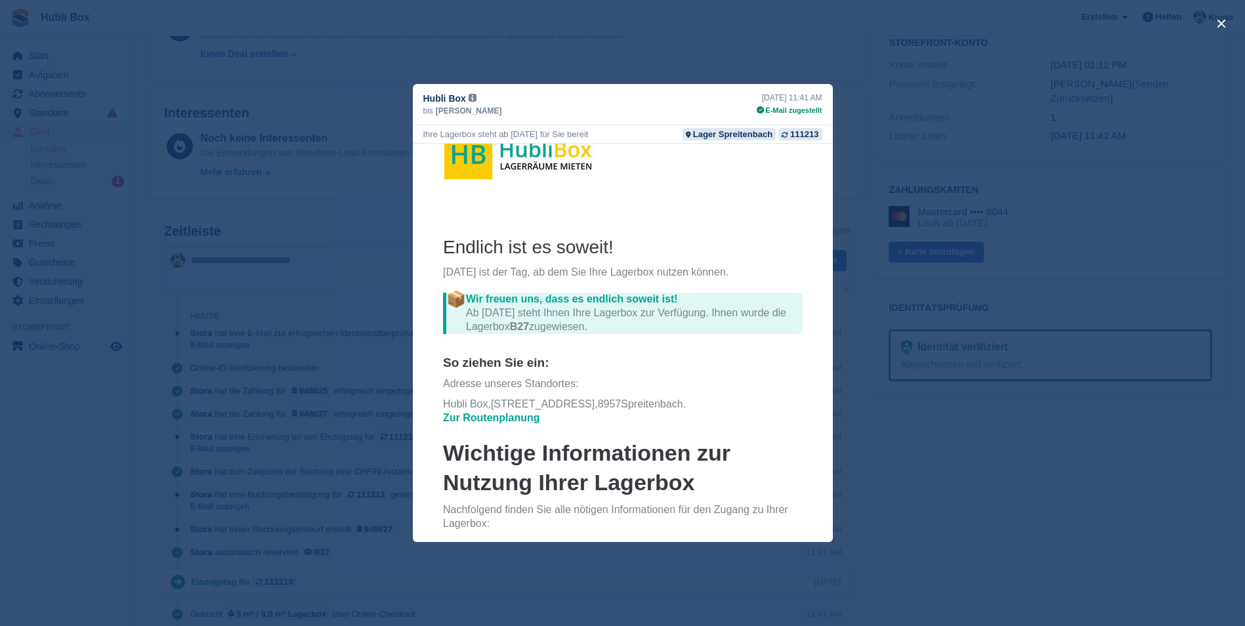
scroll to position [371, 0]
